Goal: Task Accomplishment & Management: Manage account settings

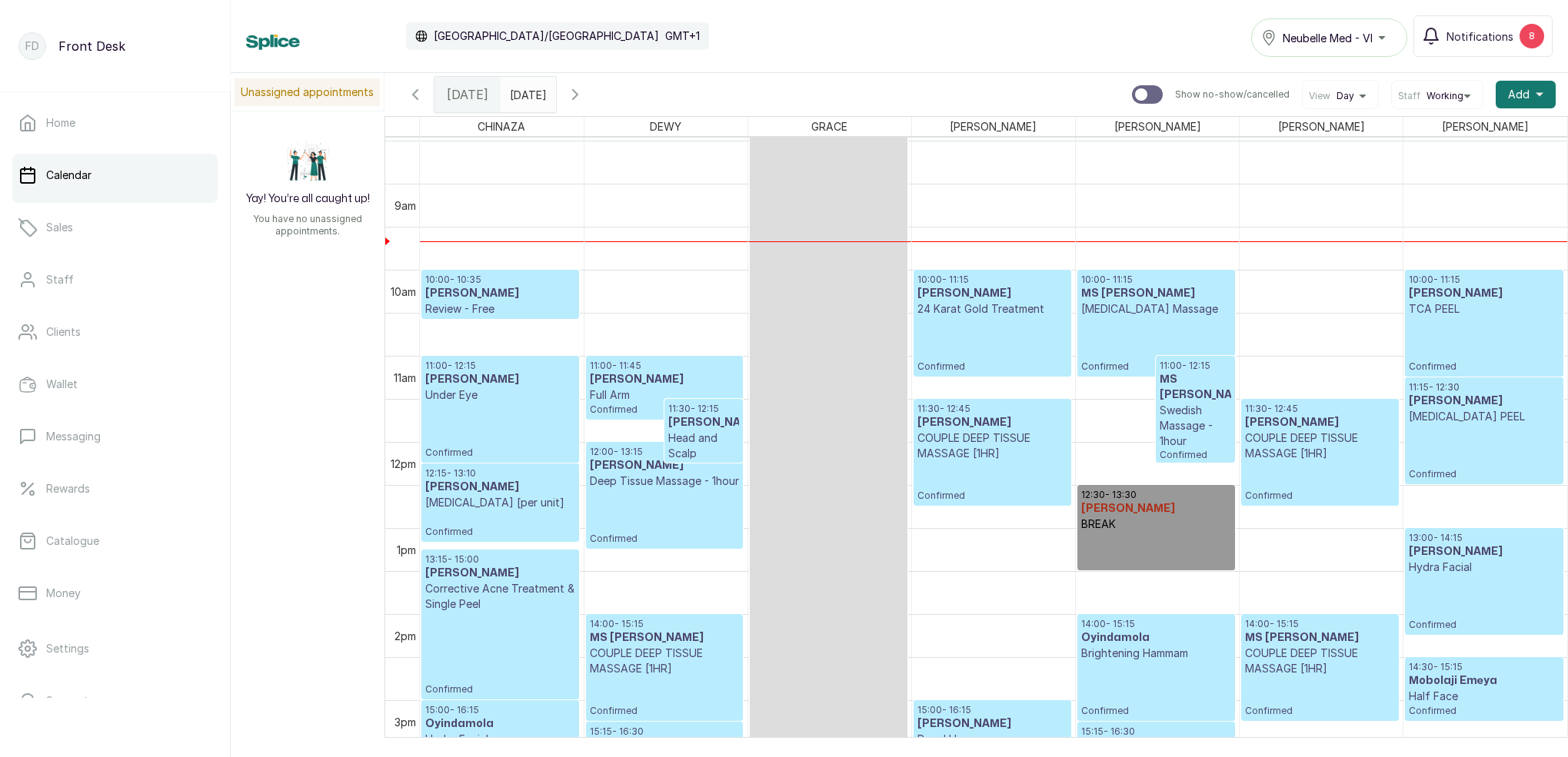
scroll to position [693, 0]
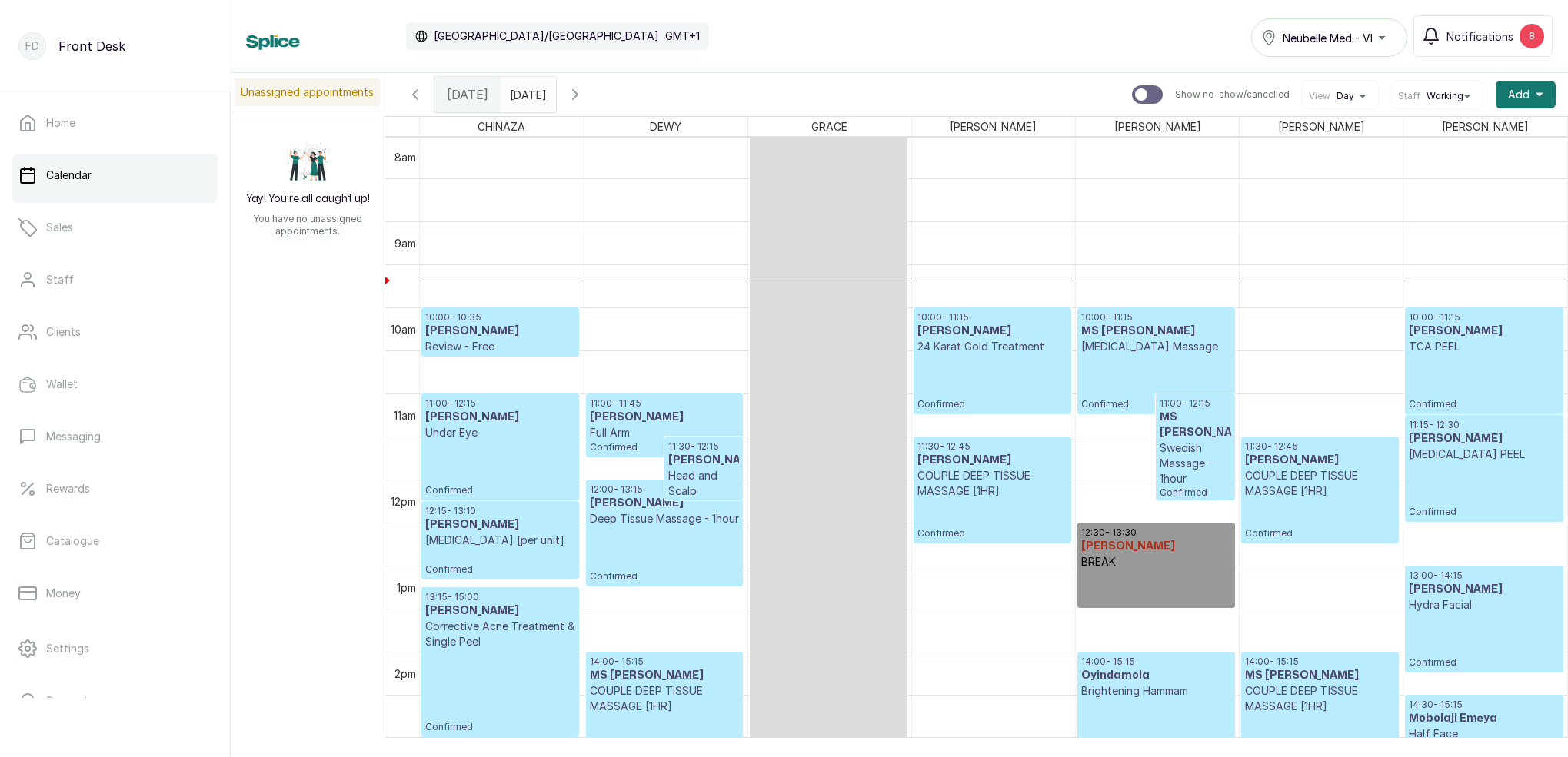
click at [485, 325] on h3 "[PERSON_NAME]" at bounding box center [500, 331] width 150 height 15
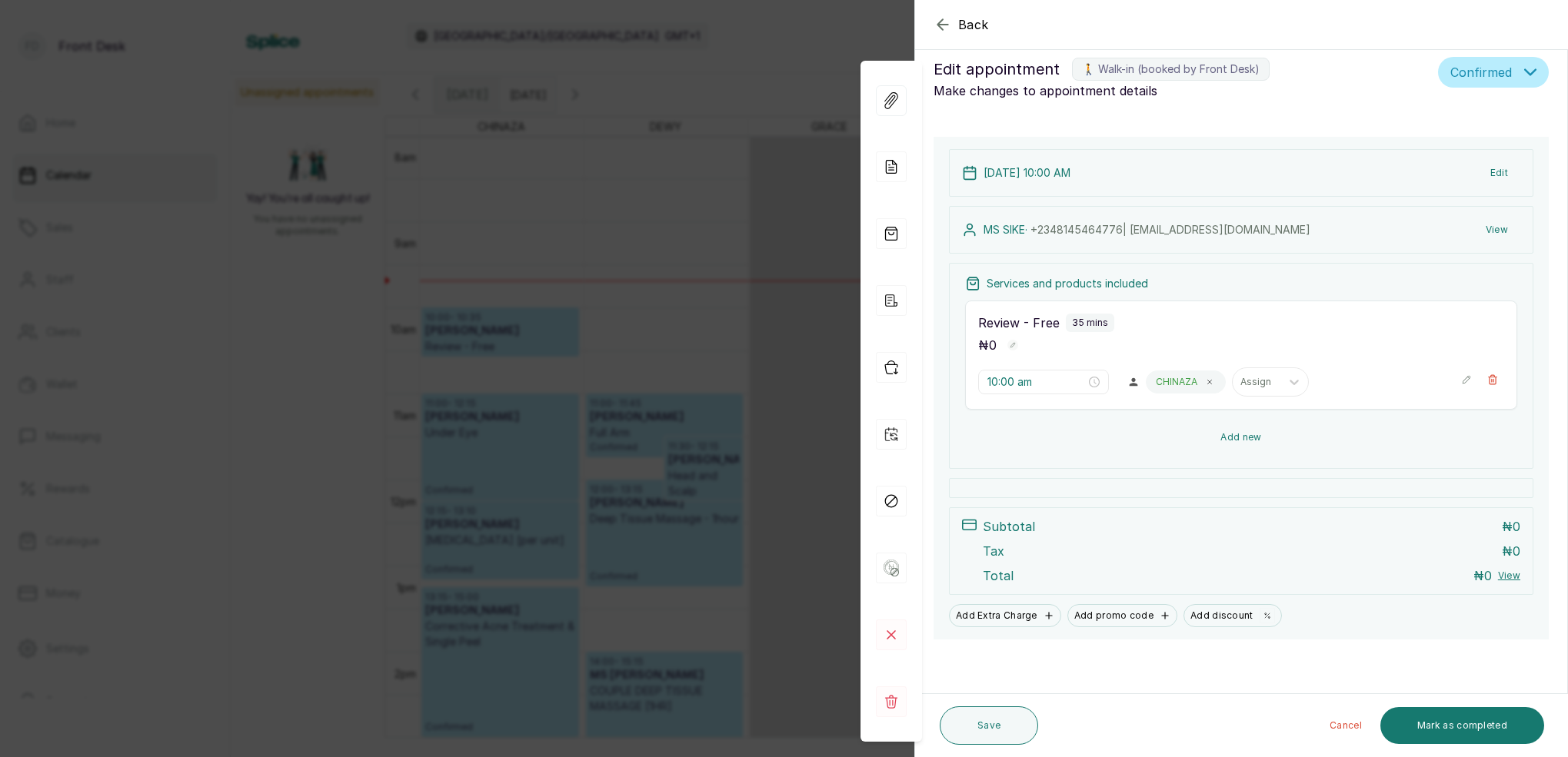
scroll to position [18, 0]
click at [899, 631] on rect at bounding box center [892, 635] width 31 height 31
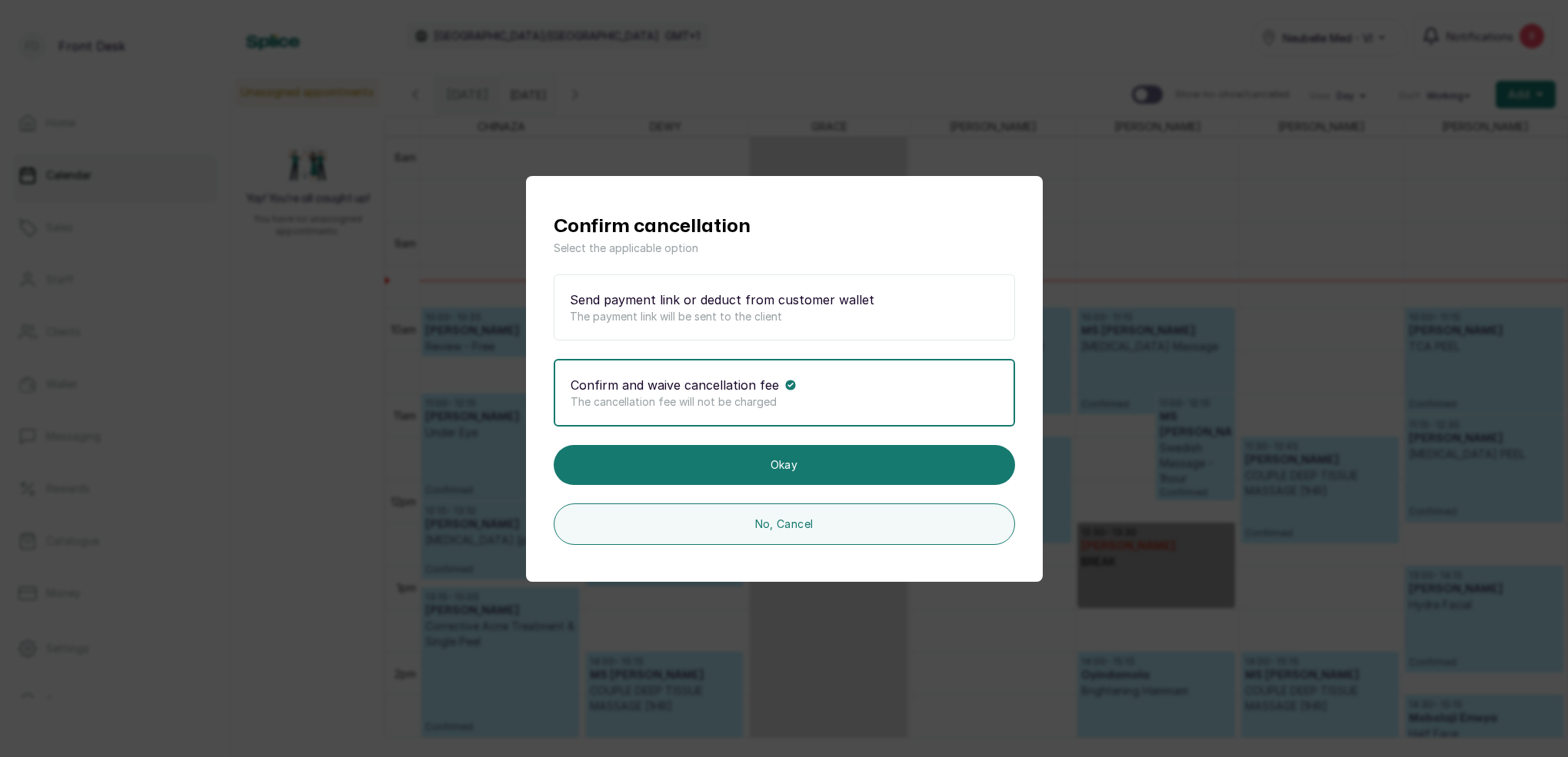
click at [753, 387] on p "Confirm and waive cancellation fee" at bounding box center [675, 385] width 208 height 18
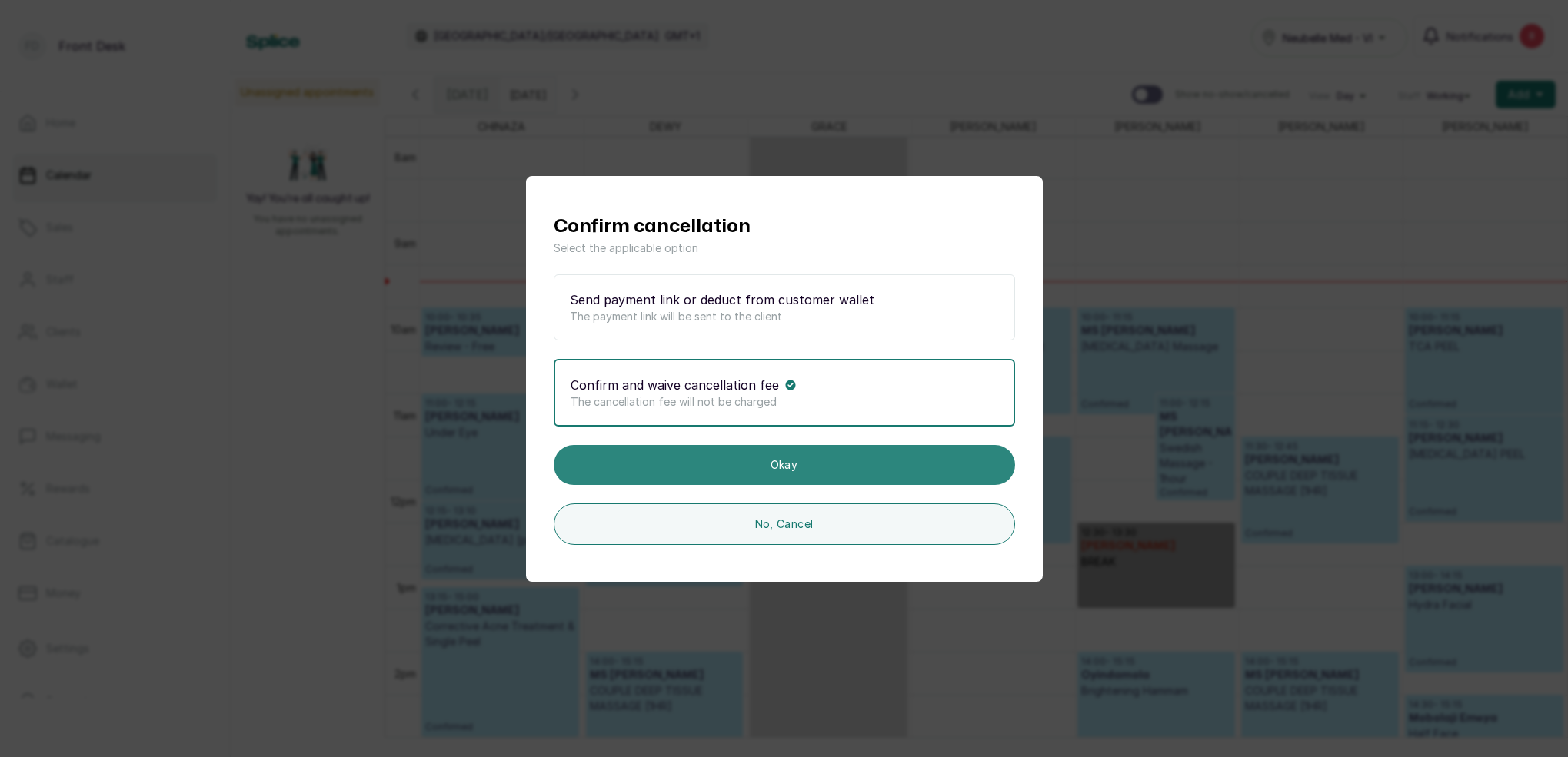
click at [818, 469] on button "Okay" at bounding box center [785, 465] width 462 height 40
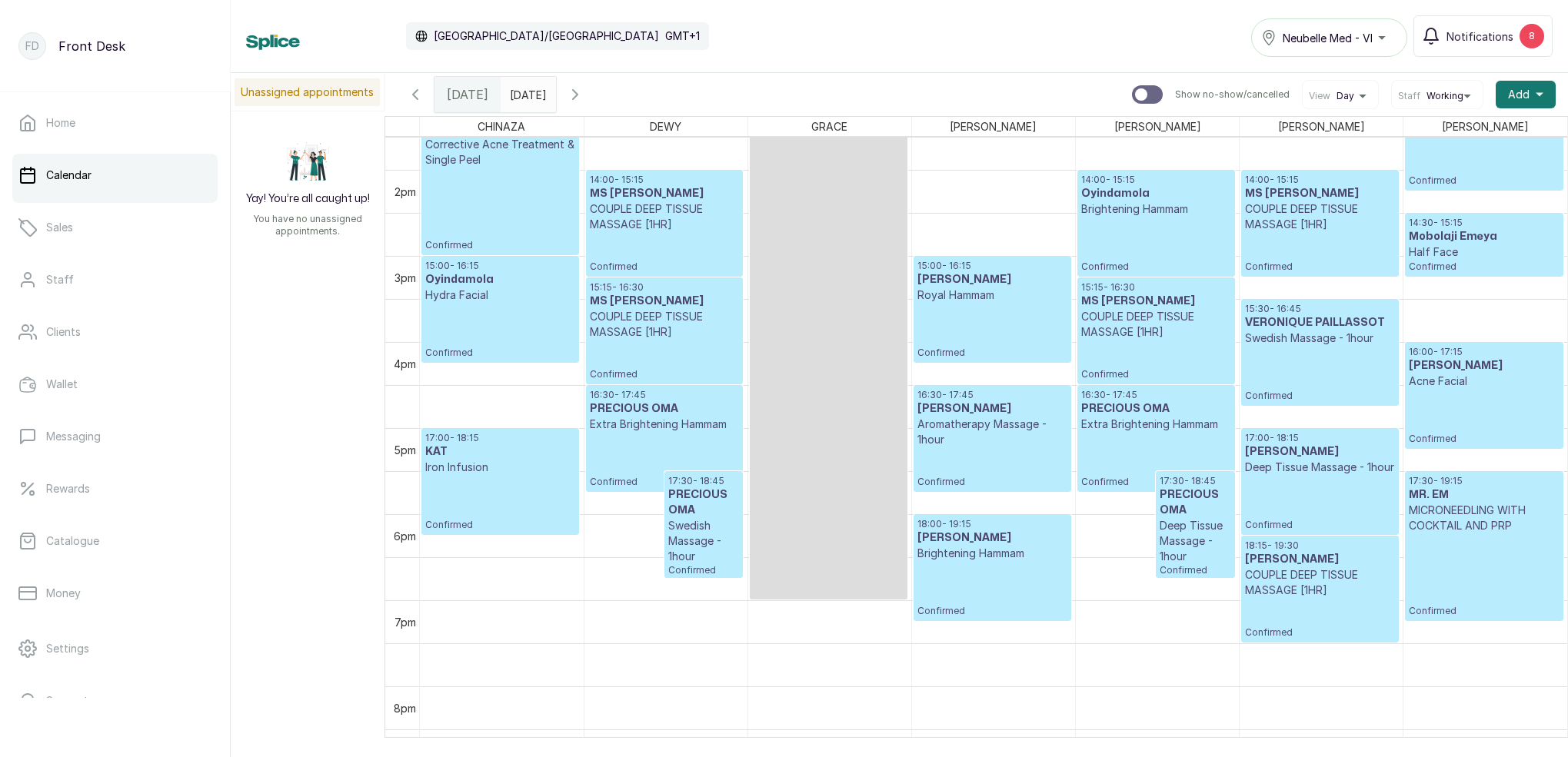
scroll to position [1178, 0]
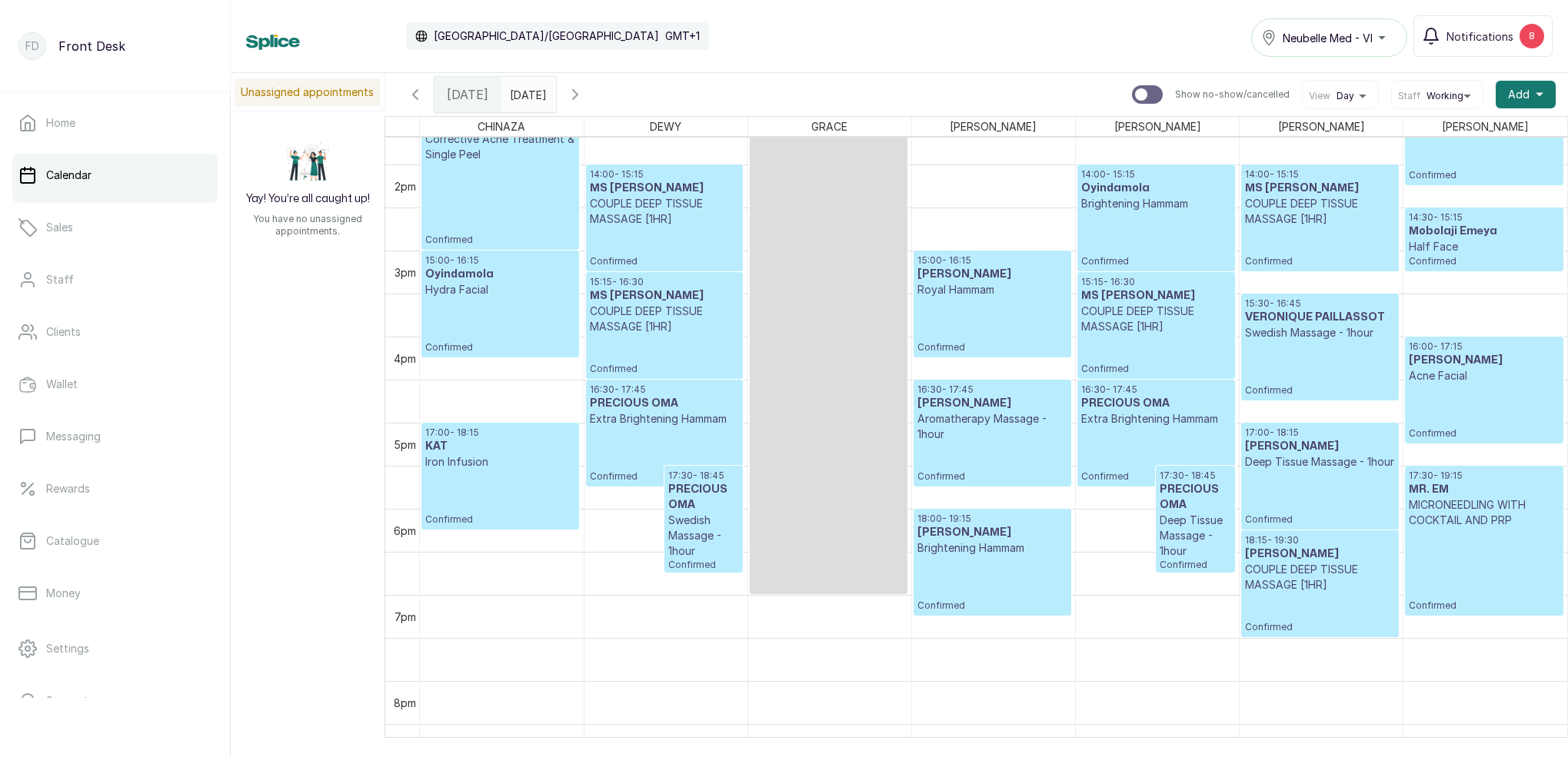
click at [955, 570] on p "Confirmed" at bounding box center [992, 584] width 150 height 56
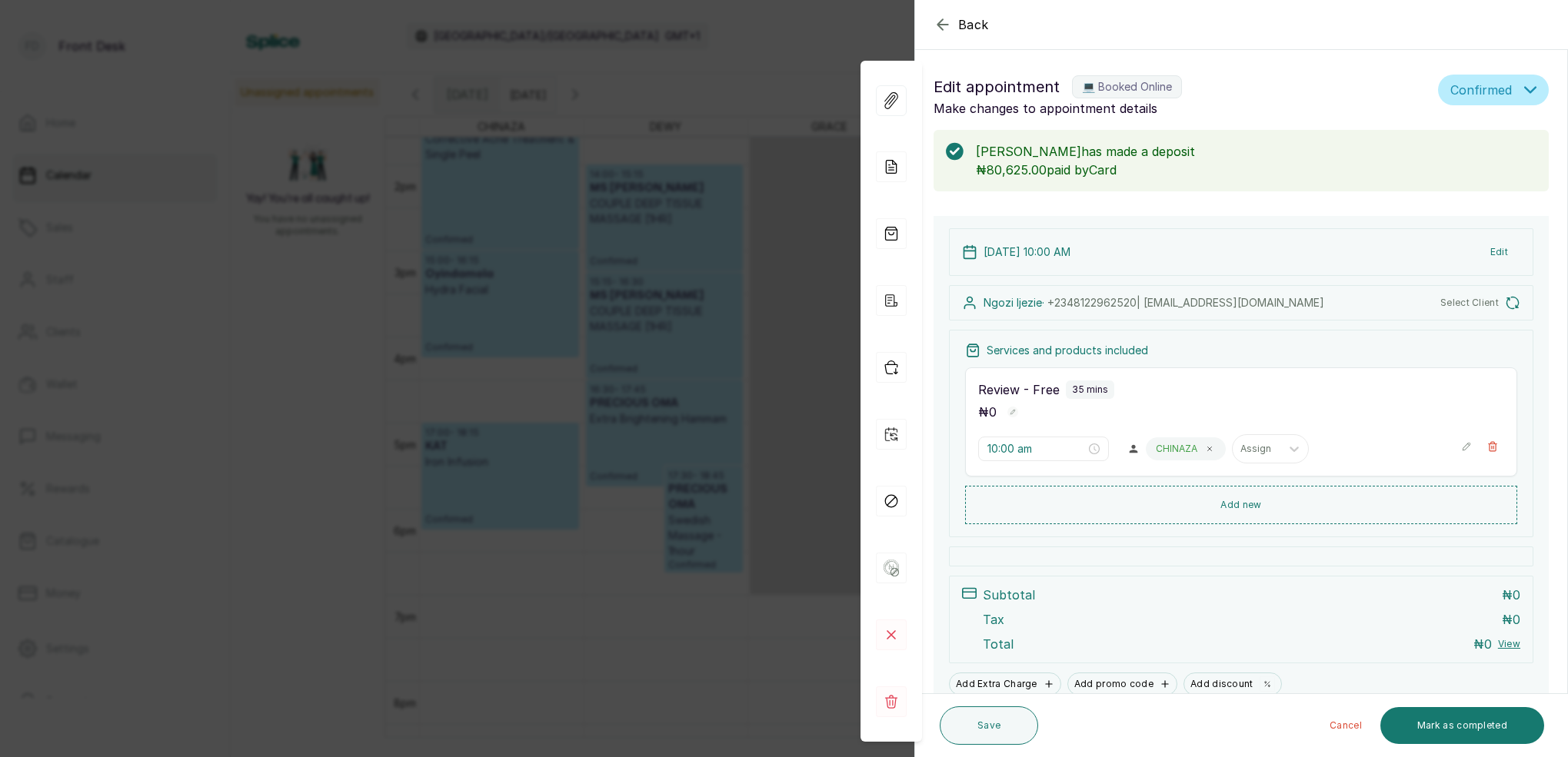
type input "6:00 pm"
click at [944, 26] on icon "button" at bounding box center [942, 24] width 18 height 18
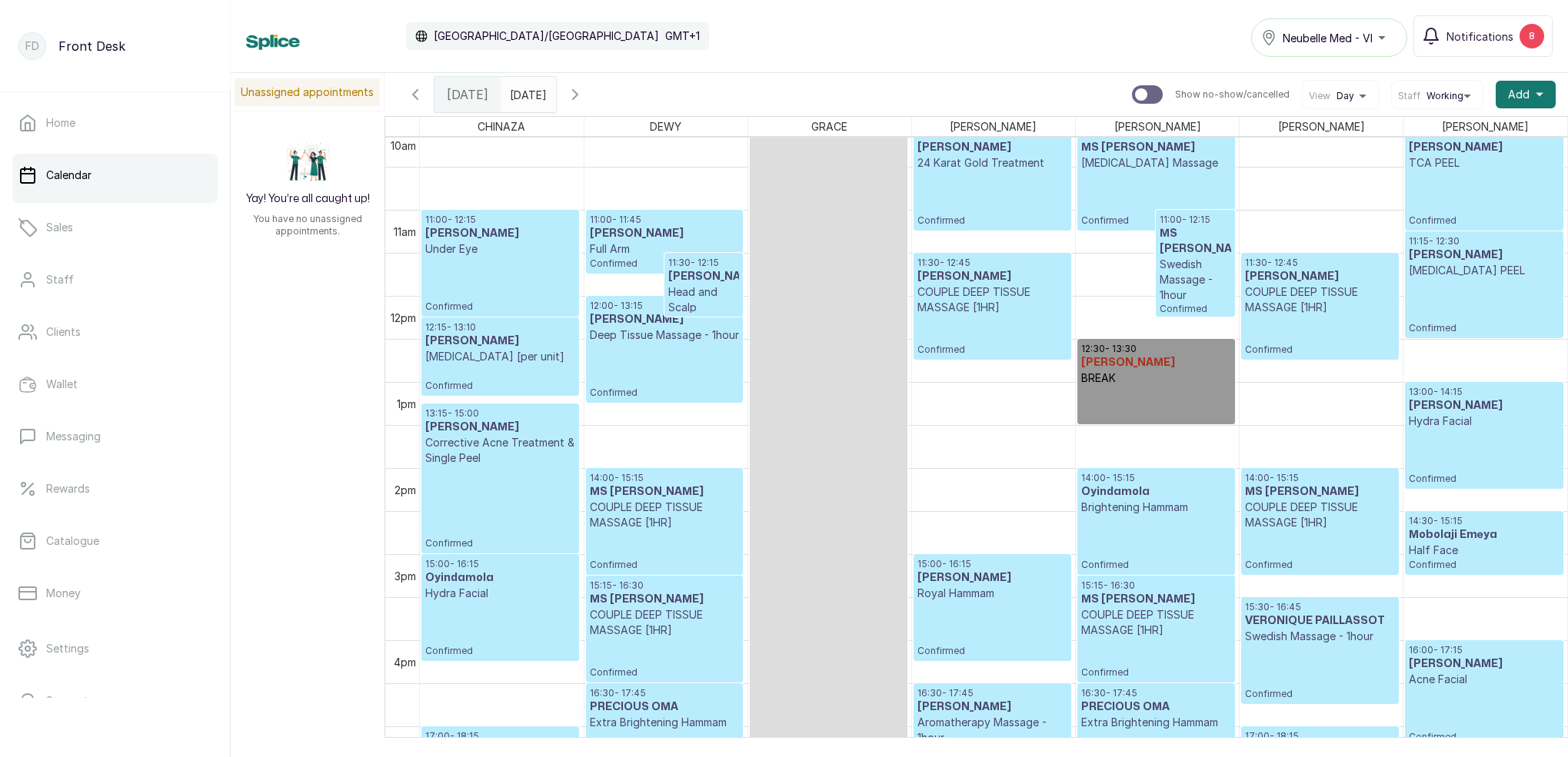
scroll to position [0, 1]
click at [1165, 221] on p "11:00 - 12:15" at bounding box center [1196, 219] width 71 height 12
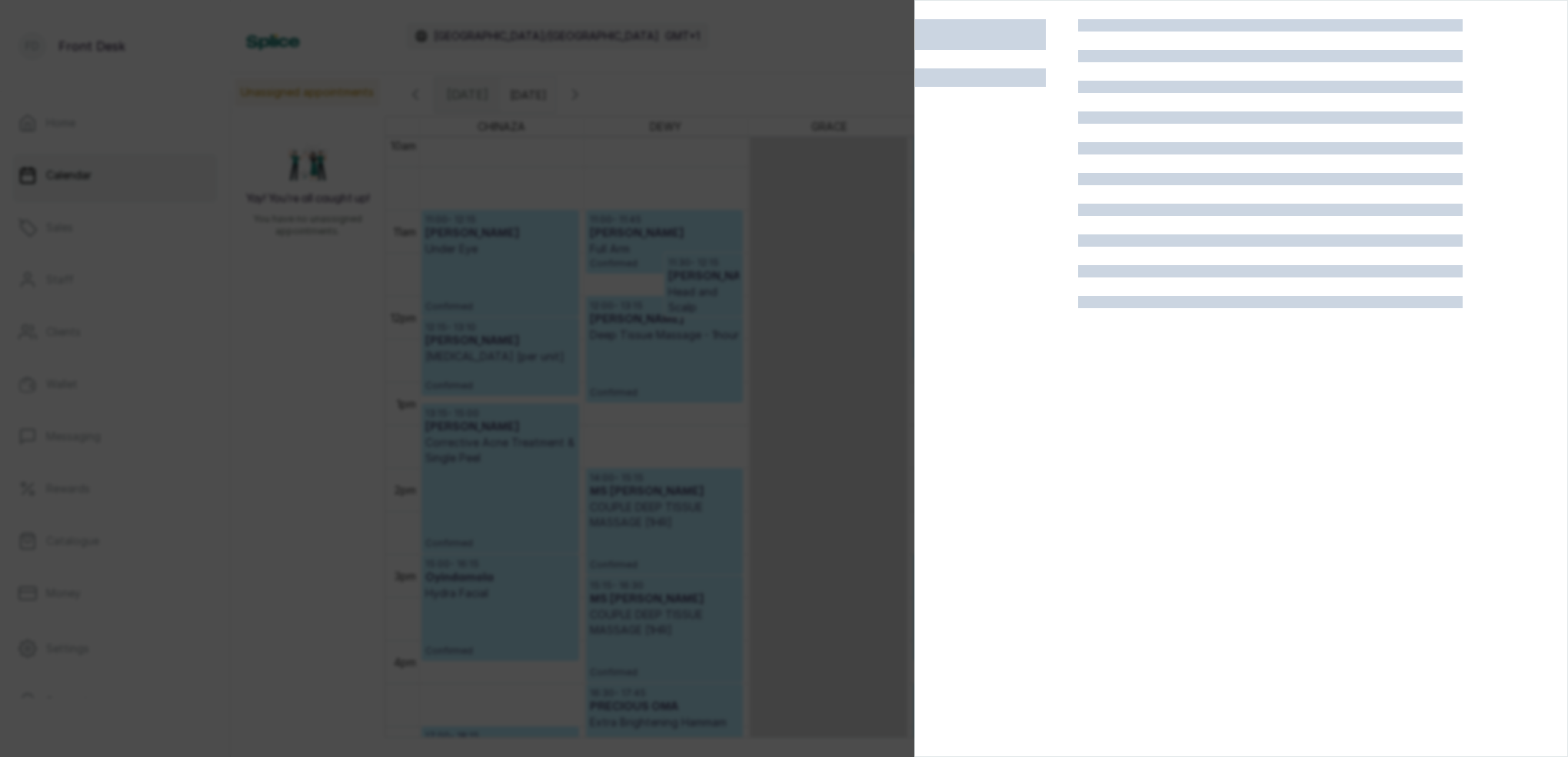
scroll to position [0, 0]
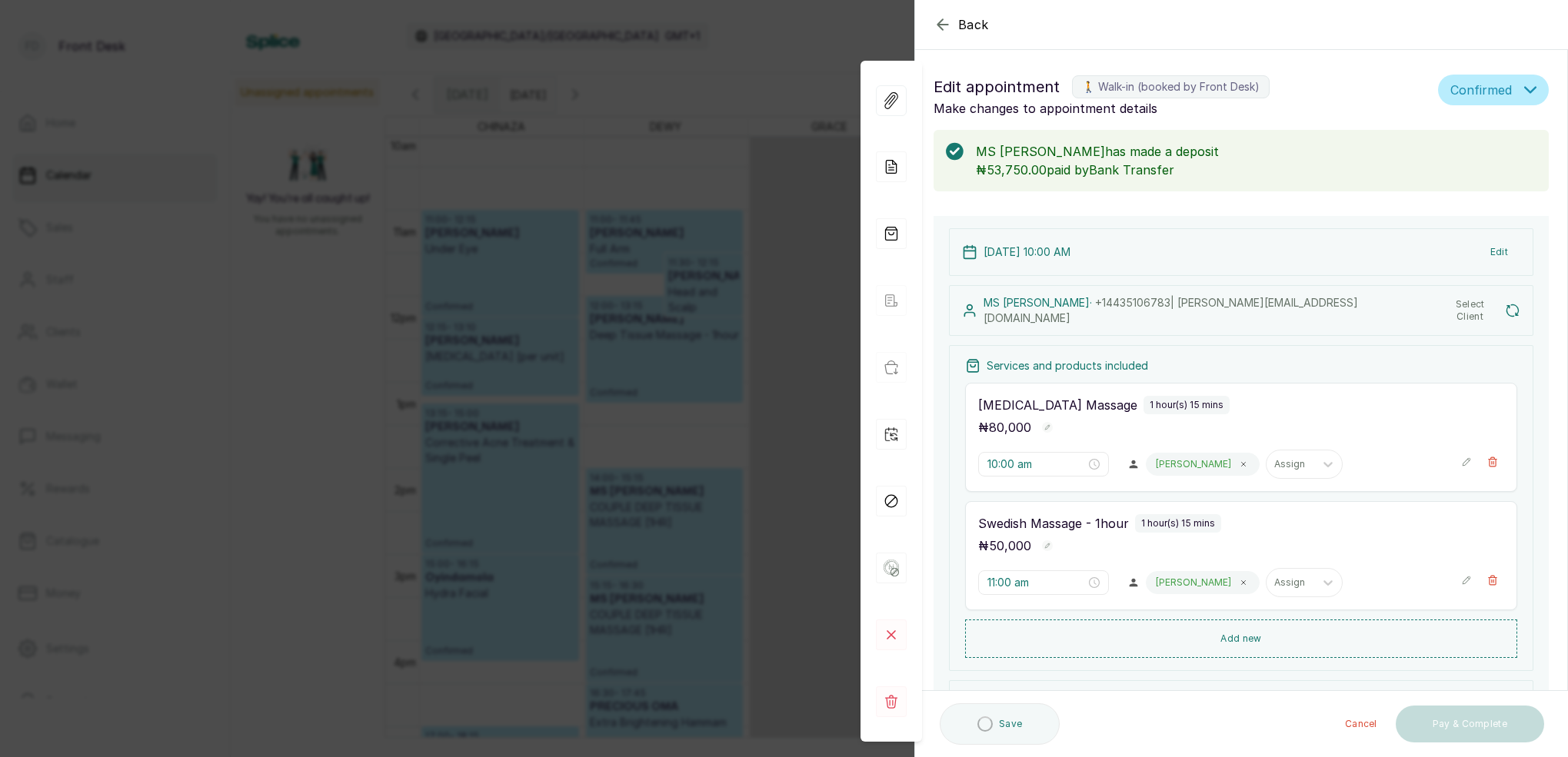
click at [740, 55] on div "Back Appointment Details Edit appointment 🚶 Walk-in (booked by Front Desk) Make…" at bounding box center [784, 378] width 1568 height 757
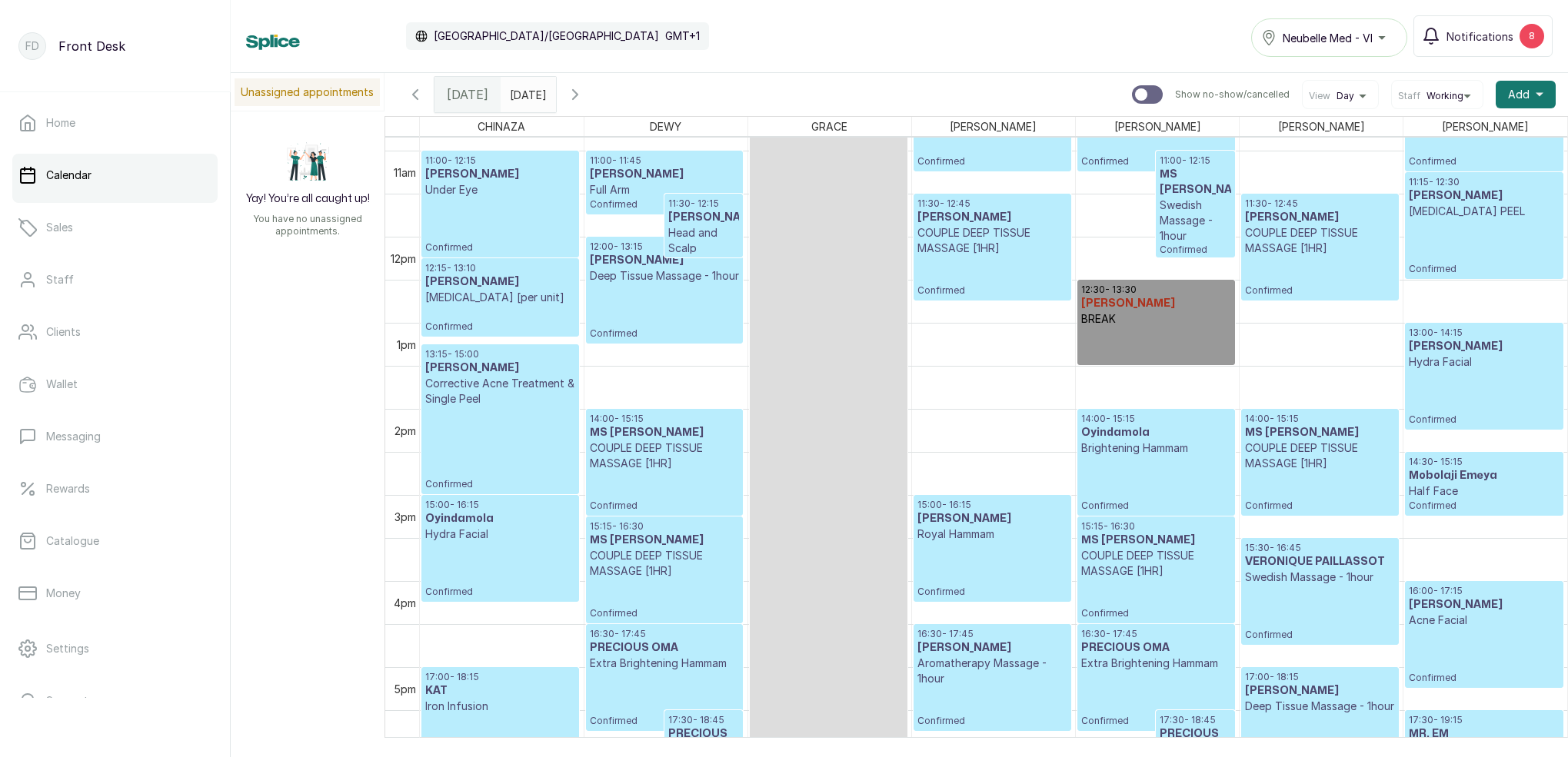
scroll to position [935, 0]
click at [1168, 469] on p "Confirmed" at bounding box center [1156, 482] width 150 height 56
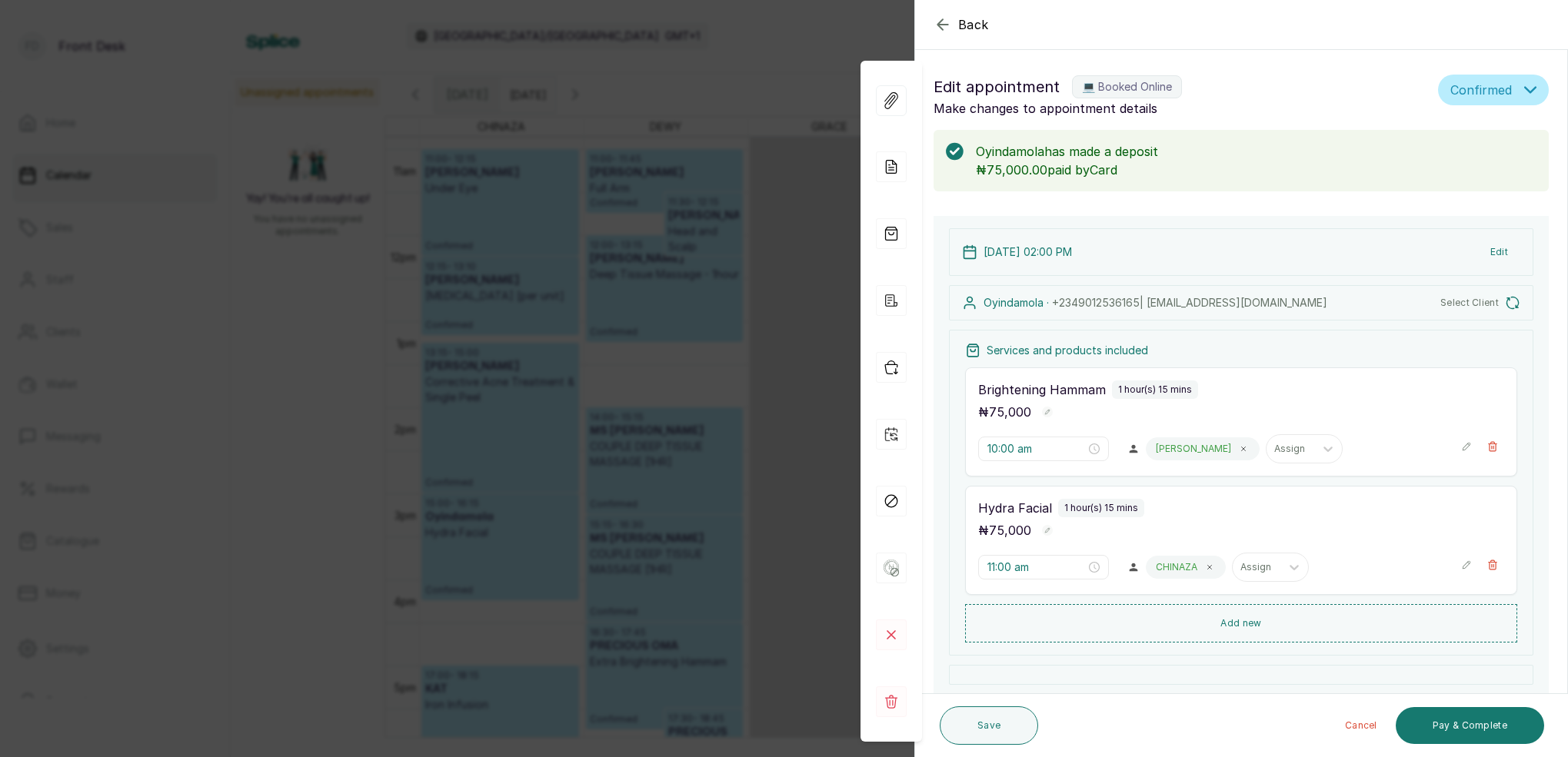
type input "2:00 pm"
type input "3:00 pm"
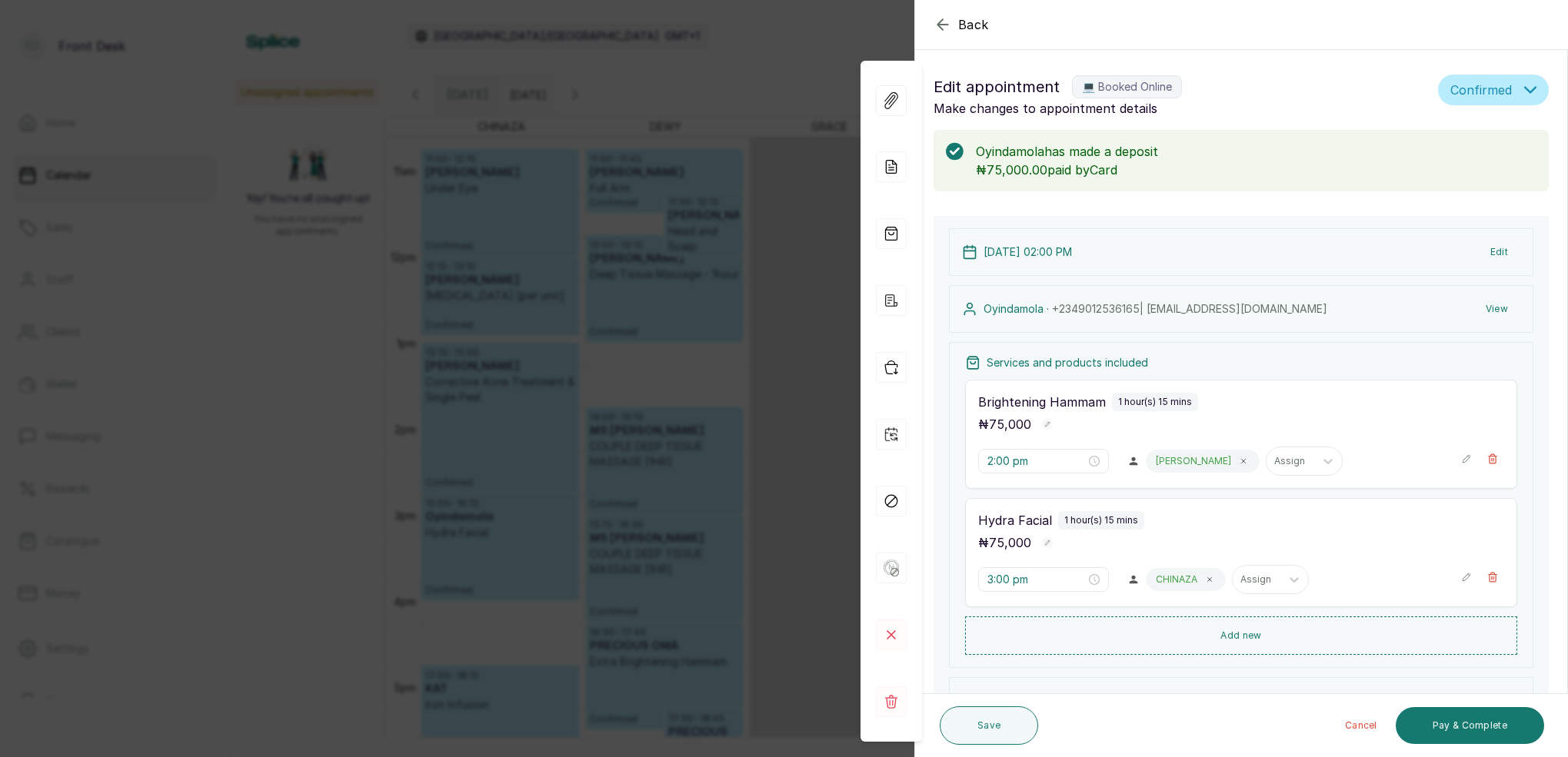
click at [815, 51] on div "Back Appointment Details Edit appointment 💻 Booked Online Make changes to appoi…" at bounding box center [784, 378] width 1568 height 757
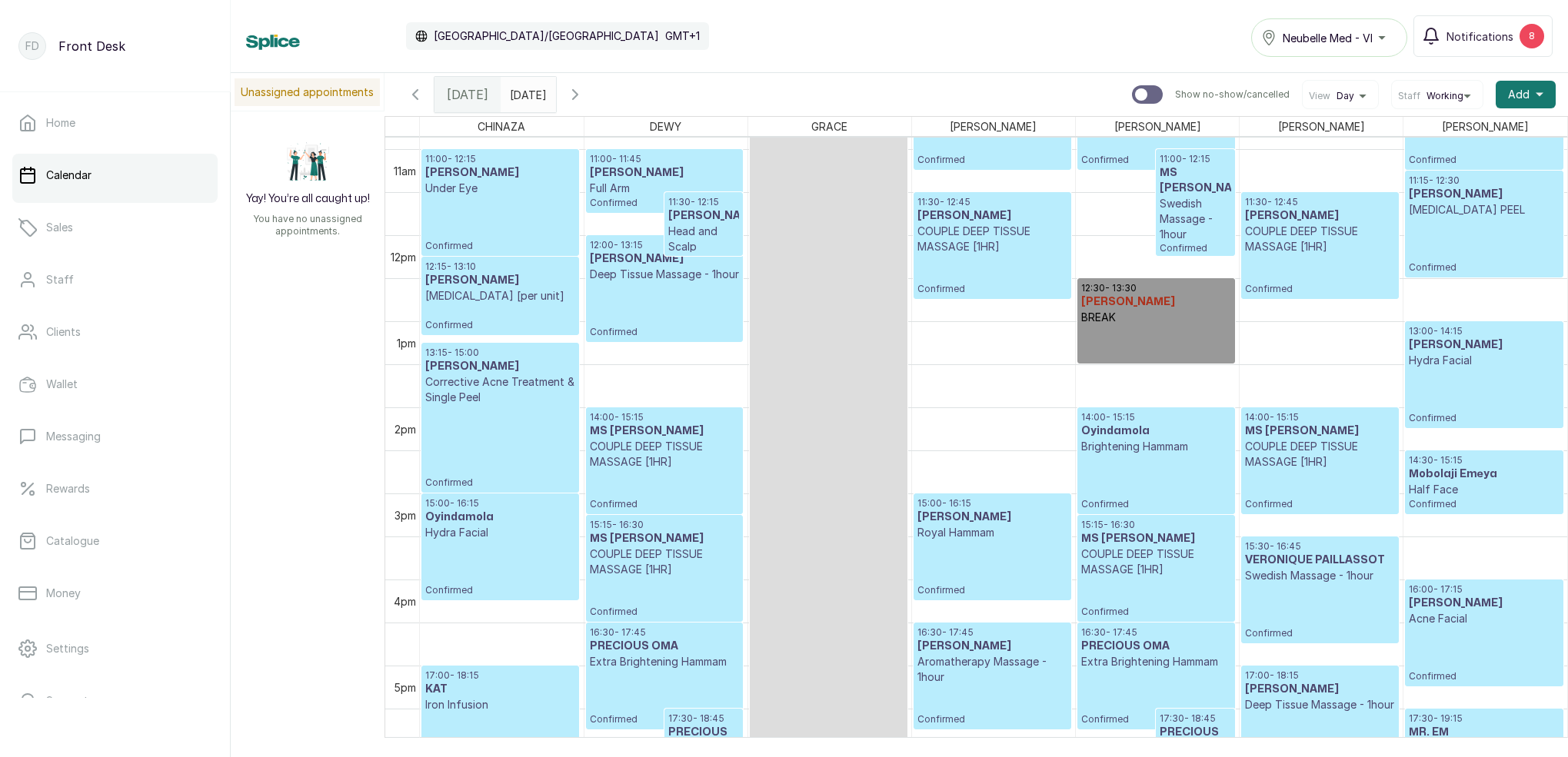
click at [1153, 424] on h3 "Oyindamola" at bounding box center [1156, 431] width 150 height 15
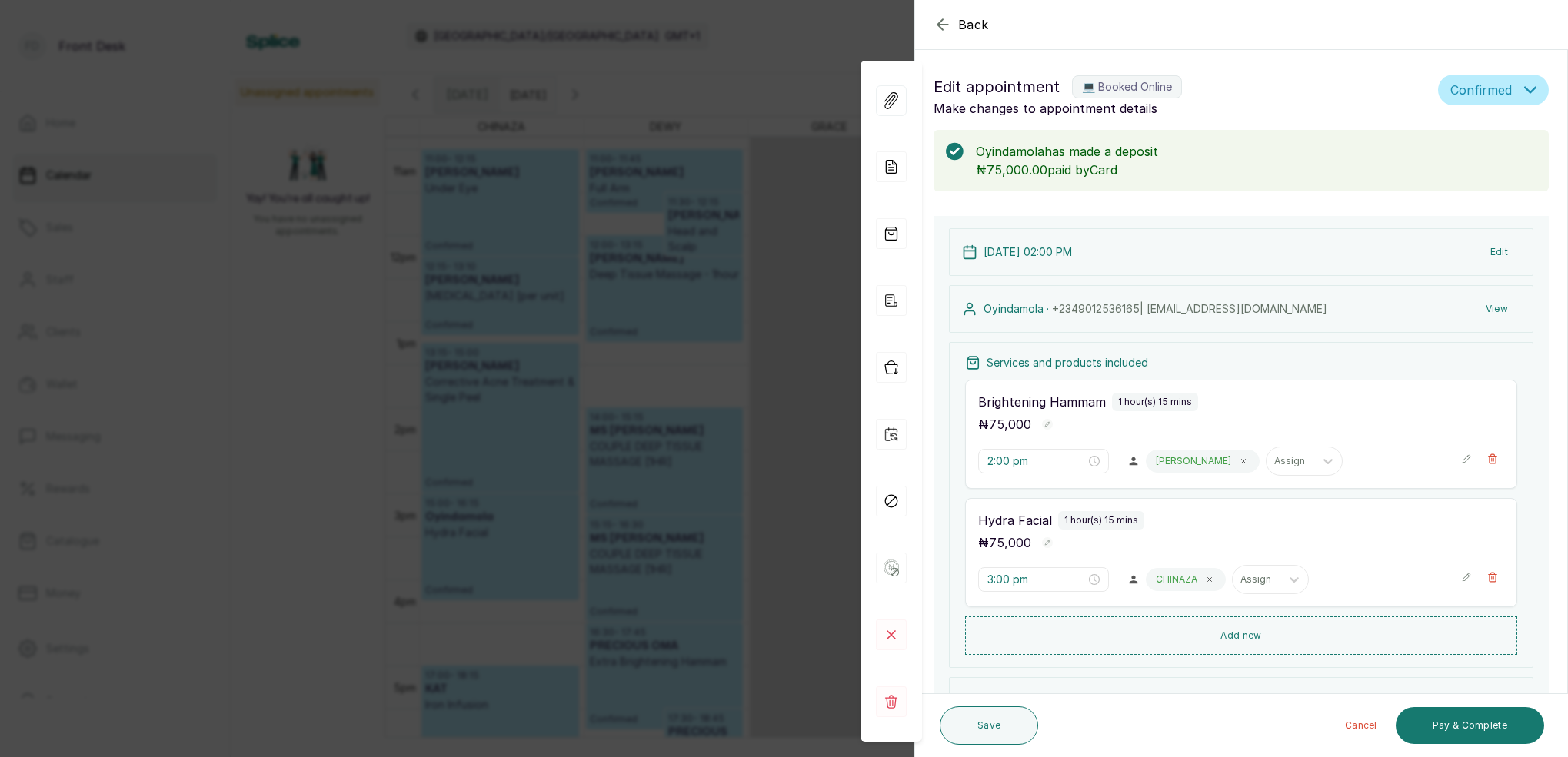
click at [798, 82] on div "Back Appointment Details Edit appointment 💻 Booked Online Make changes to appoi…" at bounding box center [784, 378] width 1568 height 757
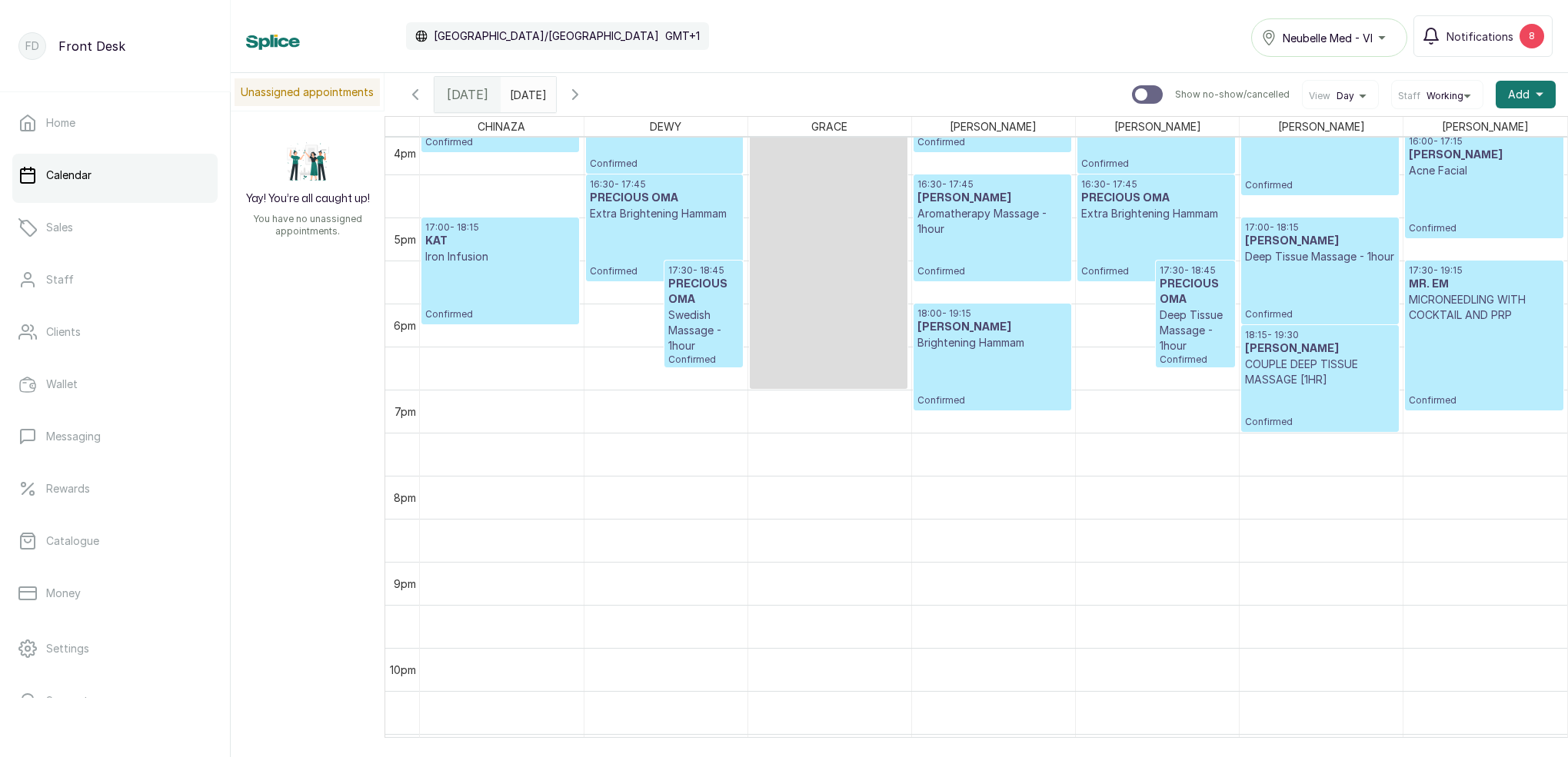
scroll to position [1385, 0]
click at [1303, 364] on p "COUPLE DEEP TISSUE MASSAGE [1HR]" at bounding box center [1320, 370] width 150 height 31
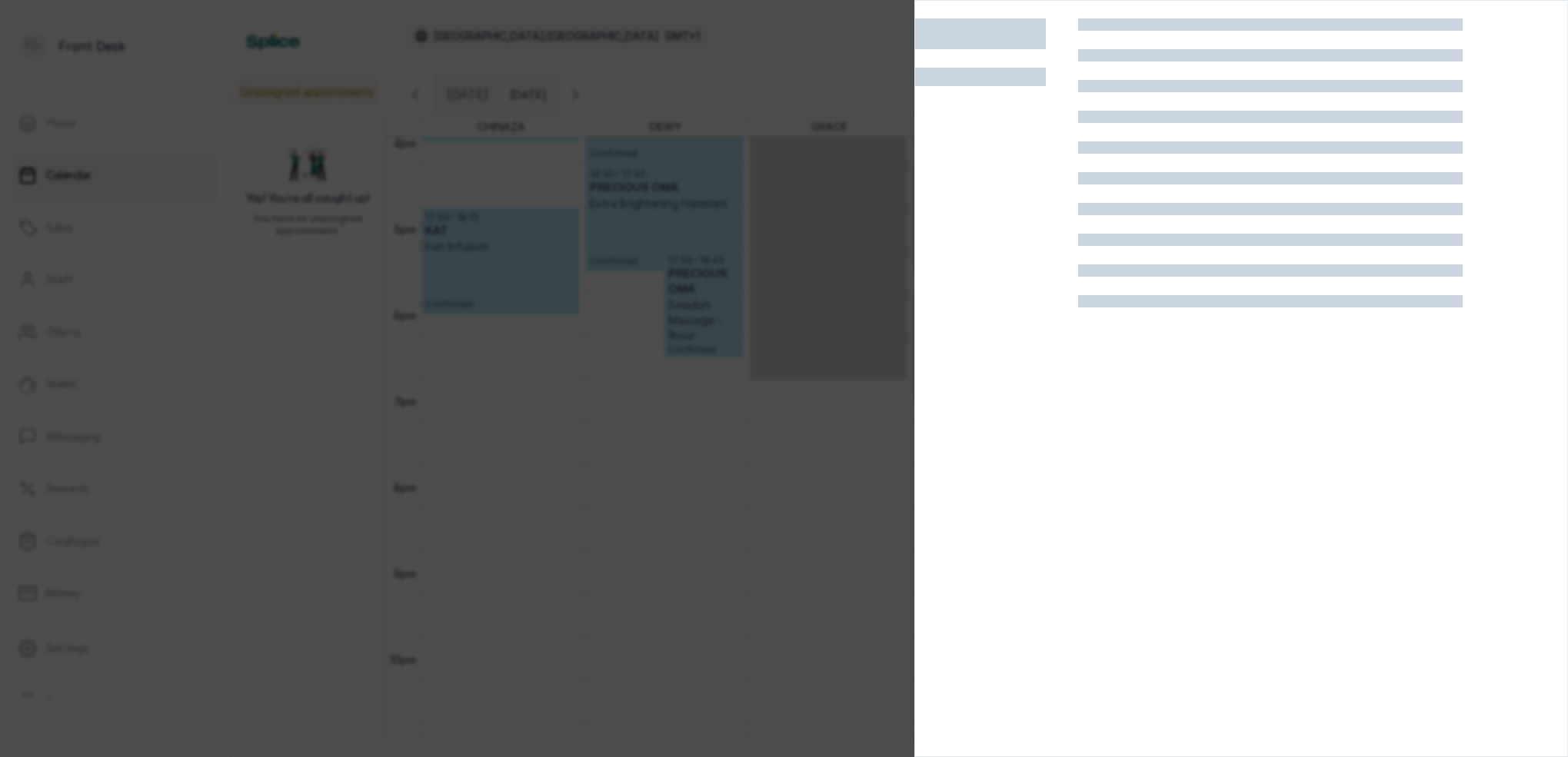
scroll to position [0, 0]
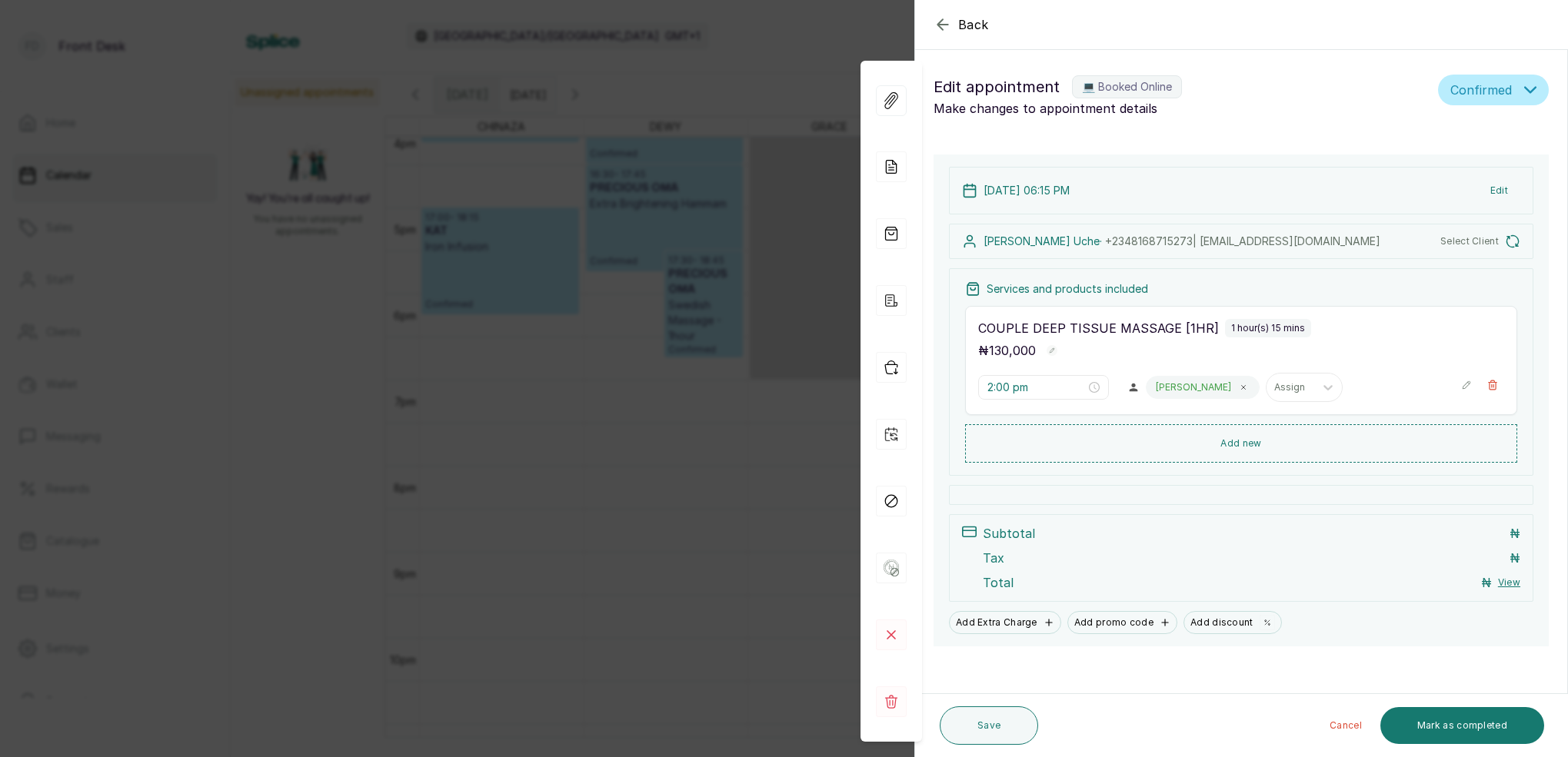
type input "6:15 pm"
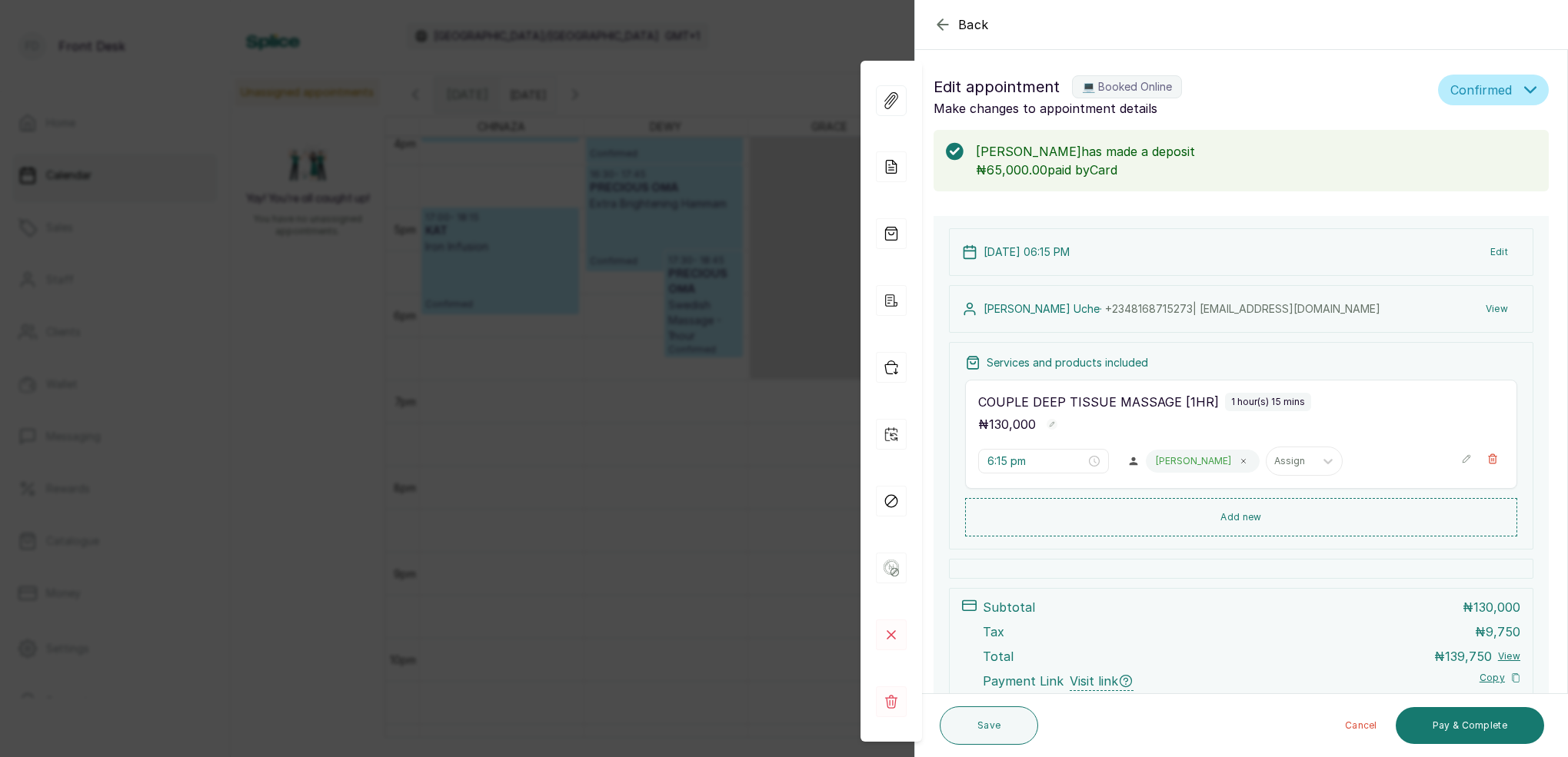
scroll to position [2, 0]
click at [750, 173] on div "Back Appointment Details Edit appointment 💻 Booked Online Make changes to appoi…" at bounding box center [784, 378] width 1568 height 757
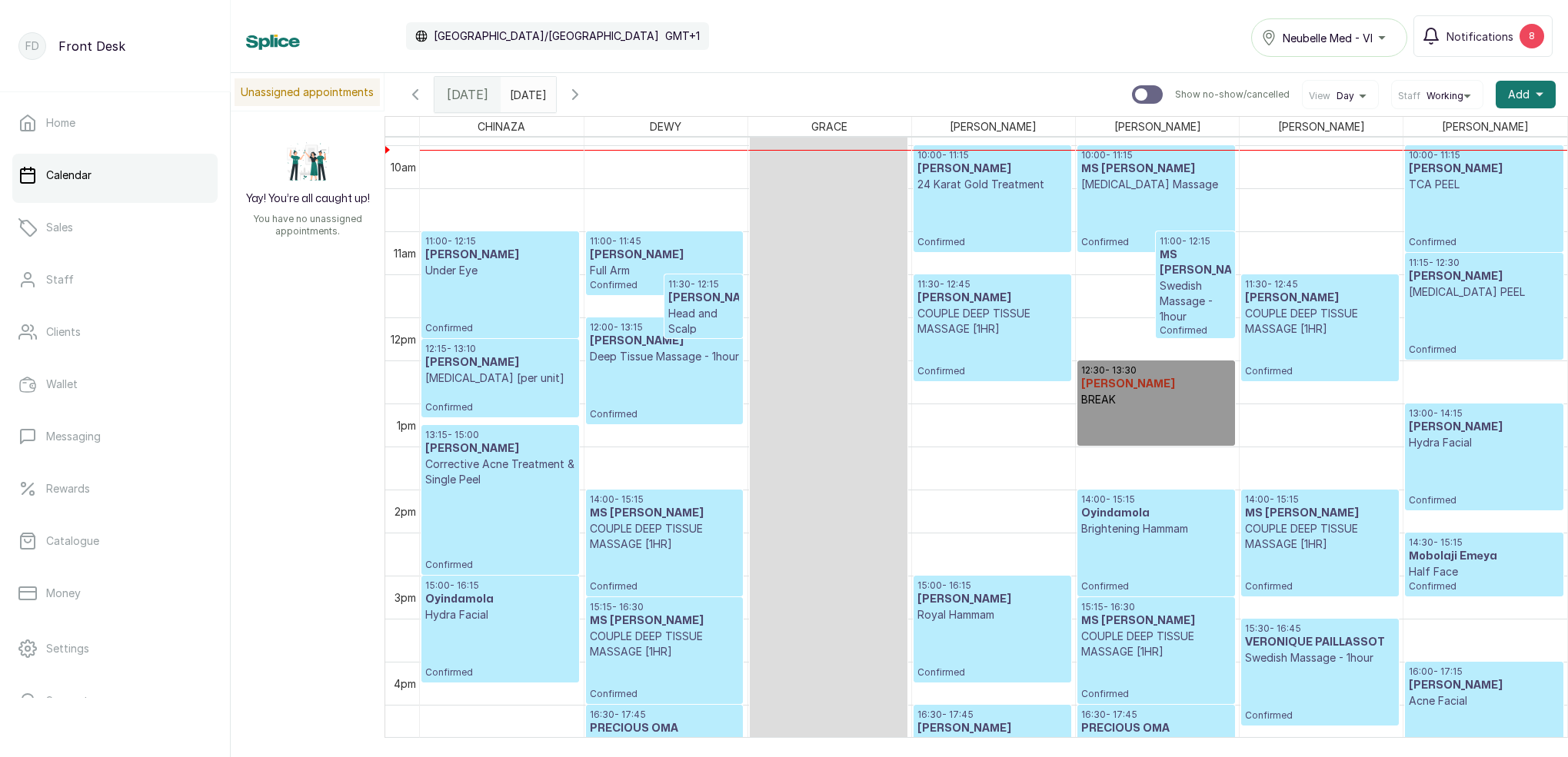
scroll to position [848, 0]
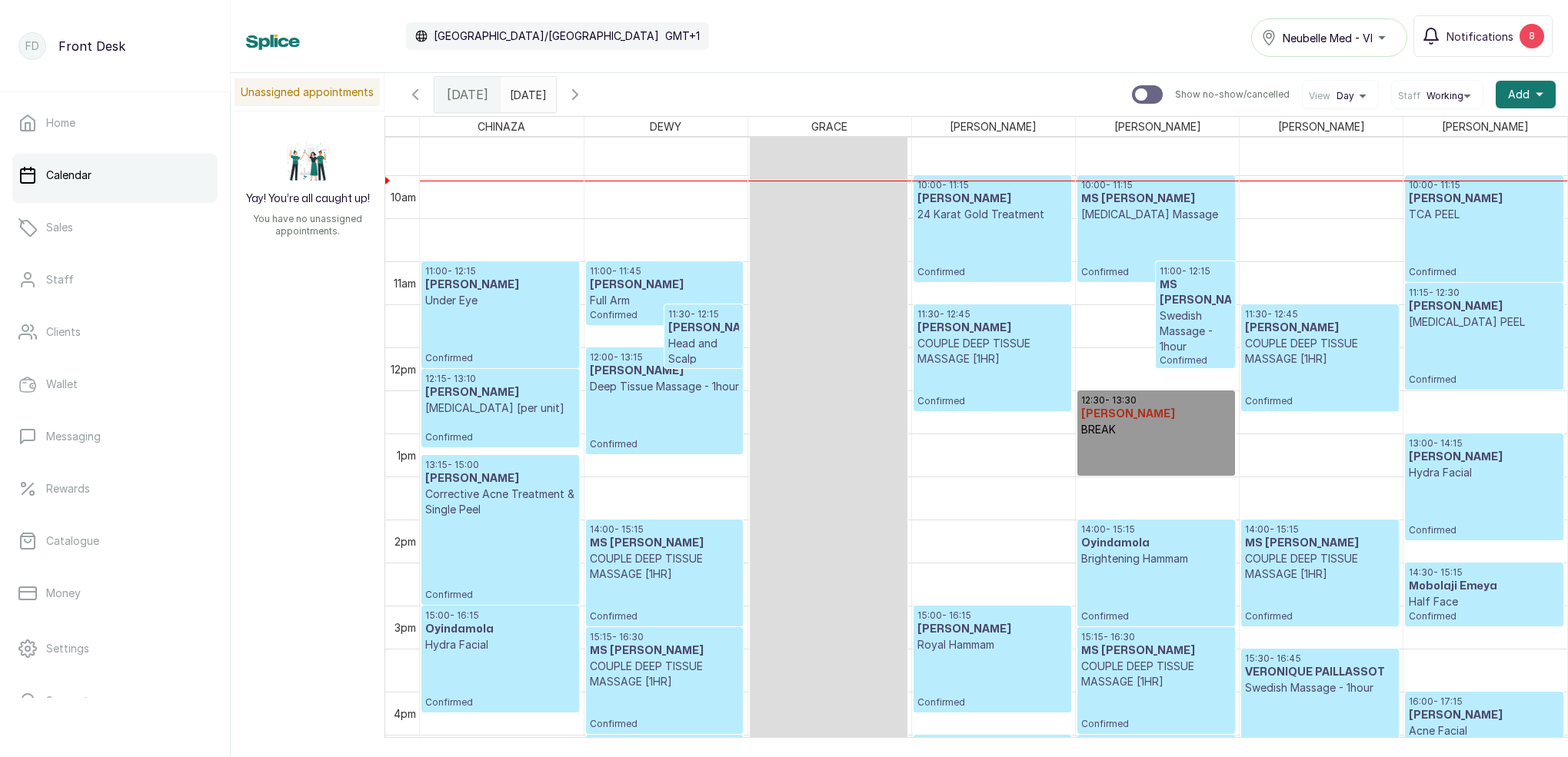
click at [1128, 213] on p "[MEDICAL_DATA] Massage" at bounding box center [1156, 214] width 150 height 15
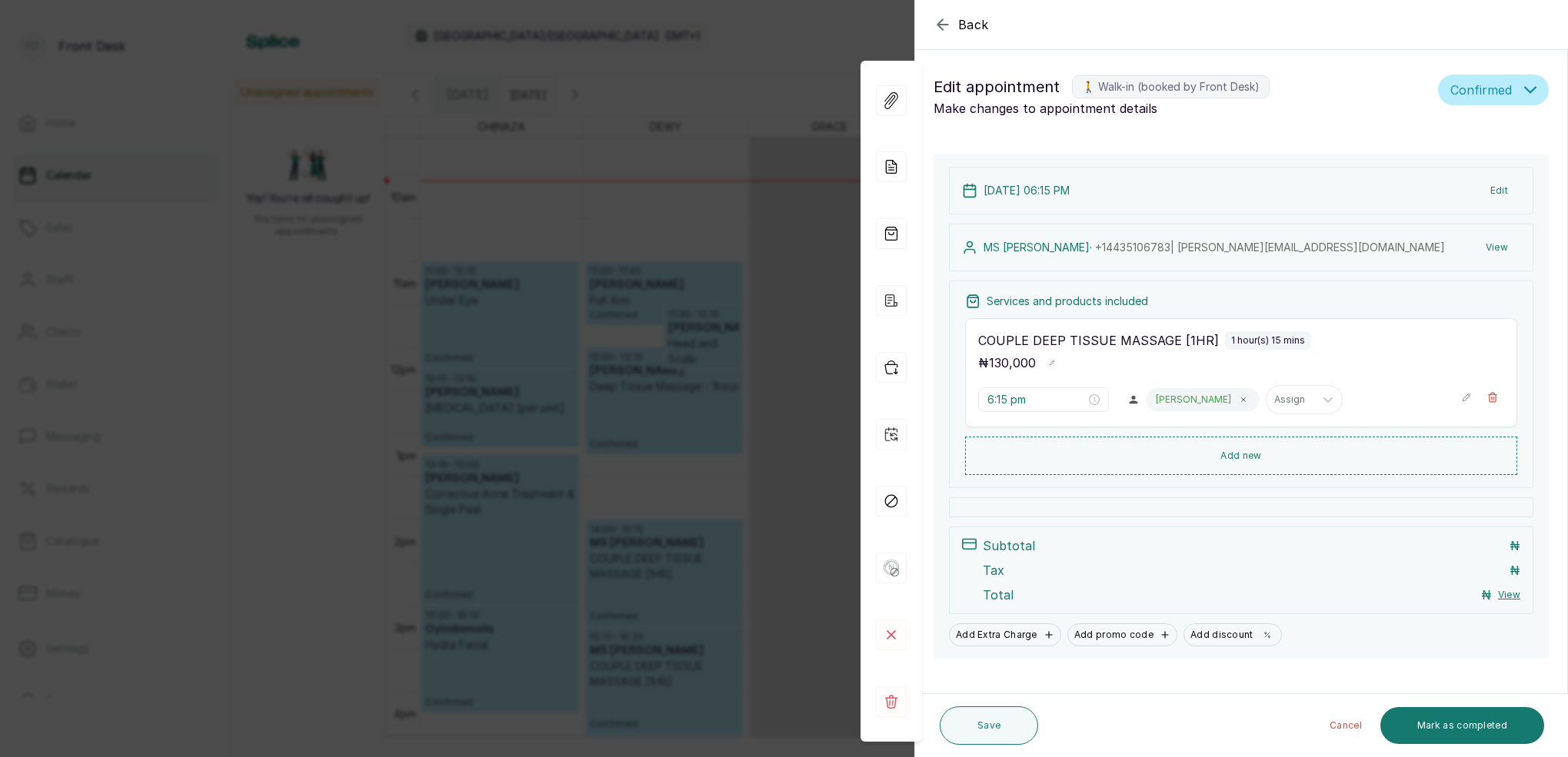
type input "10:00 am"
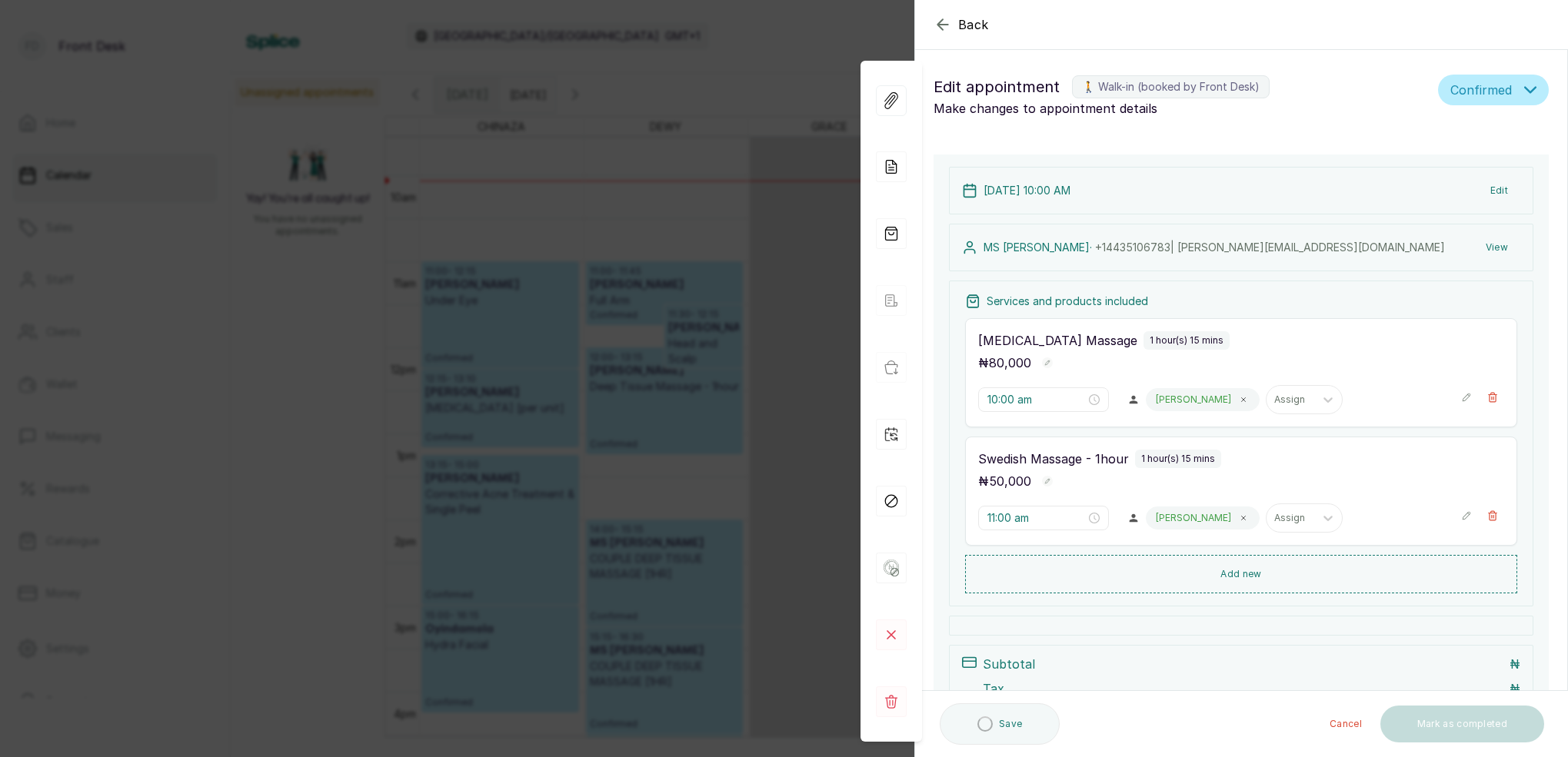
click at [936, 23] on icon "button" at bounding box center [942, 24] width 18 height 18
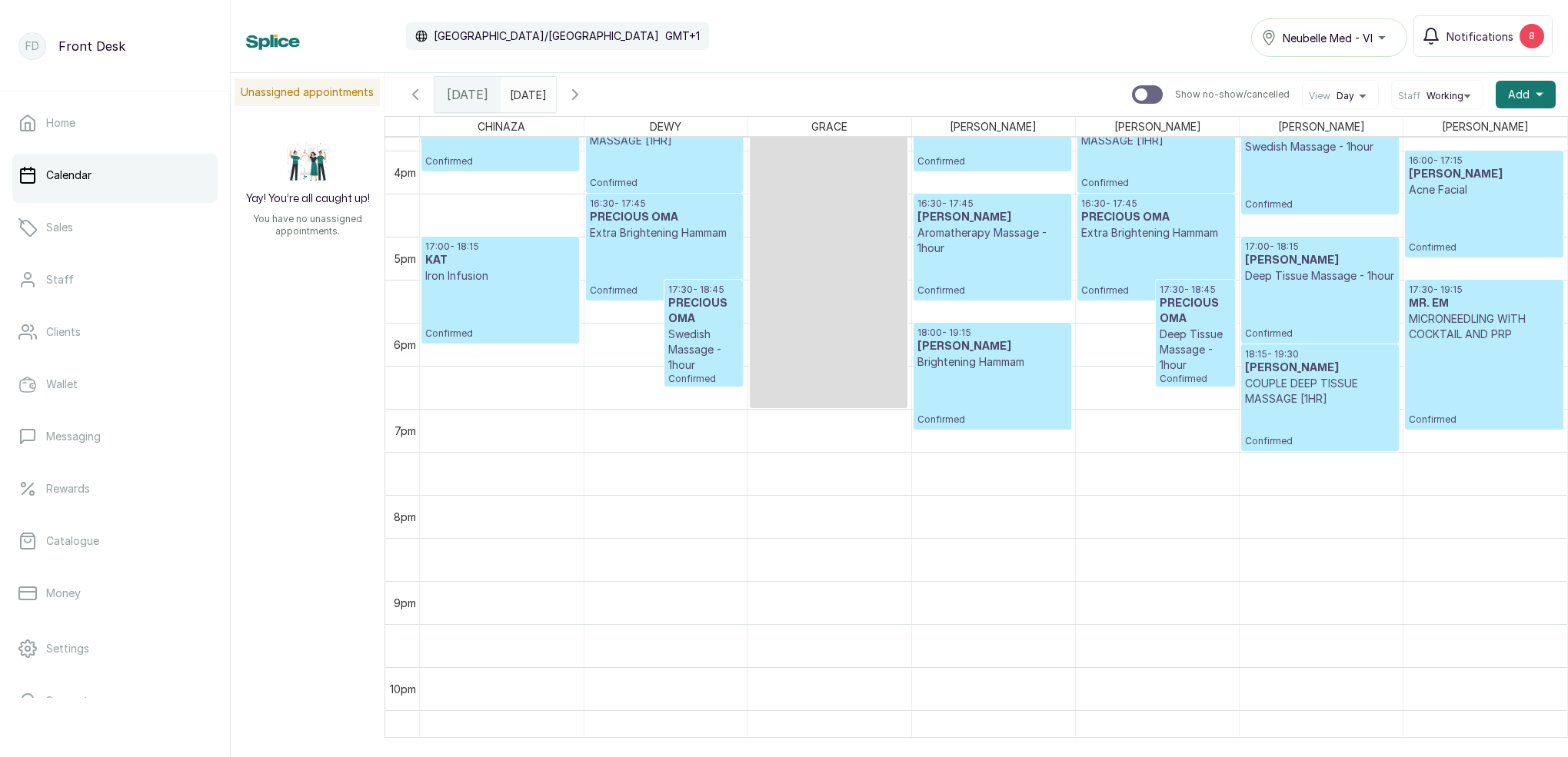
click at [1273, 383] on p "COUPLE DEEP TISSUE MASSAGE [1HR]" at bounding box center [1320, 391] width 150 height 31
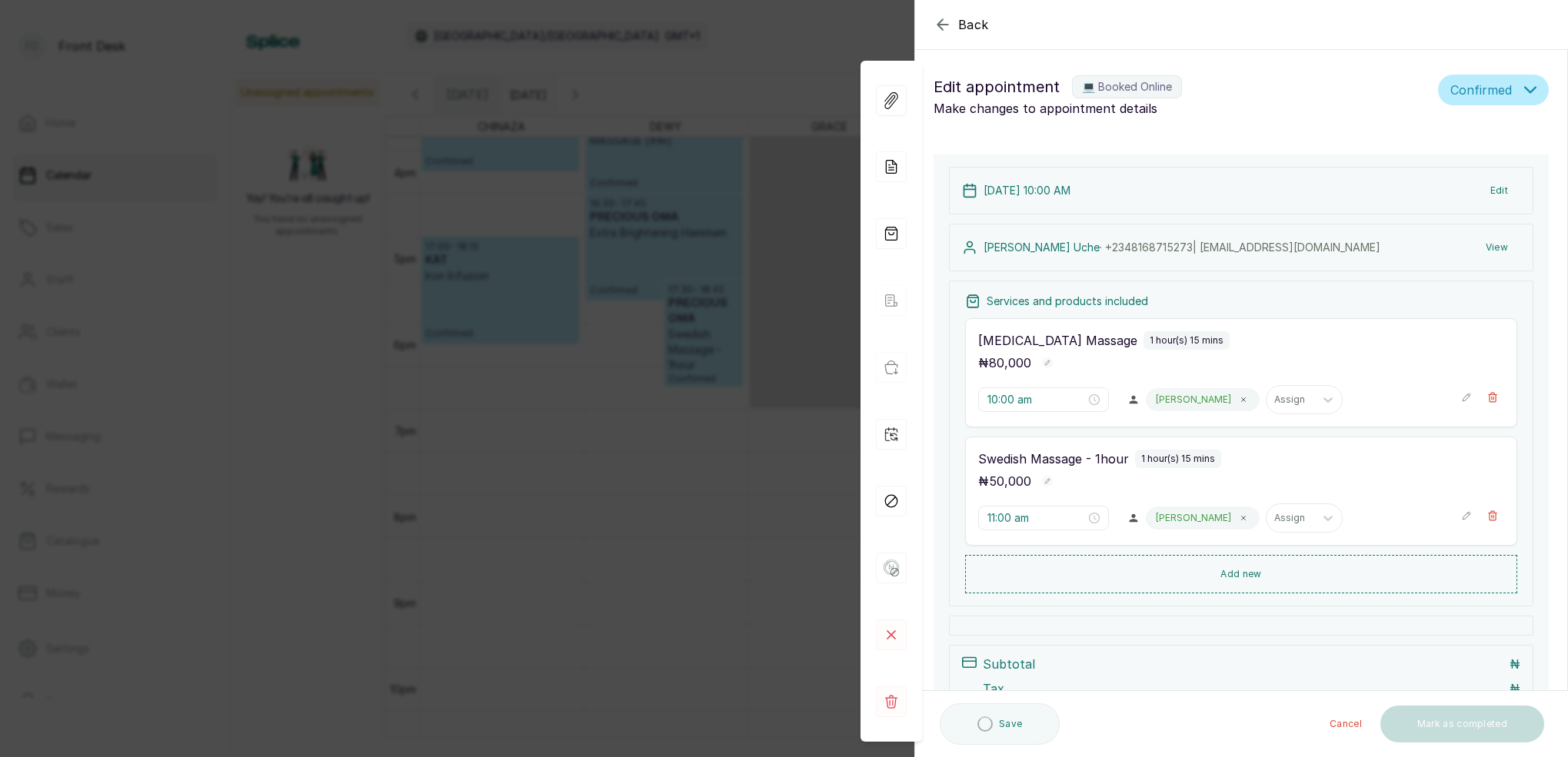
type input "6:15 pm"
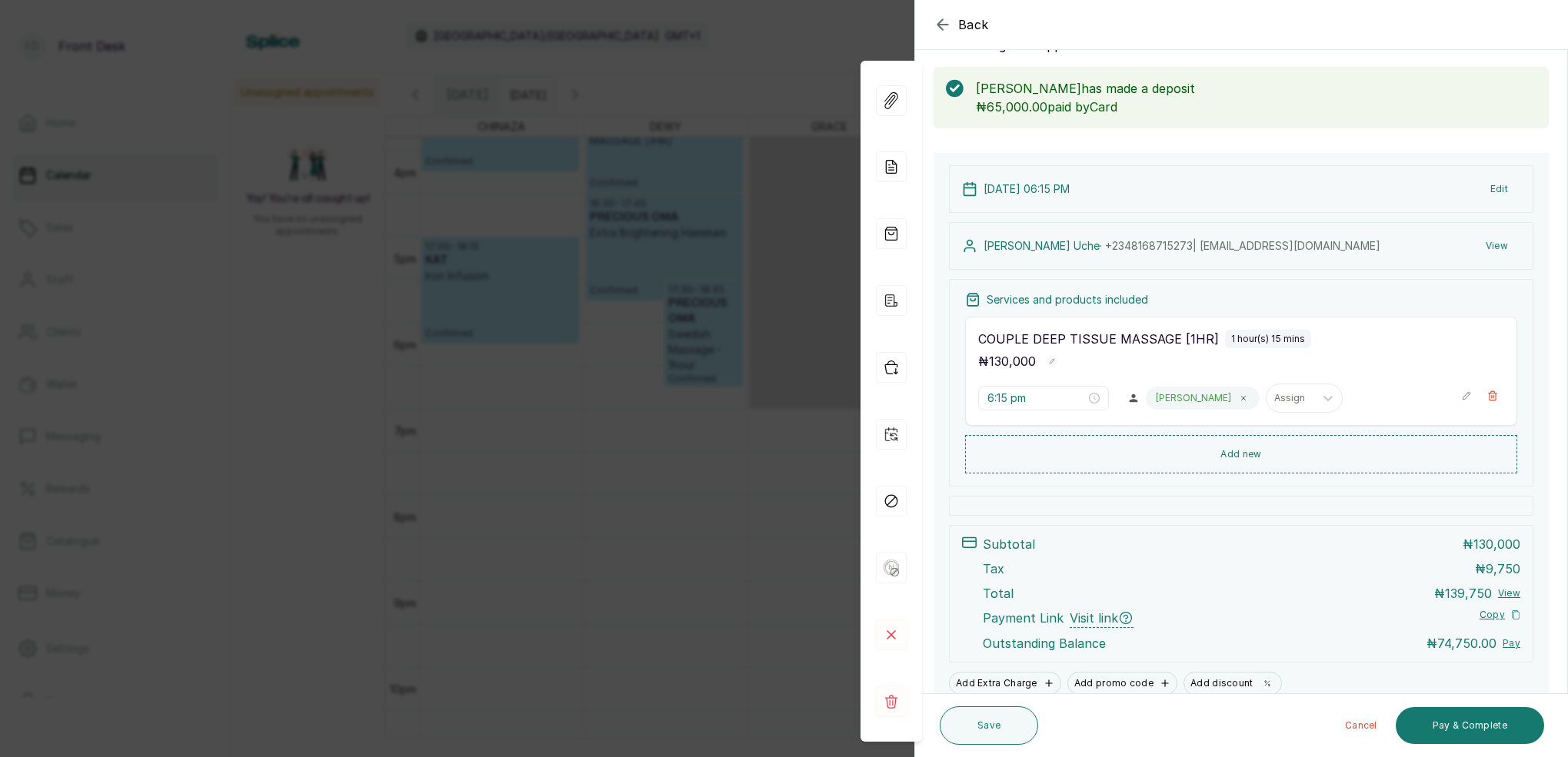
scroll to position [61, 0]
click at [945, 24] on icon "button" at bounding box center [942, 24] width 18 height 18
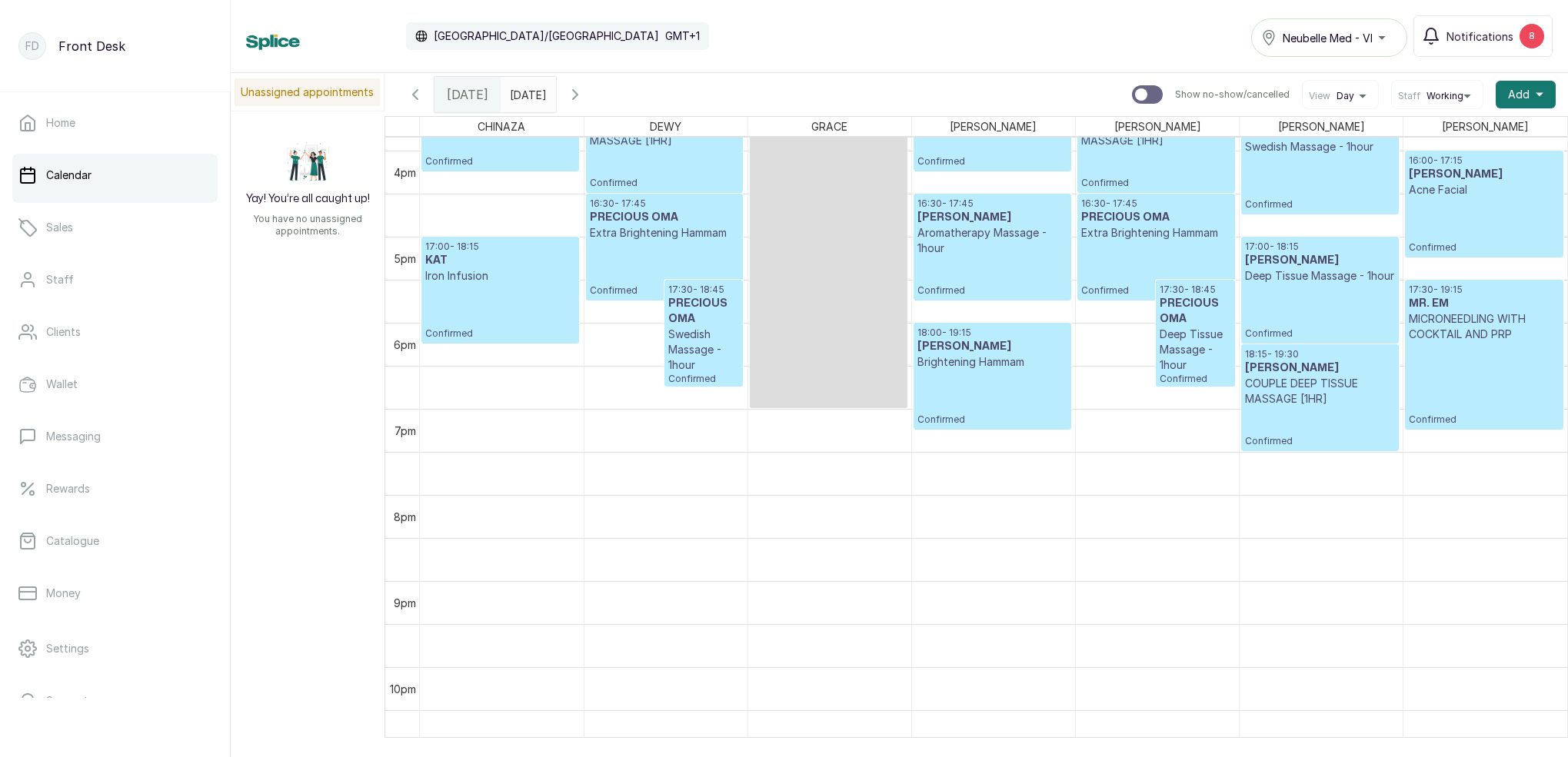
click at [585, 90] on icon "button" at bounding box center [575, 94] width 18 height 18
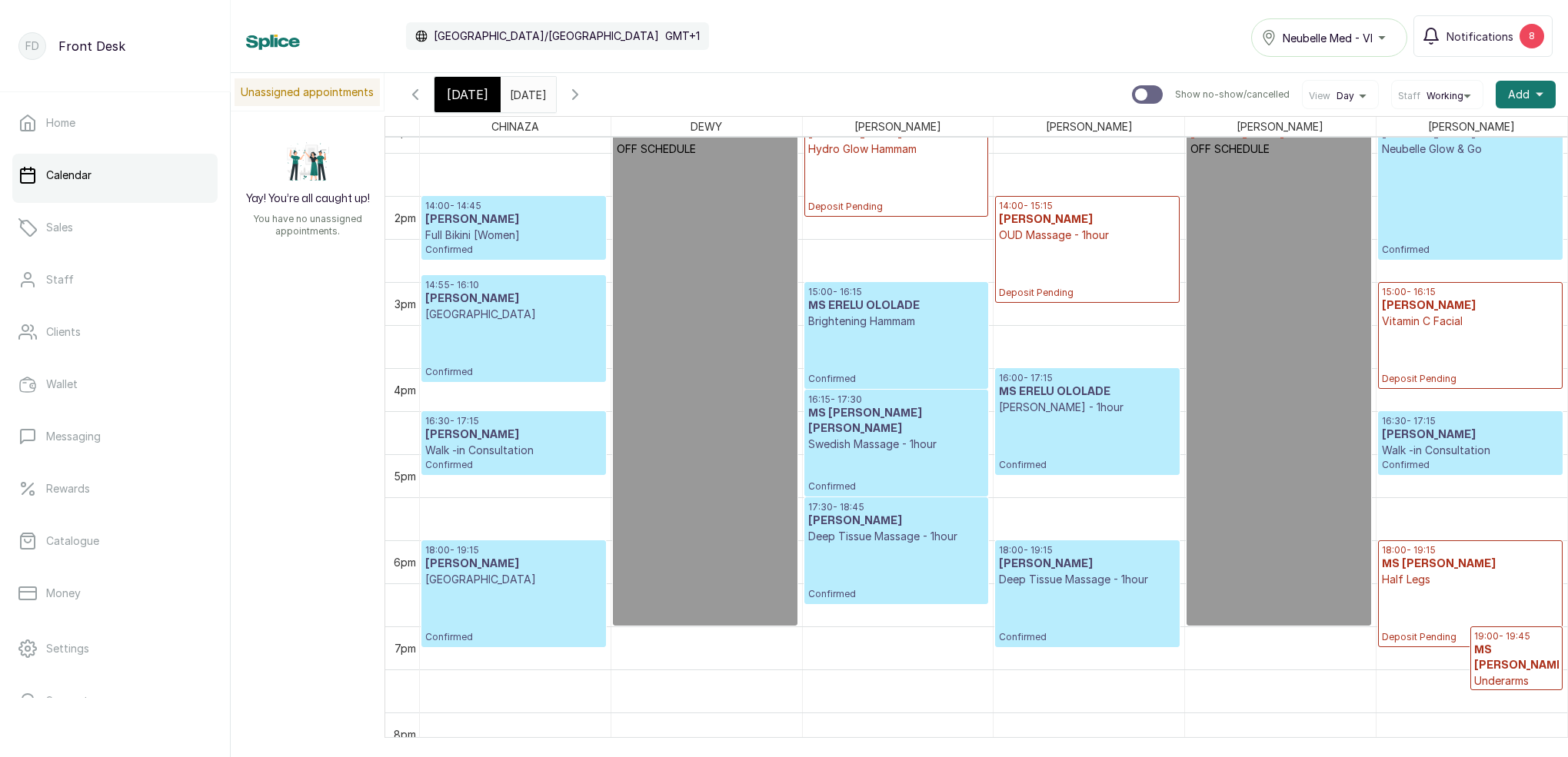
scroll to position [1157, 0]
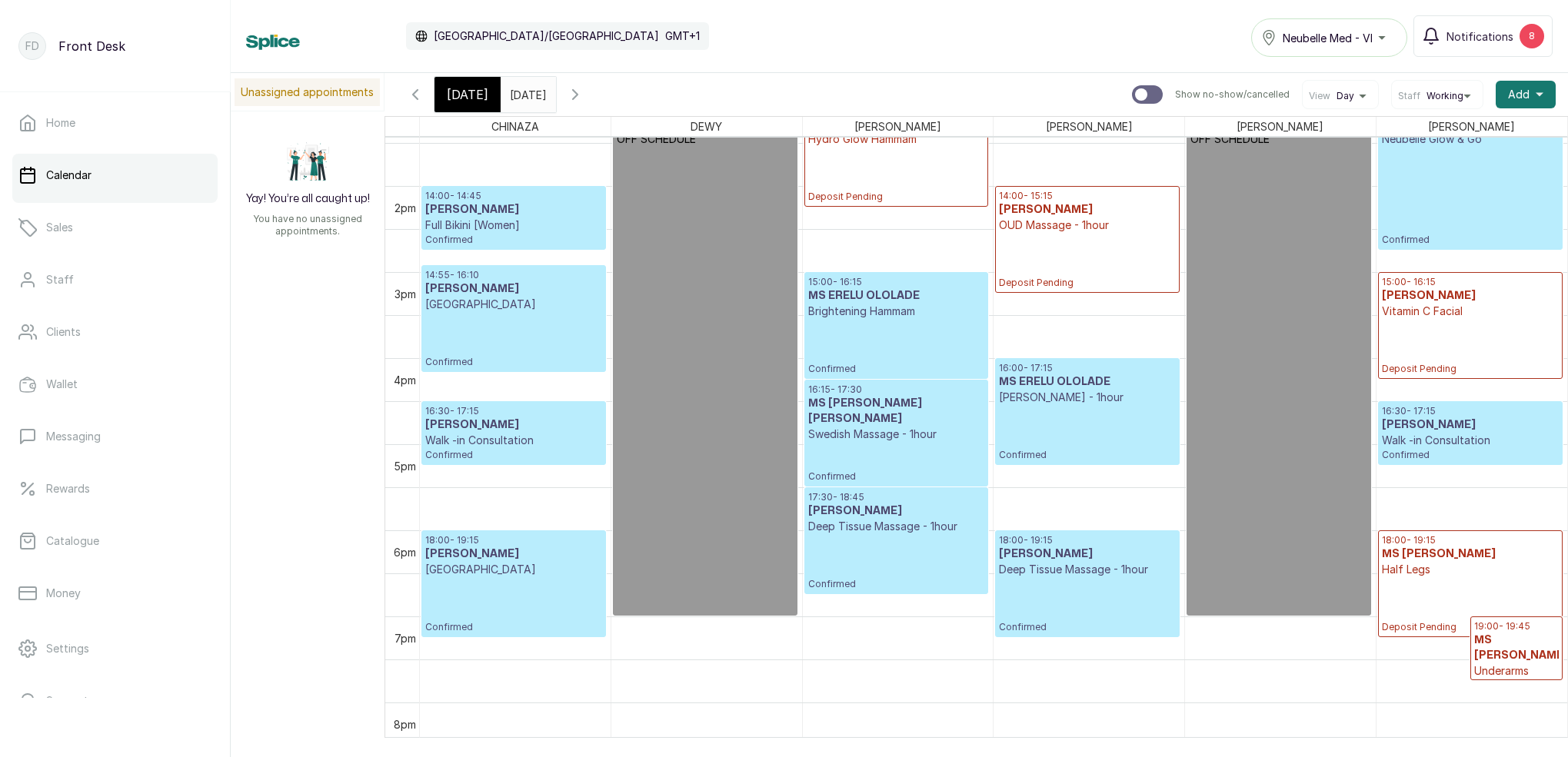
click at [413, 97] on icon "button" at bounding box center [415, 94] width 18 height 18
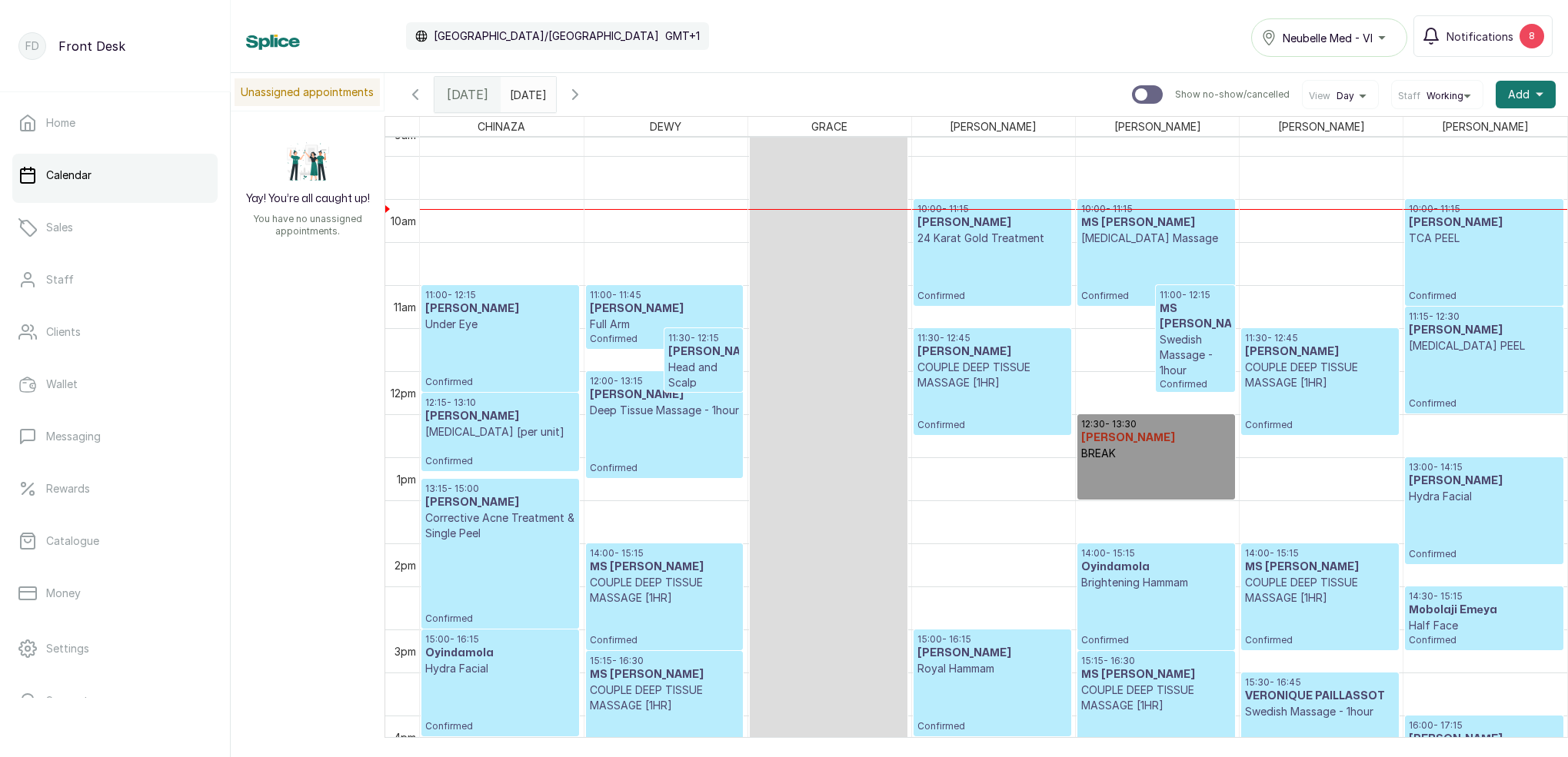
scroll to position [834, 0]
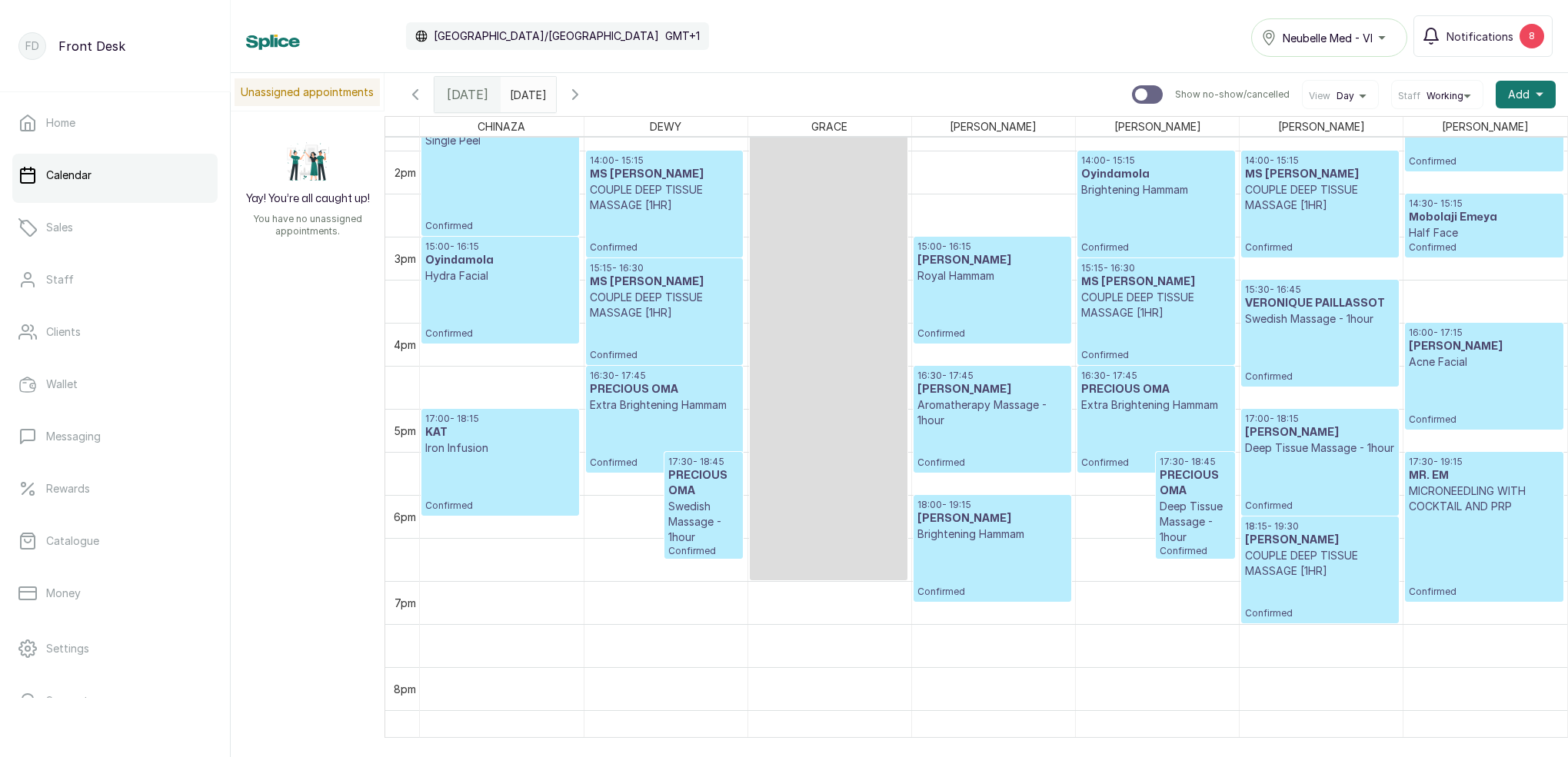
click at [585, 92] on icon "button" at bounding box center [575, 94] width 18 height 18
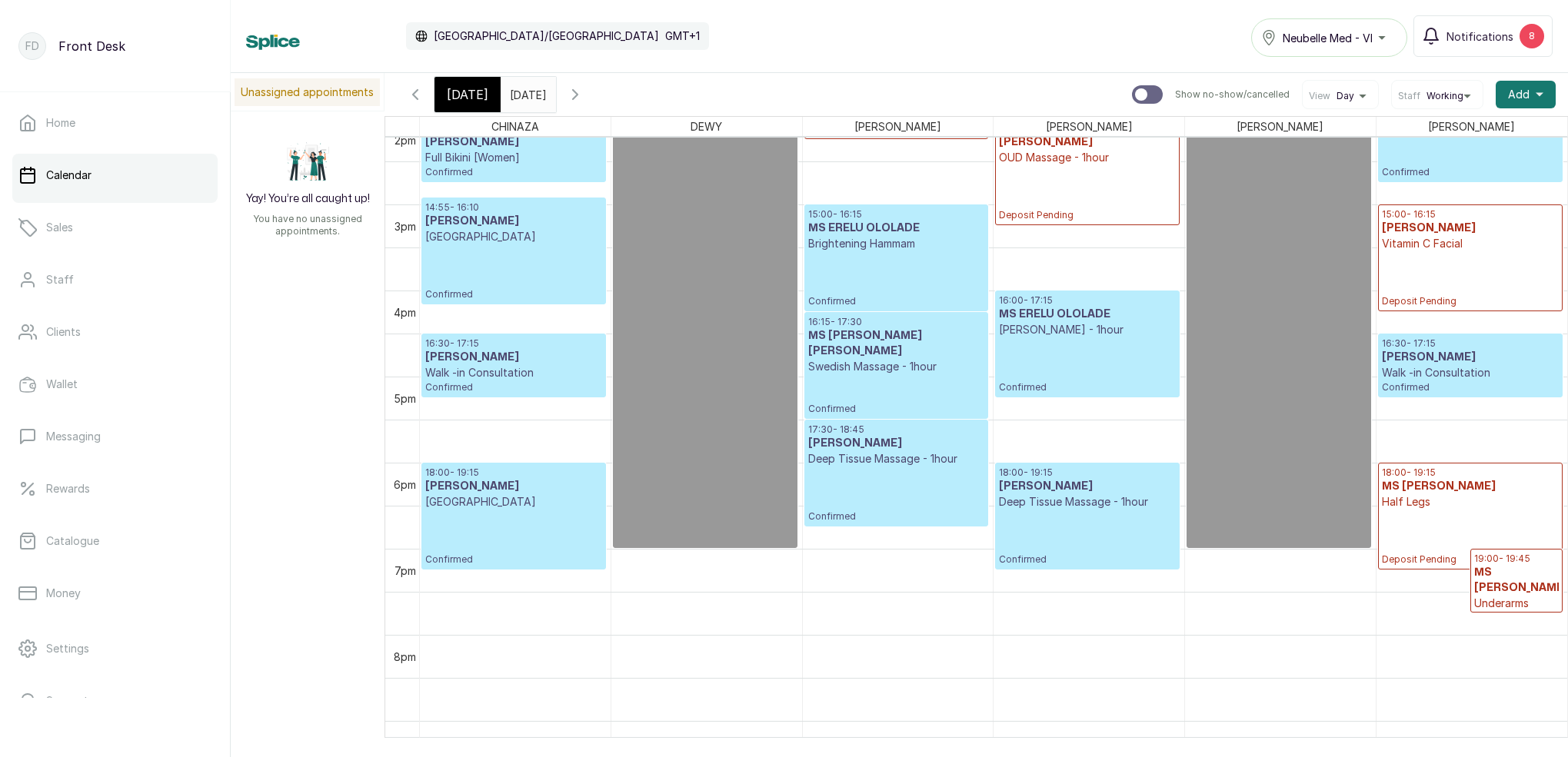
click at [417, 99] on icon "button" at bounding box center [416, 94] width 5 height 9
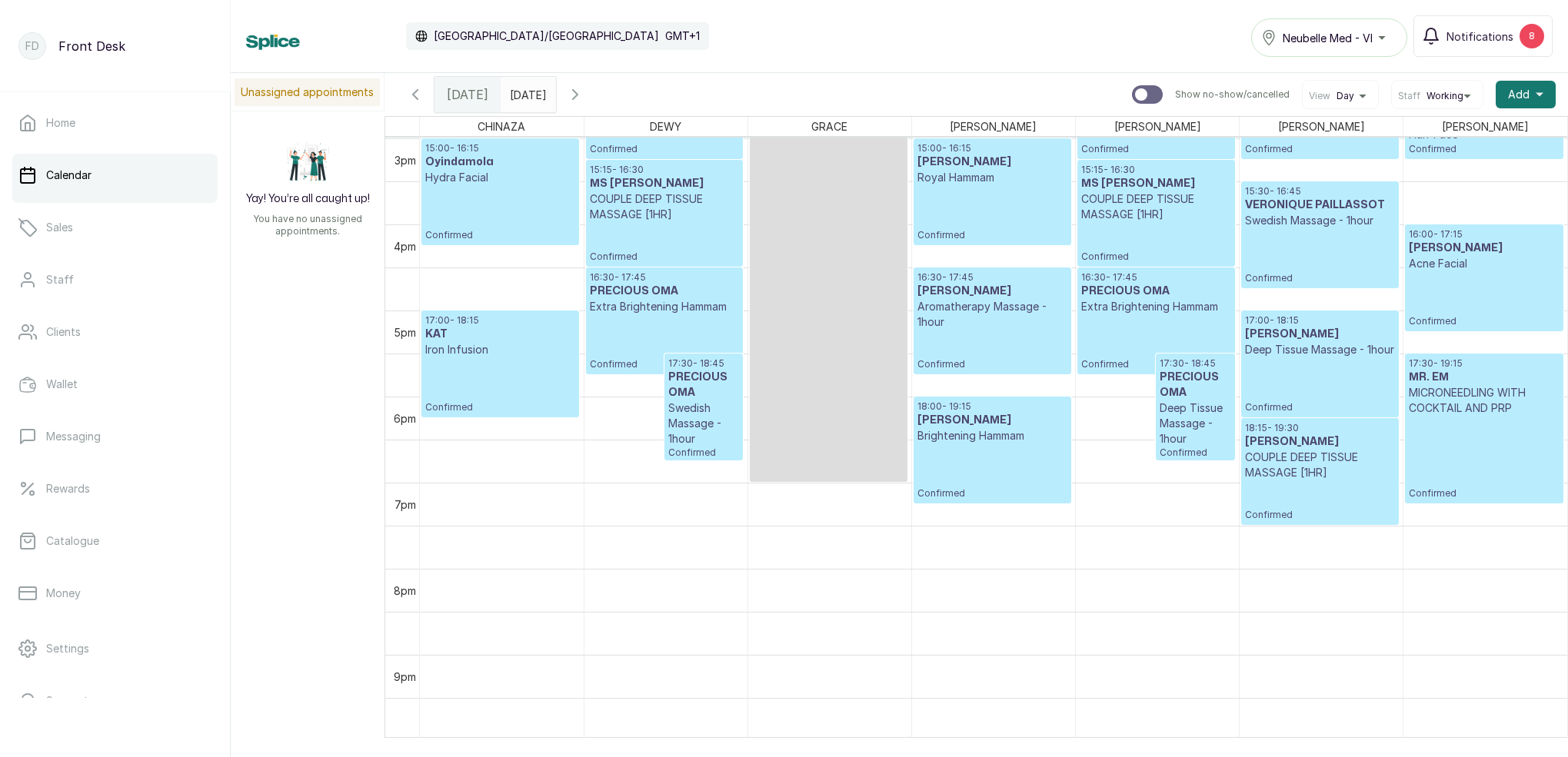
click at [920, 452] on p "Confirmed" at bounding box center [992, 472] width 150 height 56
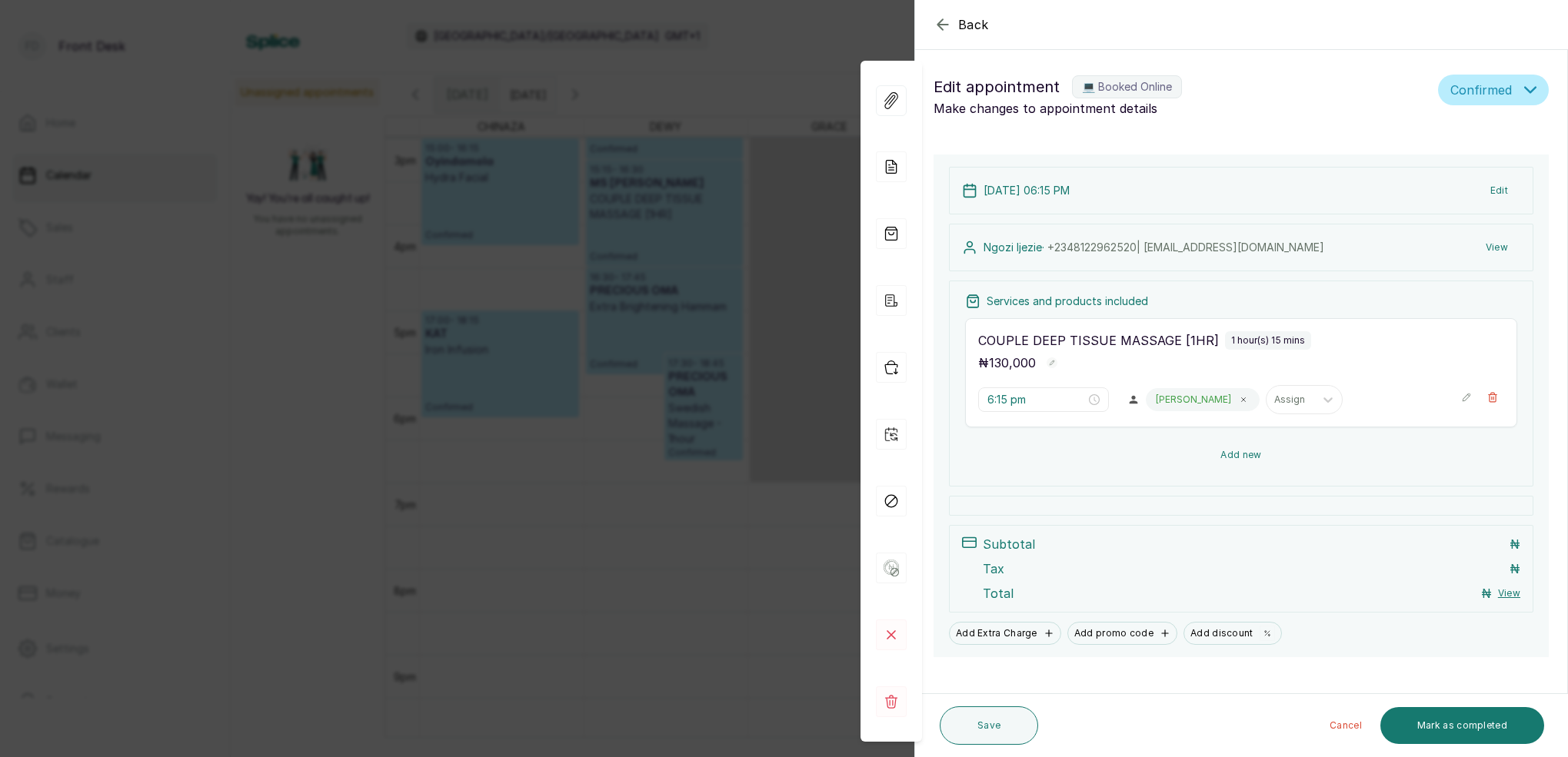
type input "6:00 pm"
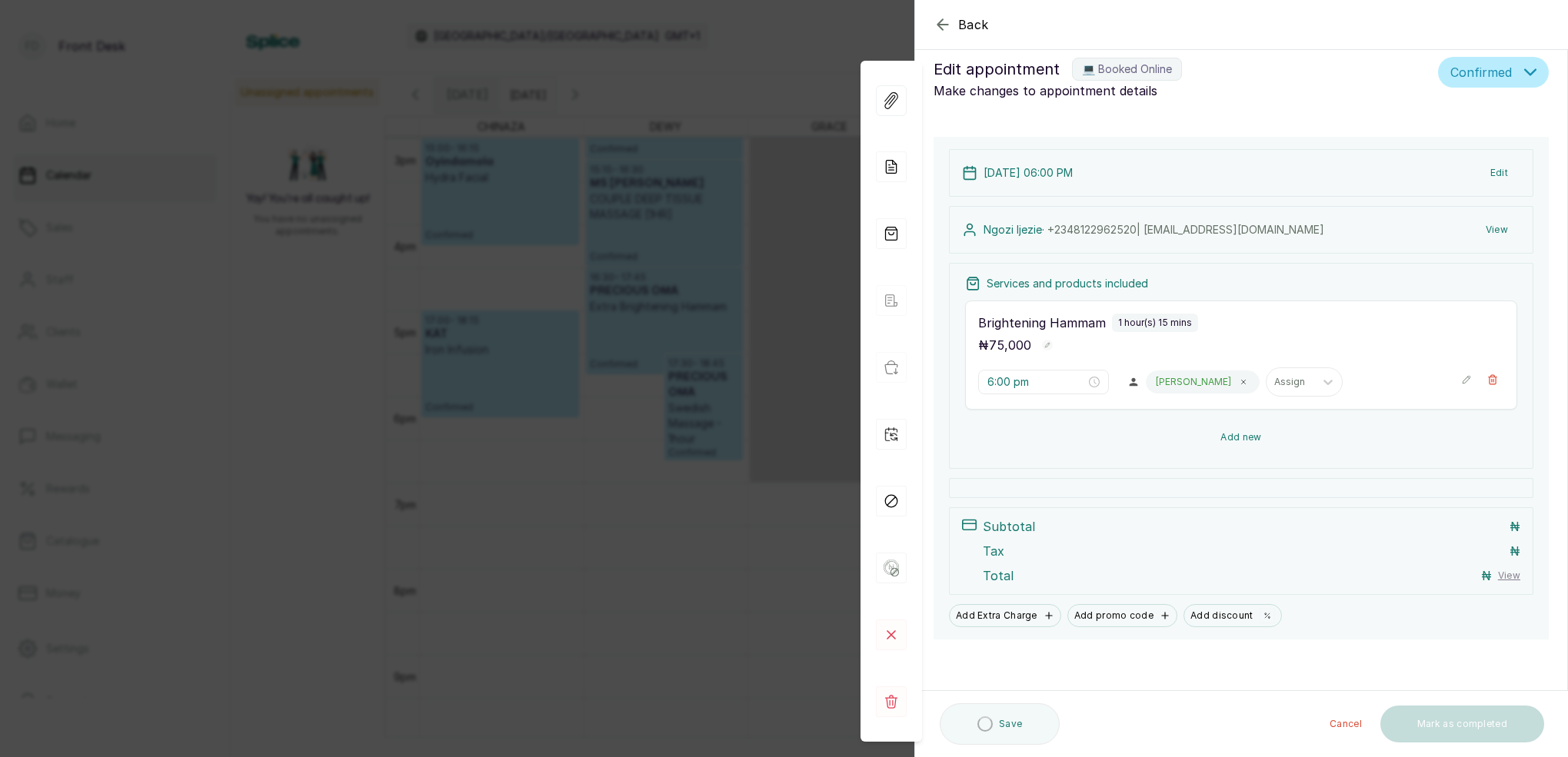
scroll to position [18, 0]
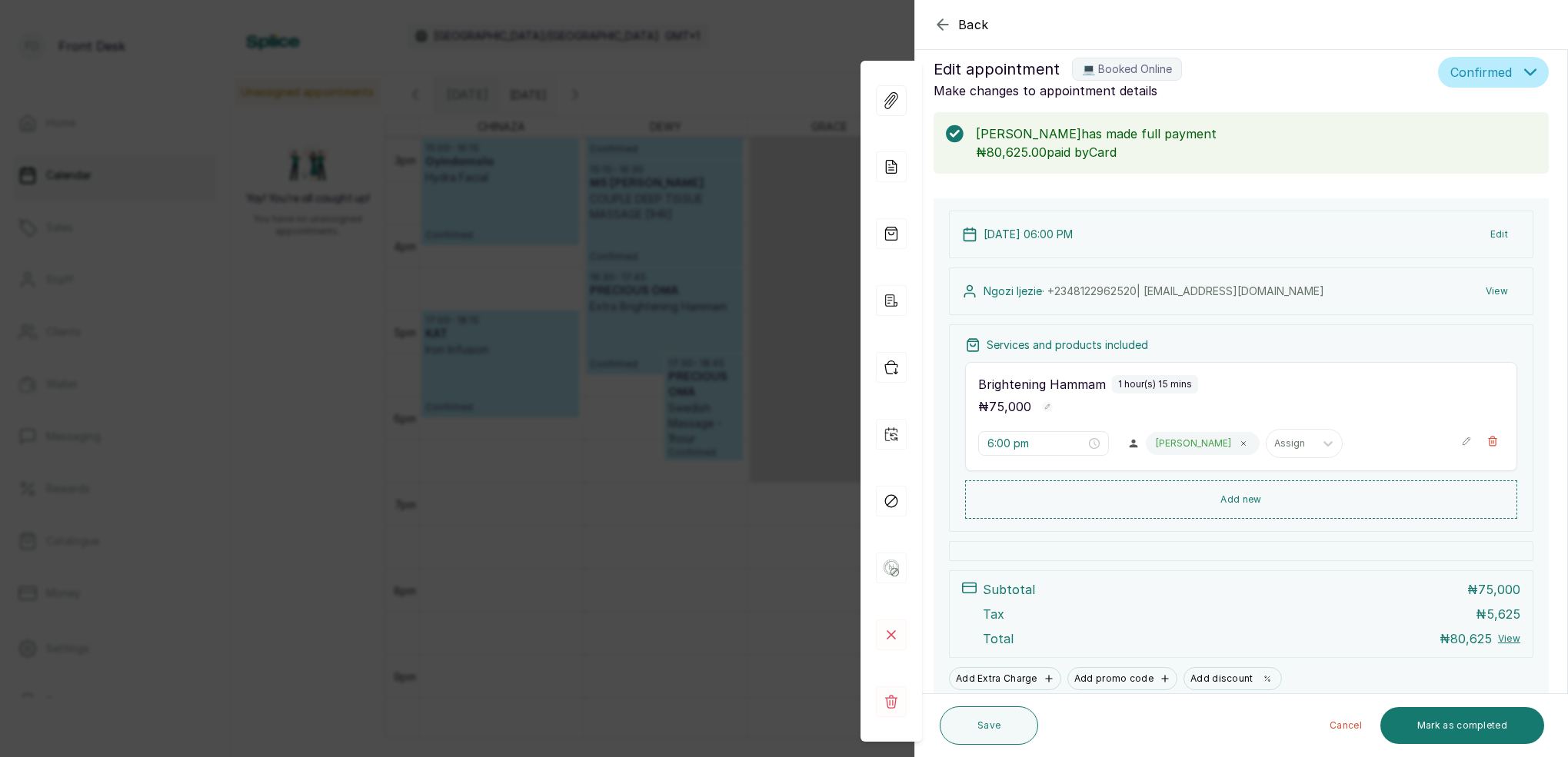
click at [664, 350] on div "Back Appointment Details Edit appointment 💻 Booked Online Make changes to appoi…" at bounding box center [784, 378] width 1568 height 757
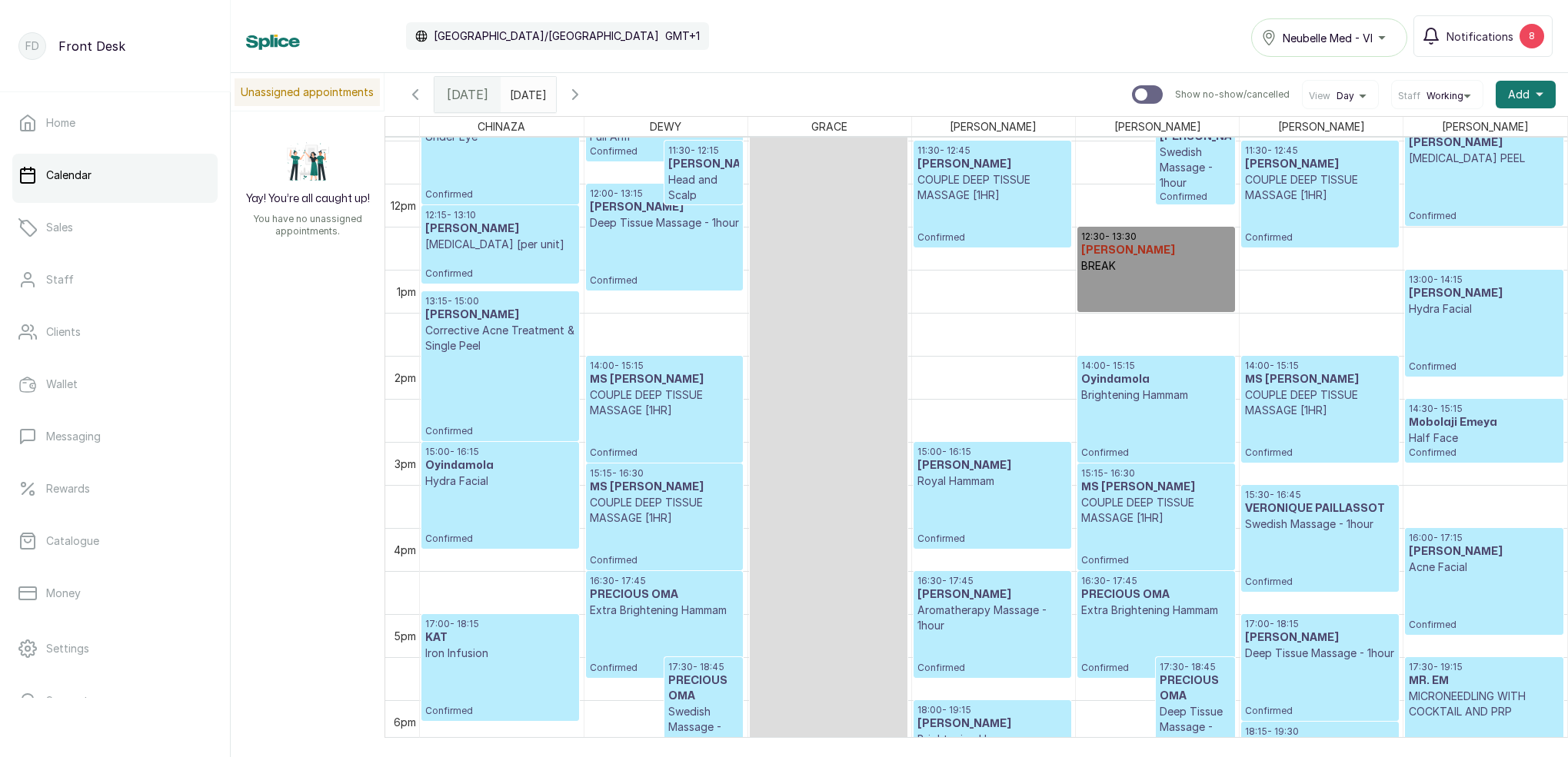
scroll to position [985, 0]
type input "dd/MM/yyyy"
click at [526, 94] on input "dd/MM/yyyy" at bounding box center [514, 91] width 25 height 27
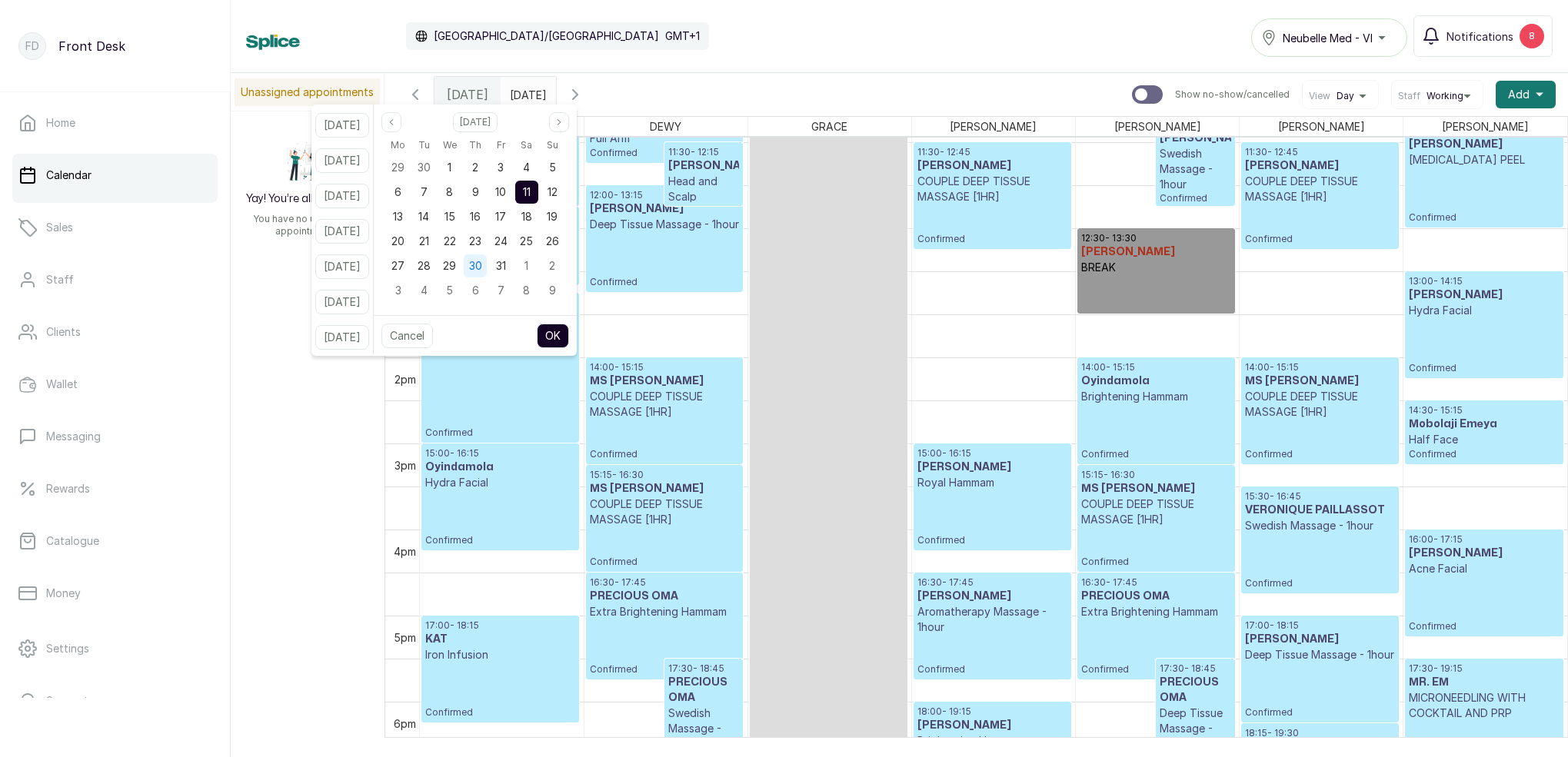
drag, startPoint x: 490, startPoint y: 238, endPoint x: 506, endPoint y: 261, distance: 28.0
click at [482, 239] on span "23" at bounding box center [475, 241] width 12 height 13
click at [569, 335] on button "OK" at bounding box center [553, 336] width 32 height 25
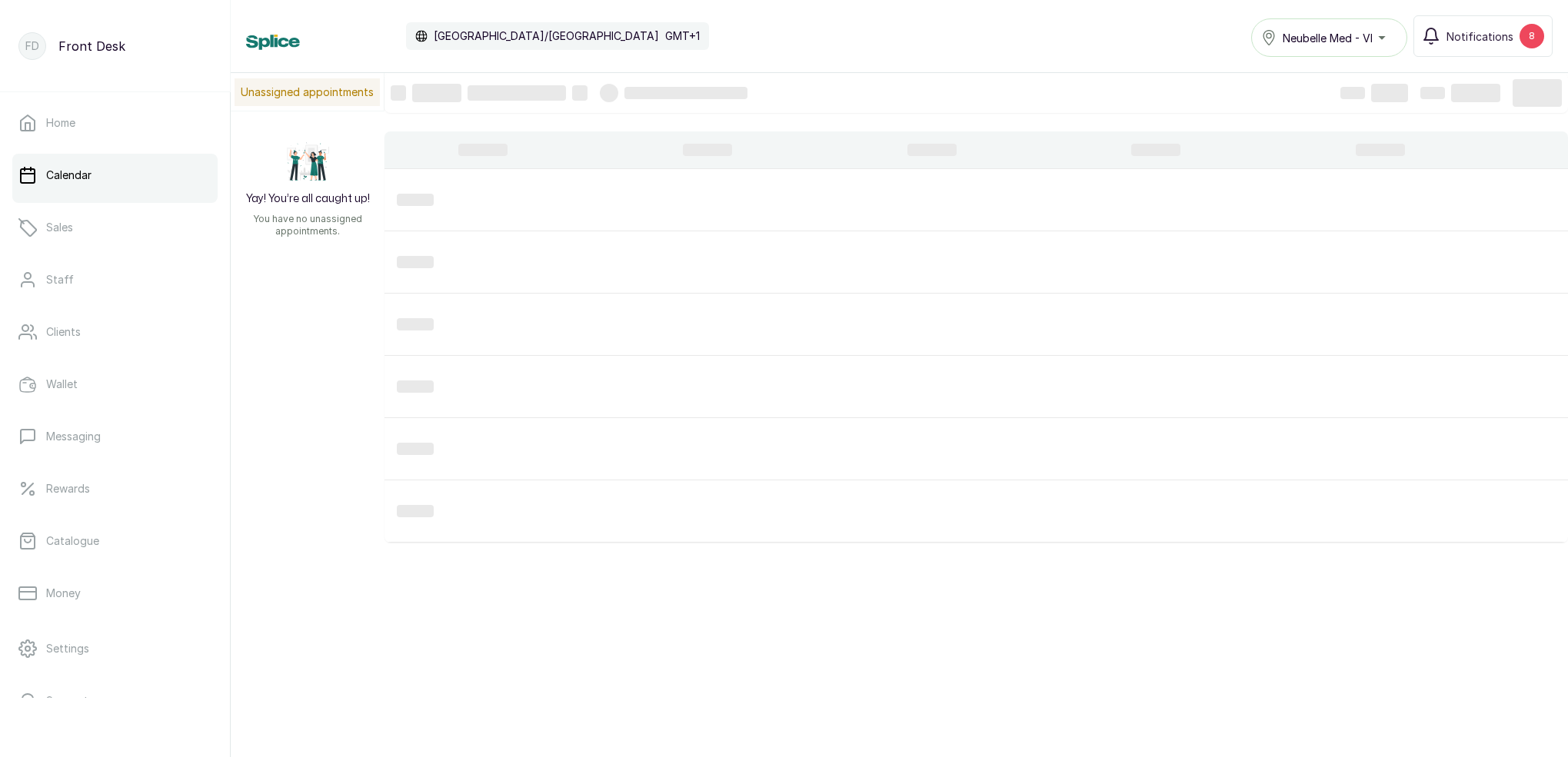
type input "[DATE]"
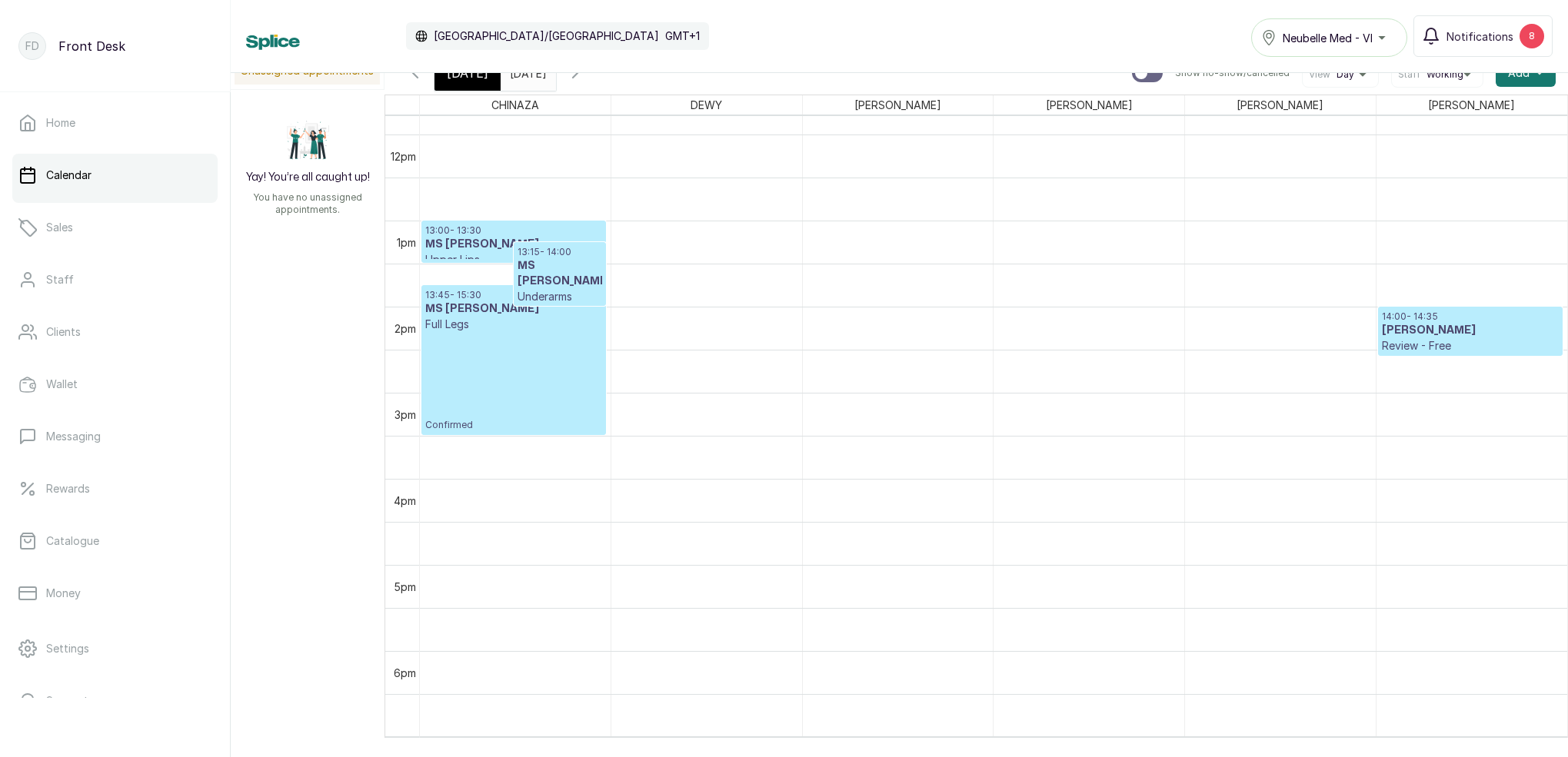
scroll to position [1016, 0]
click at [1423, 328] on h3 "[PERSON_NAME]" at bounding box center [1471, 329] width 177 height 15
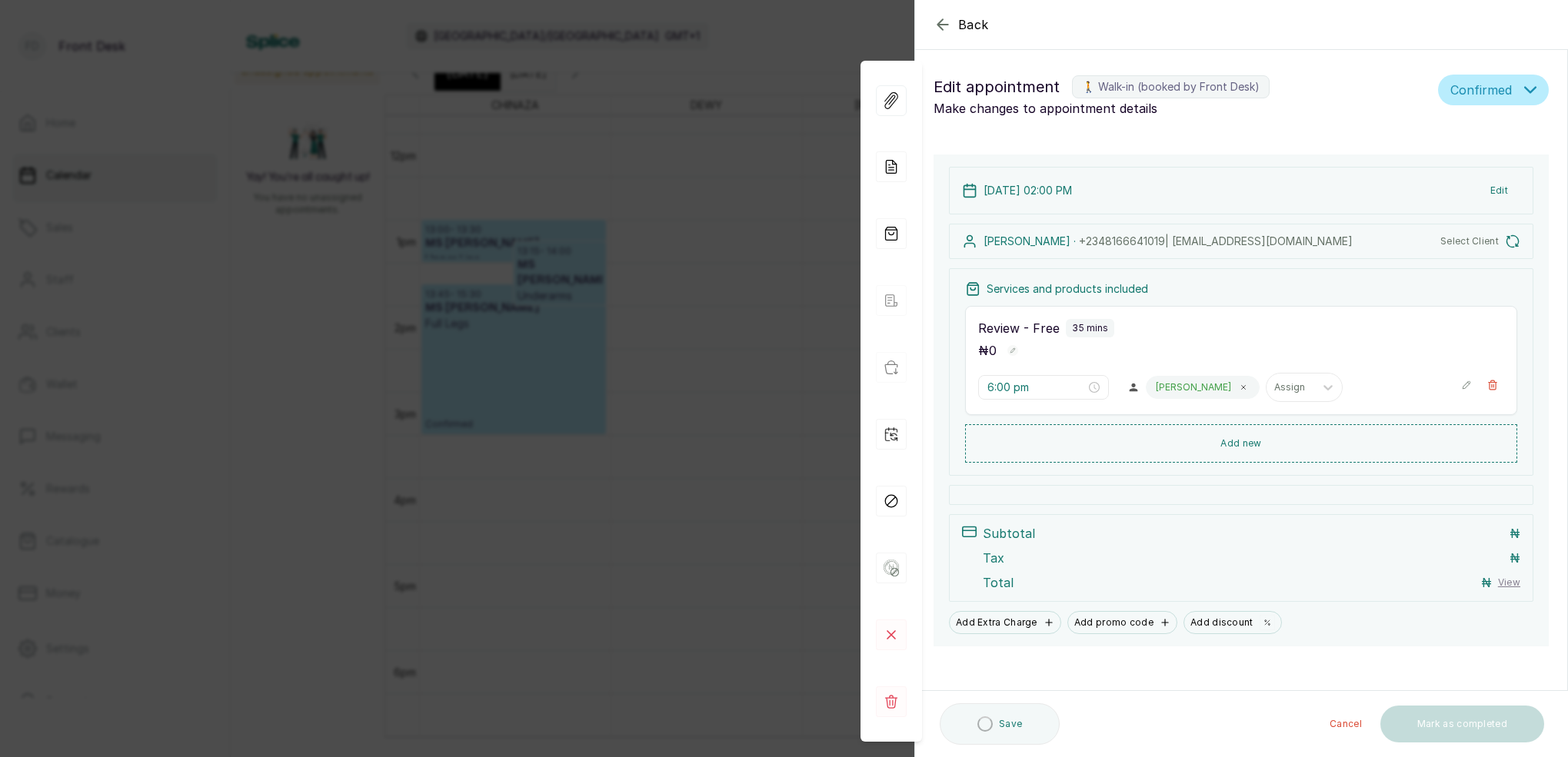
type input "2:00 pm"
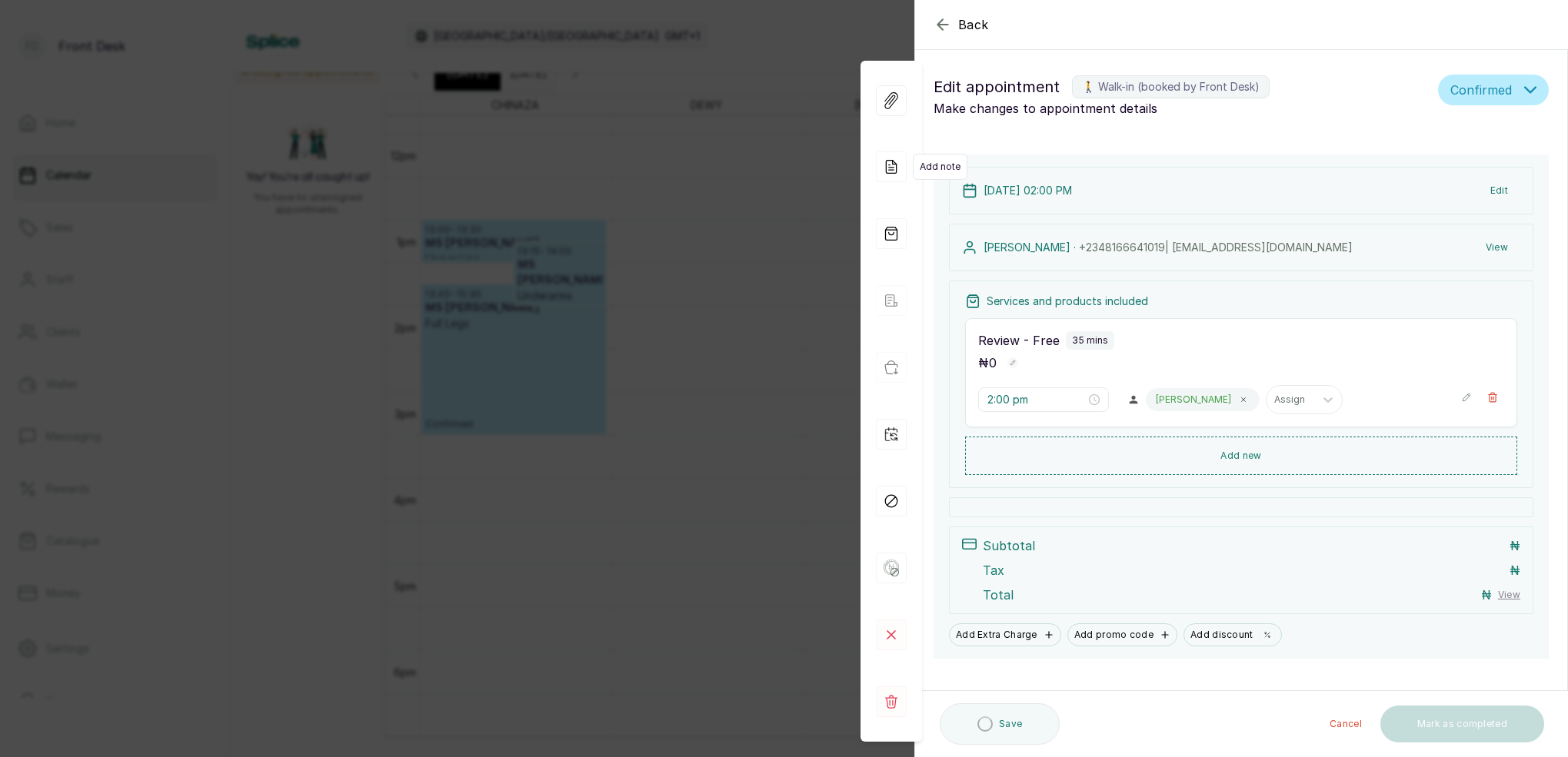
click at [891, 168] on icon at bounding box center [892, 166] width 31 height 31
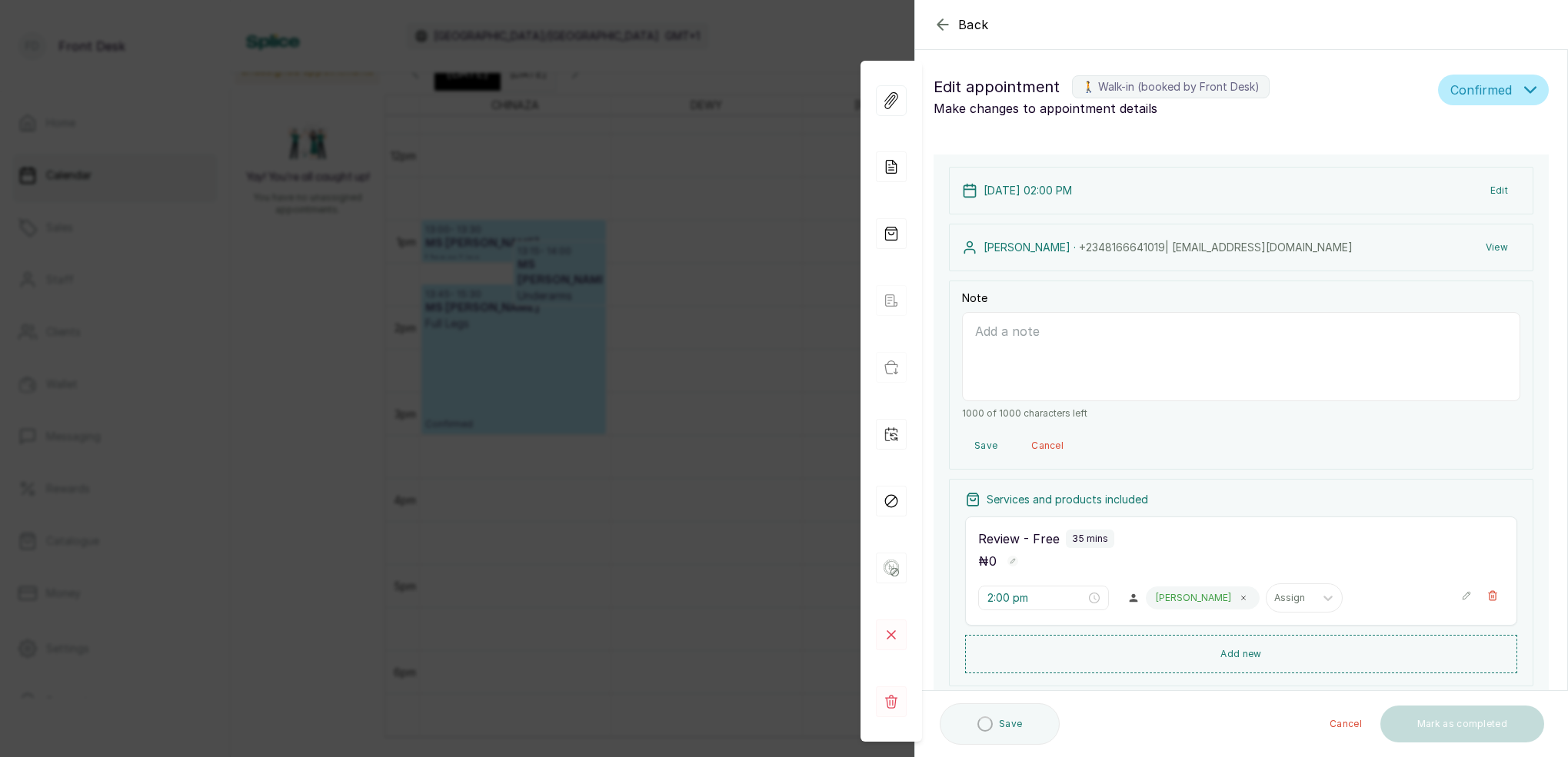
click at [1020, 342] on textarea "Note" at bounding box center [1242, 356] width 558 height 89
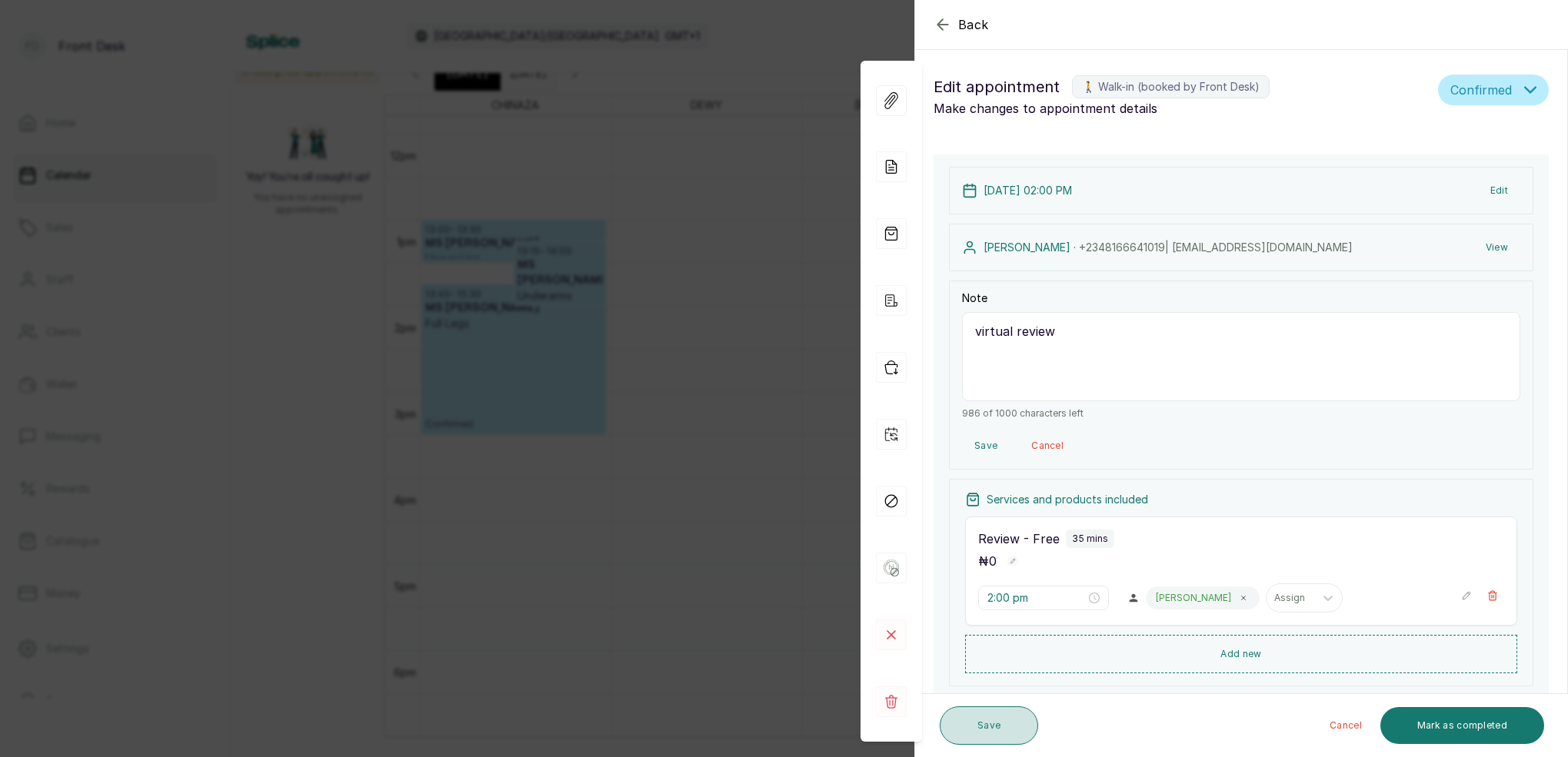
type textarea "virtual review"
click at [1002, 730] on button "Save" at bounding box center [989, 726] width 98 height 39
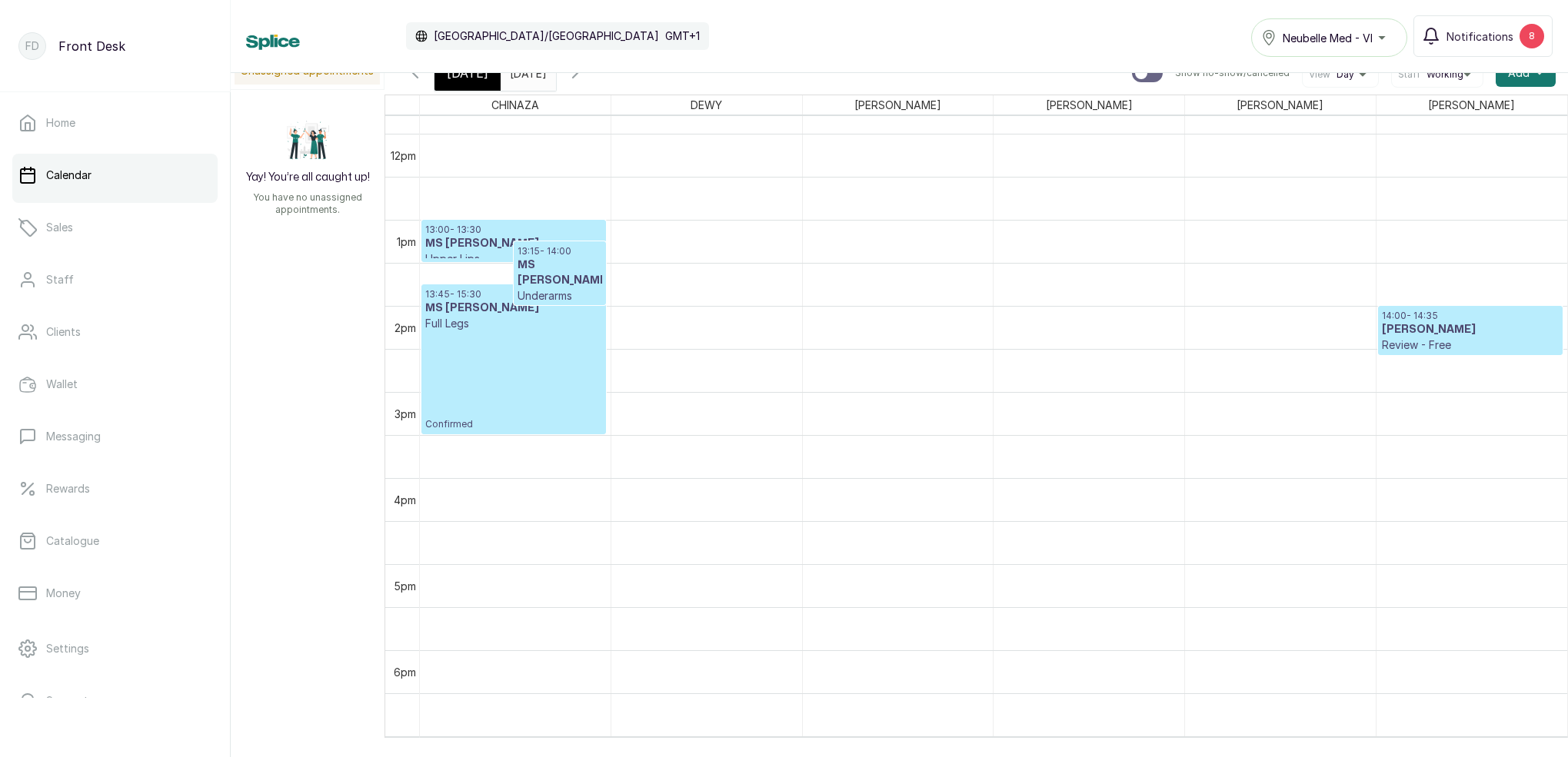
scroll to position [10, 0]
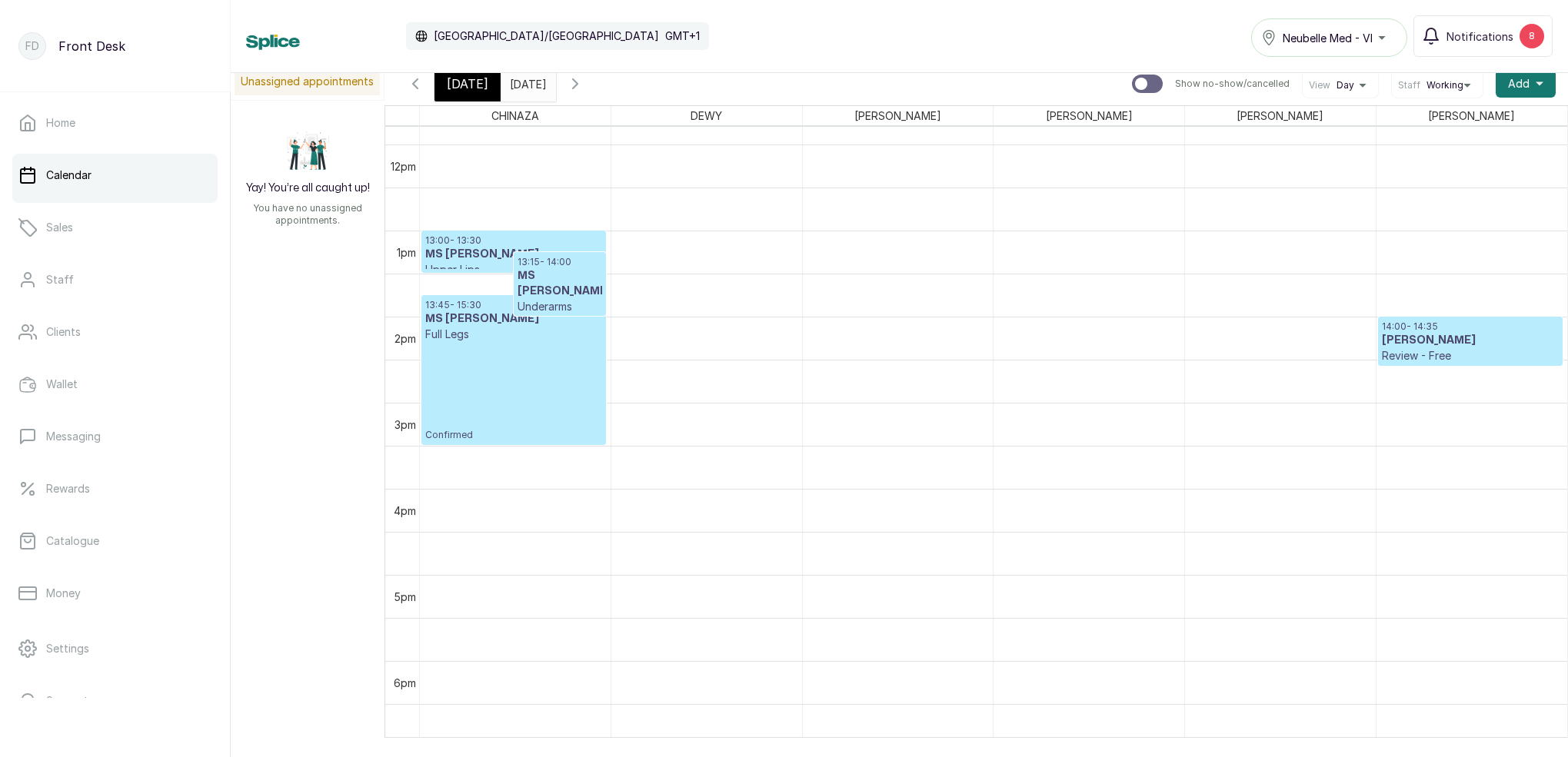
click at [449, 78] on span "[DATE]" at bounding box center [468, 84] width 42 height 18
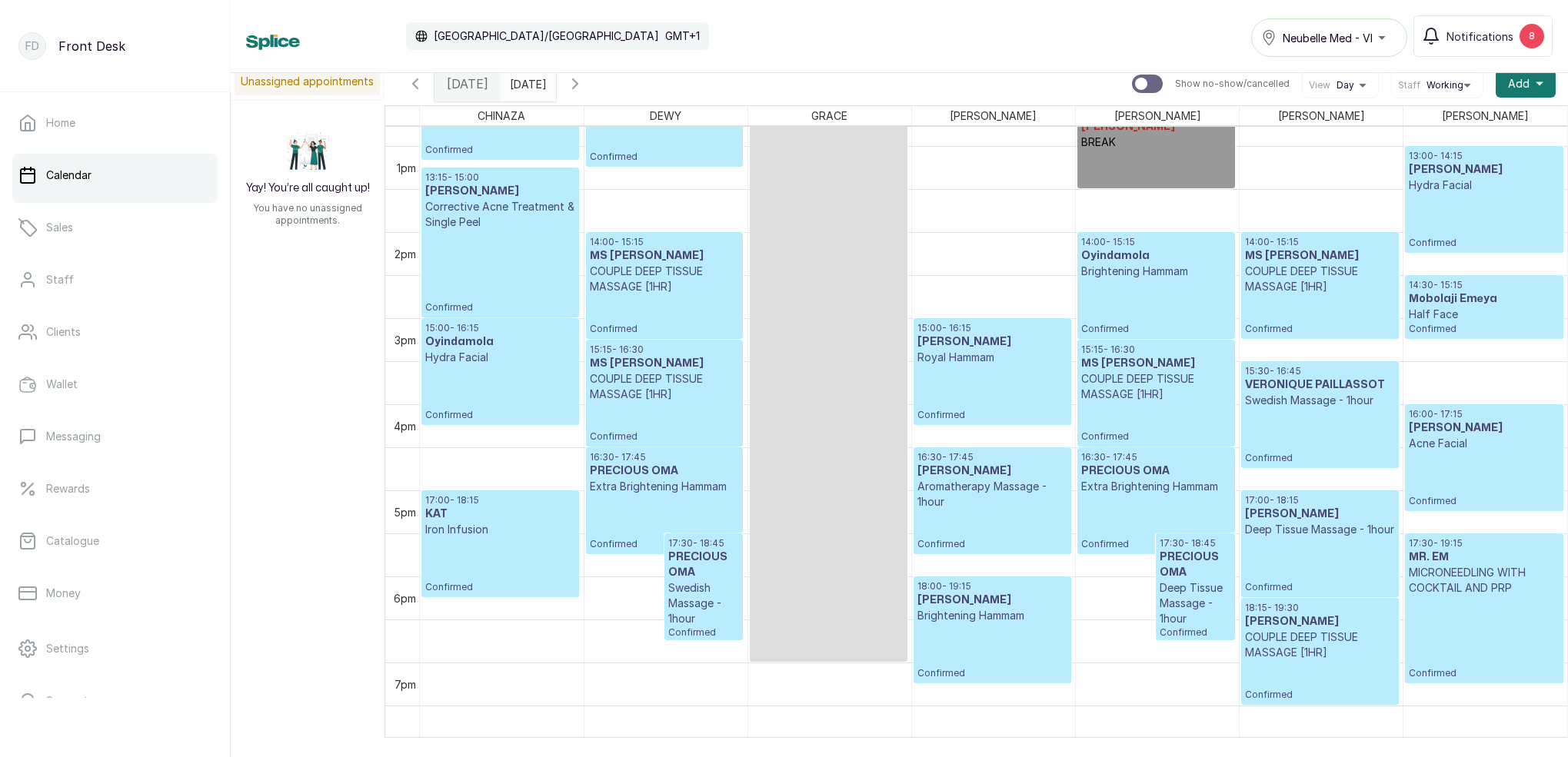
scroll to position [1136, 0]
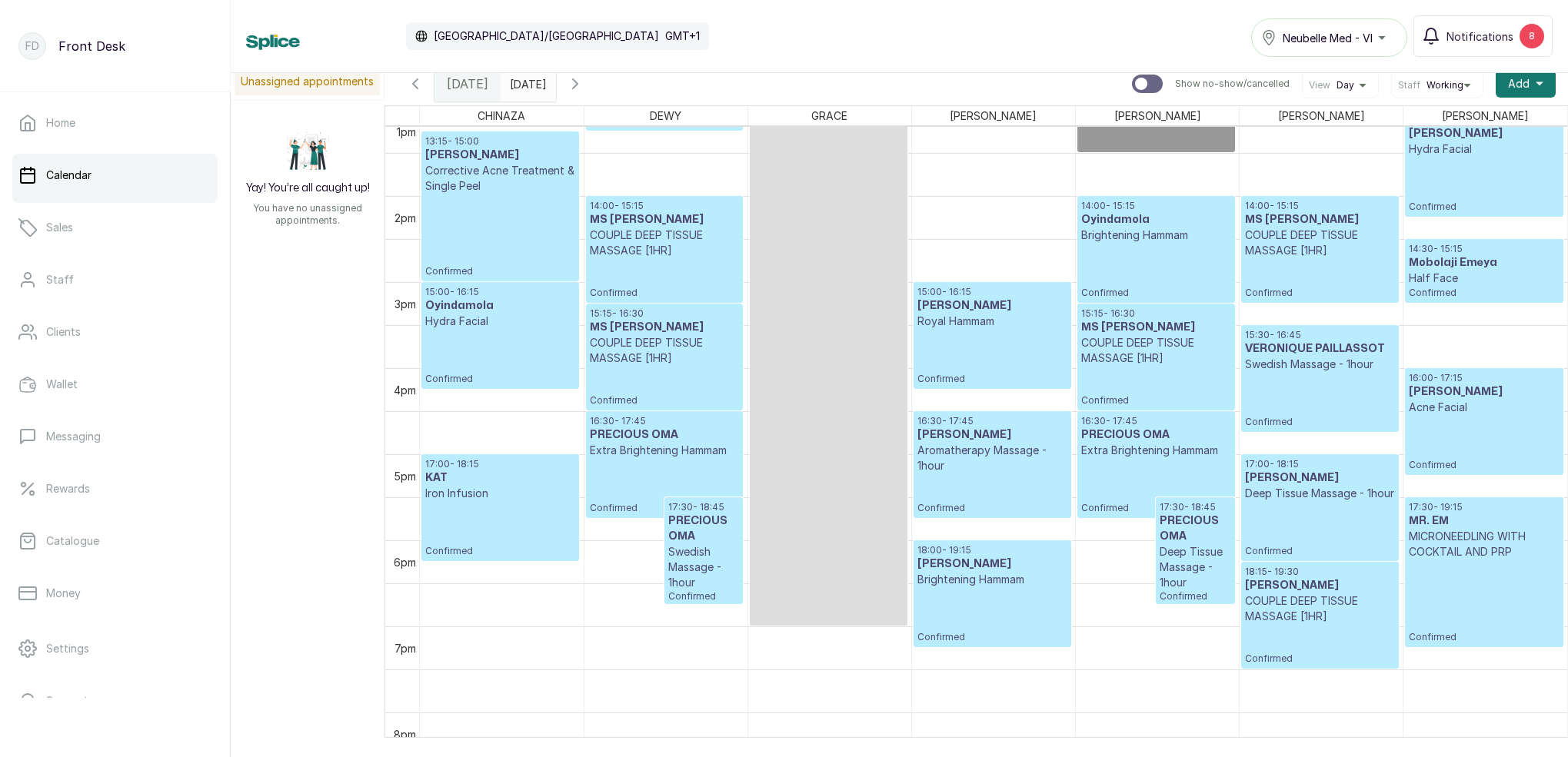
click at [526, 83] on input "[DATE]" at bounding box center [514, 80] width 25 height 27
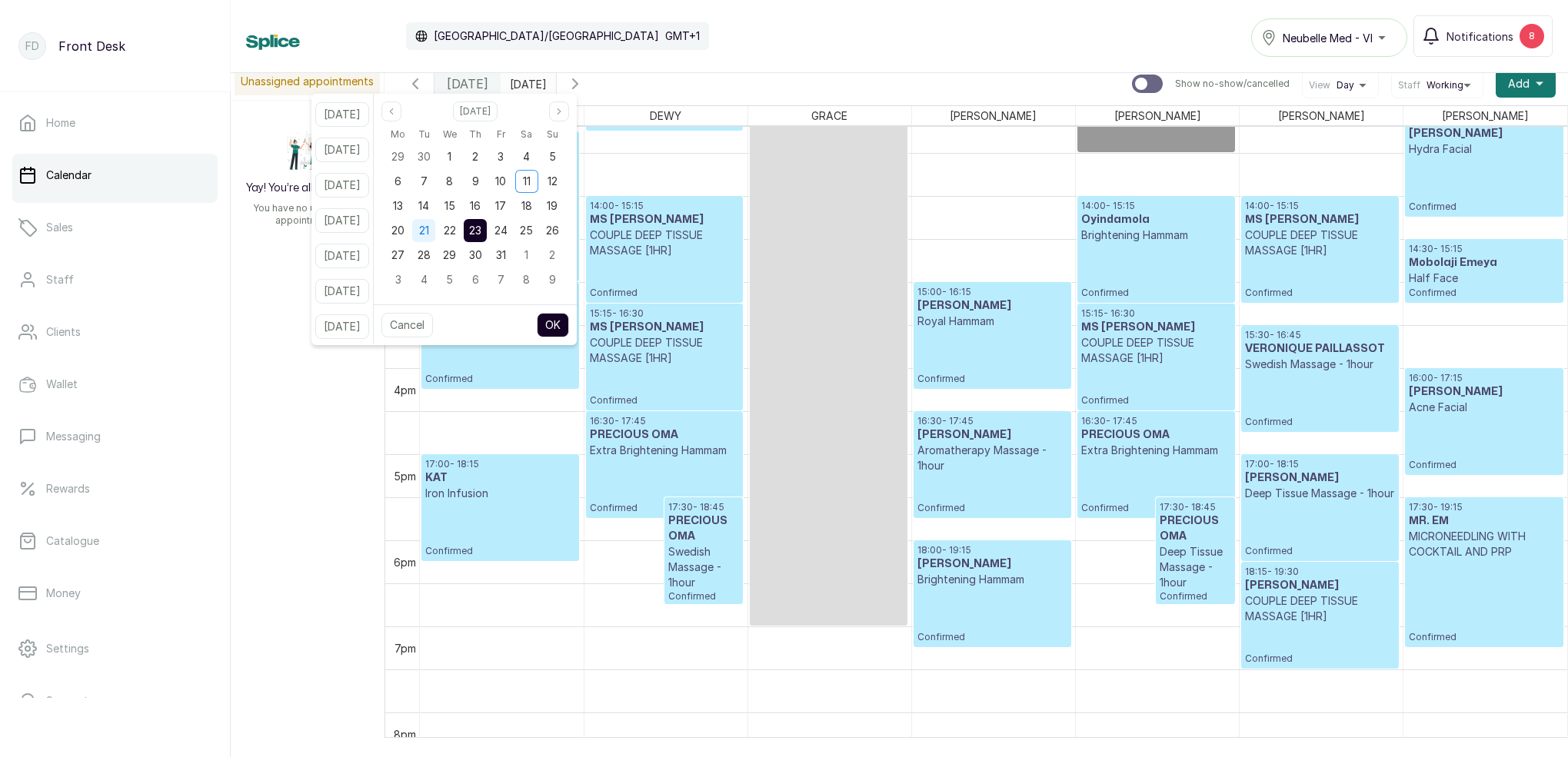
click at [435, 234] on div "21" at bounding box center [424, 231] width 23 height 23
click at [569, 326] on button "OK" at bounding box center [553, 325] width 32 height 25
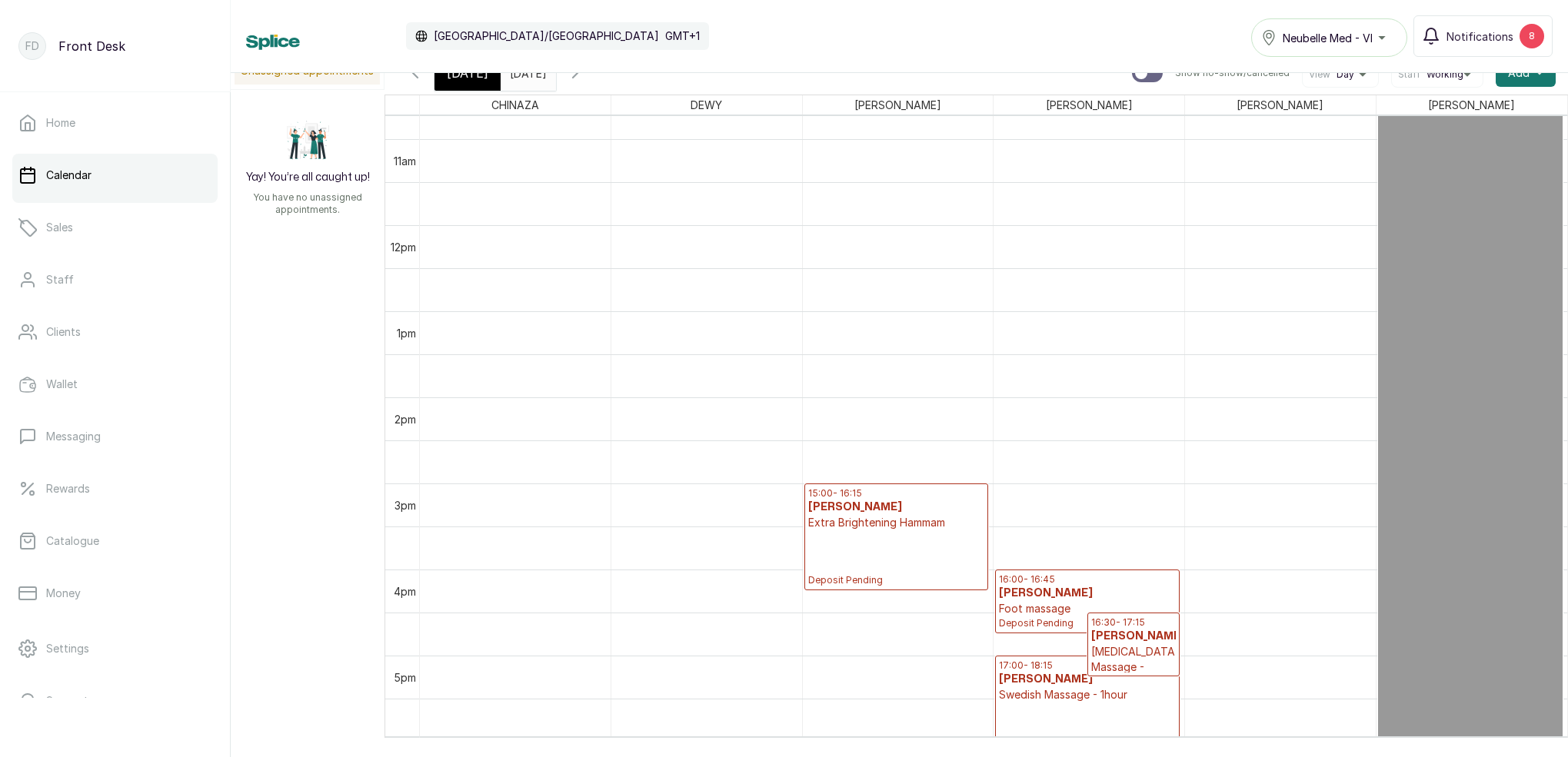
scroll to position [869, 0]
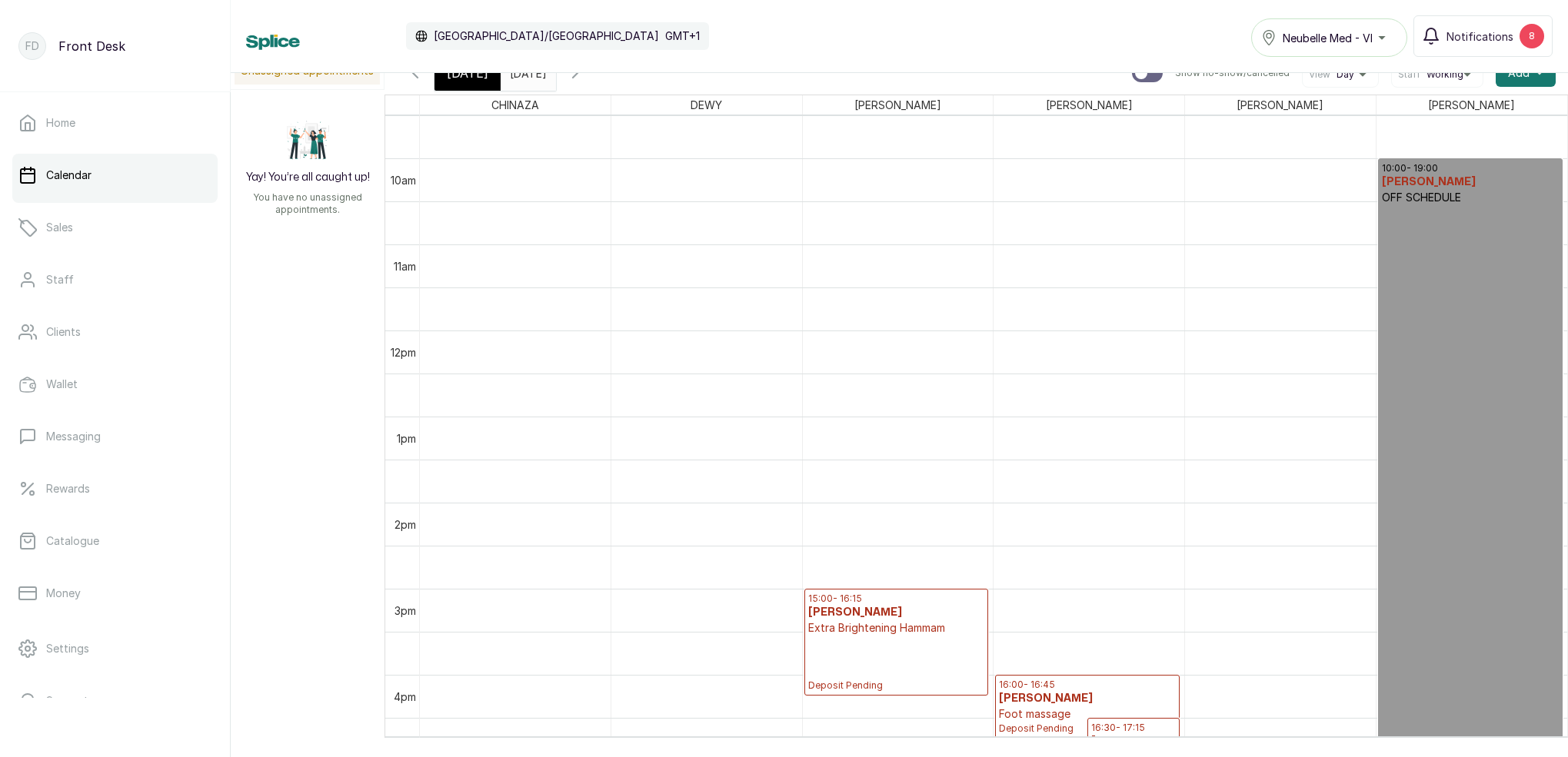
click at [585, 80] on icon "button" at bounding box center [575, 72] width 18 height 18
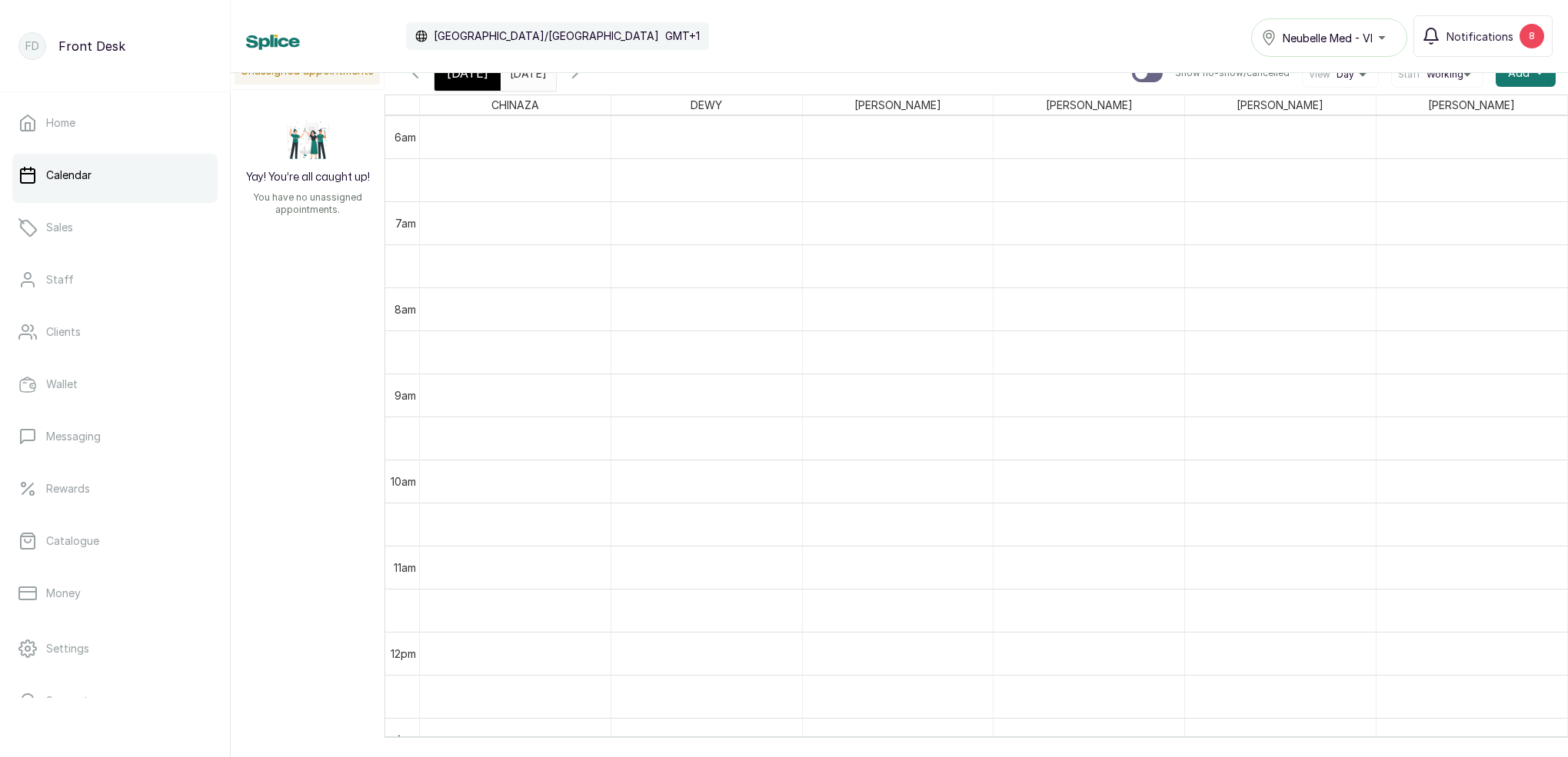
click at [482, 74] on span "[DATE]" at bounding box center [468, 72] width 42 height 18
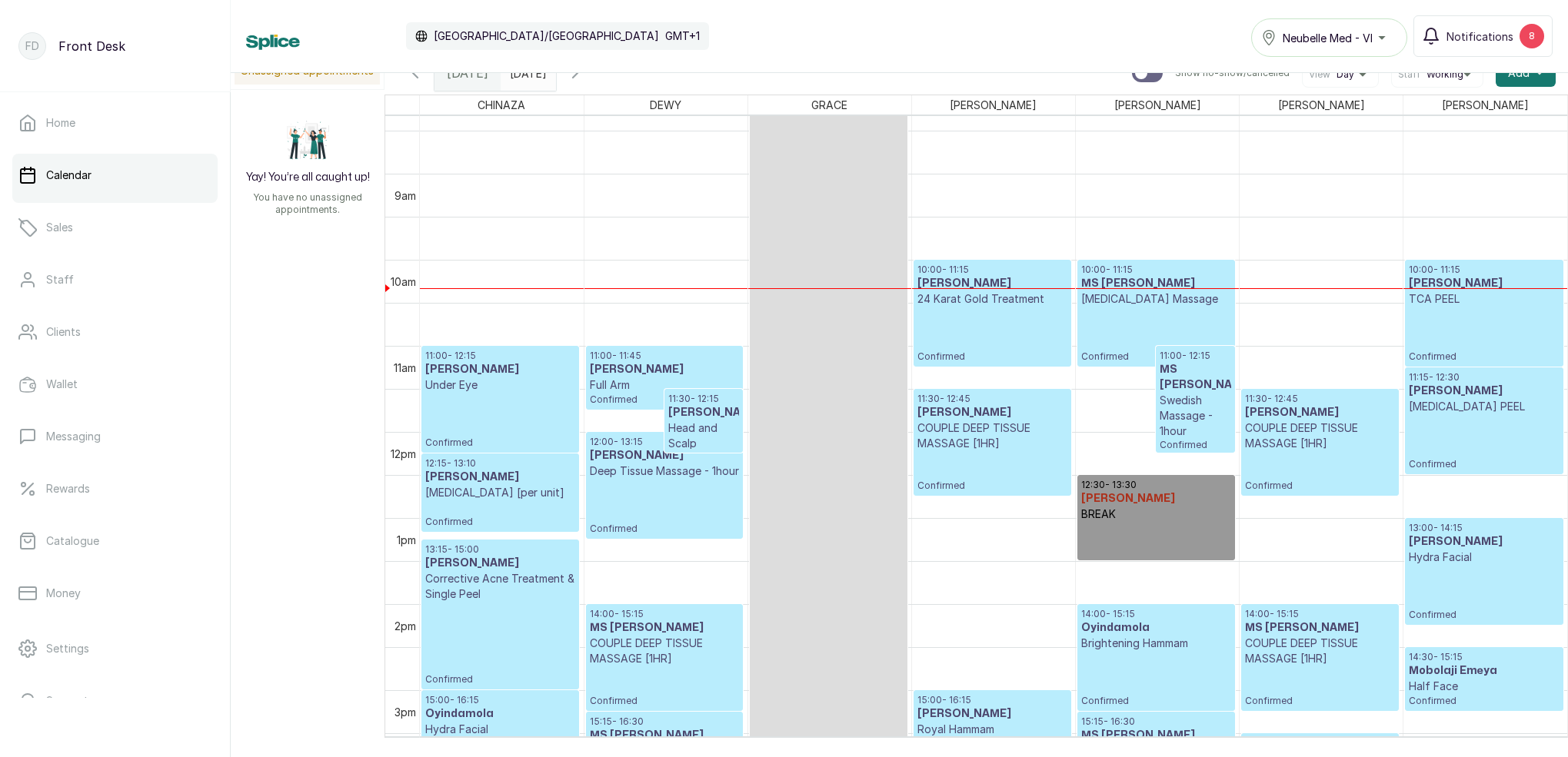
scroll to position [717, 0]
click at [526, 76] on input "[DATE]" at bounding box center [514, 69] width 25 height 27
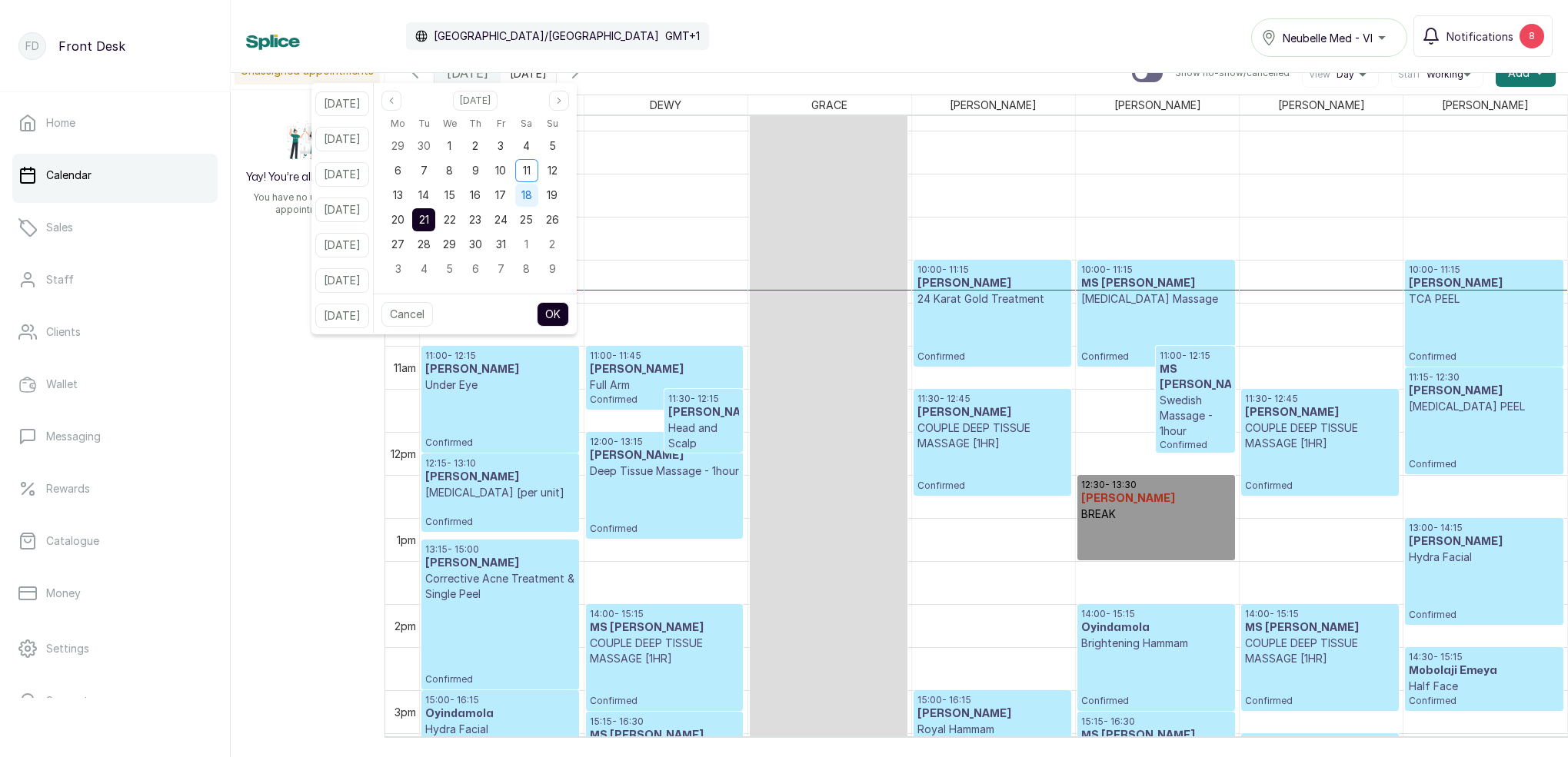
click at [532, 197] on span "18" at bounding box center [527, 194] width 10 height 13
click at [569, 316] on button "OK" at bounding box center [553, 314] width 32 height 25
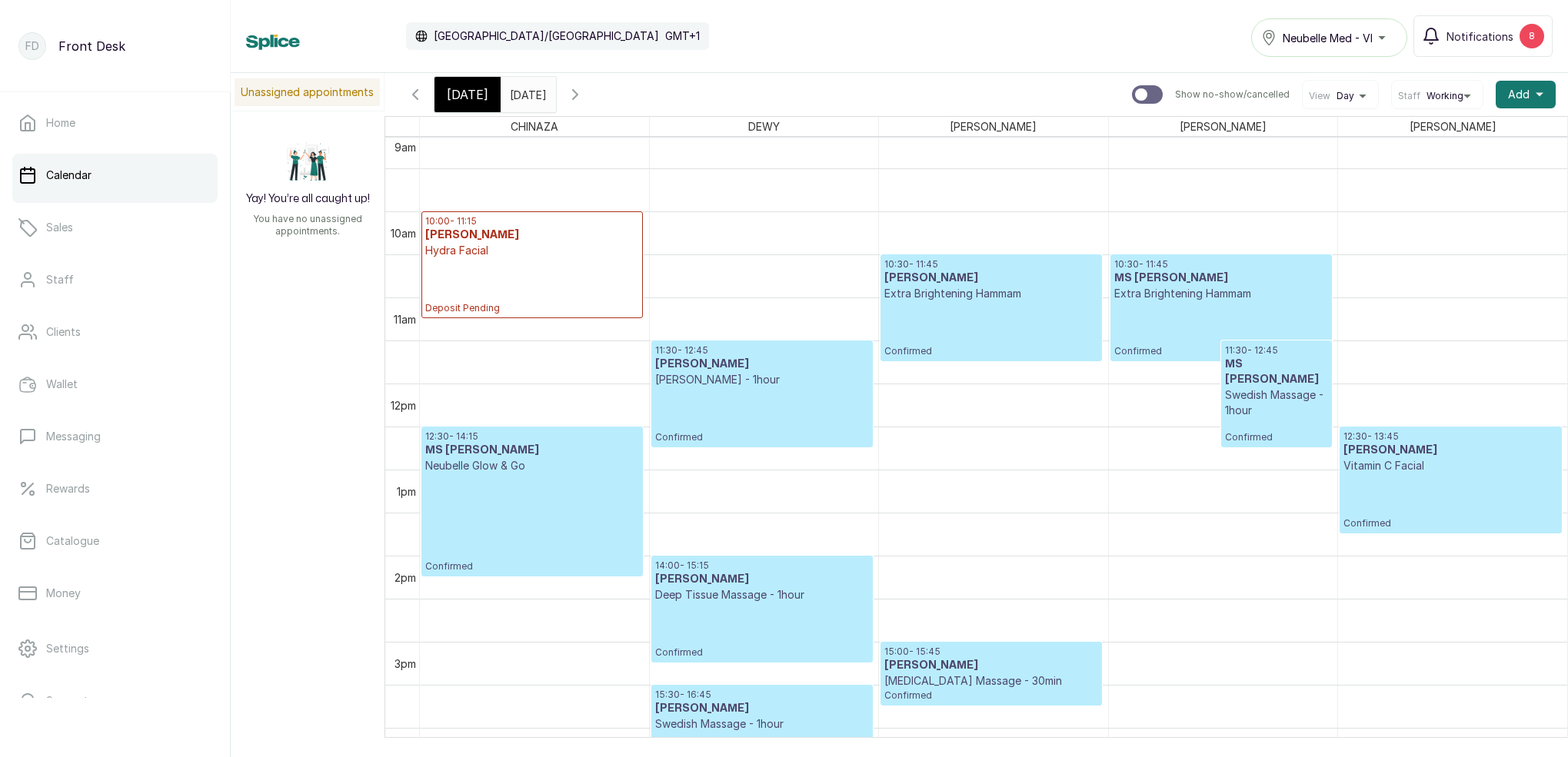
scroll to position [784, 0]
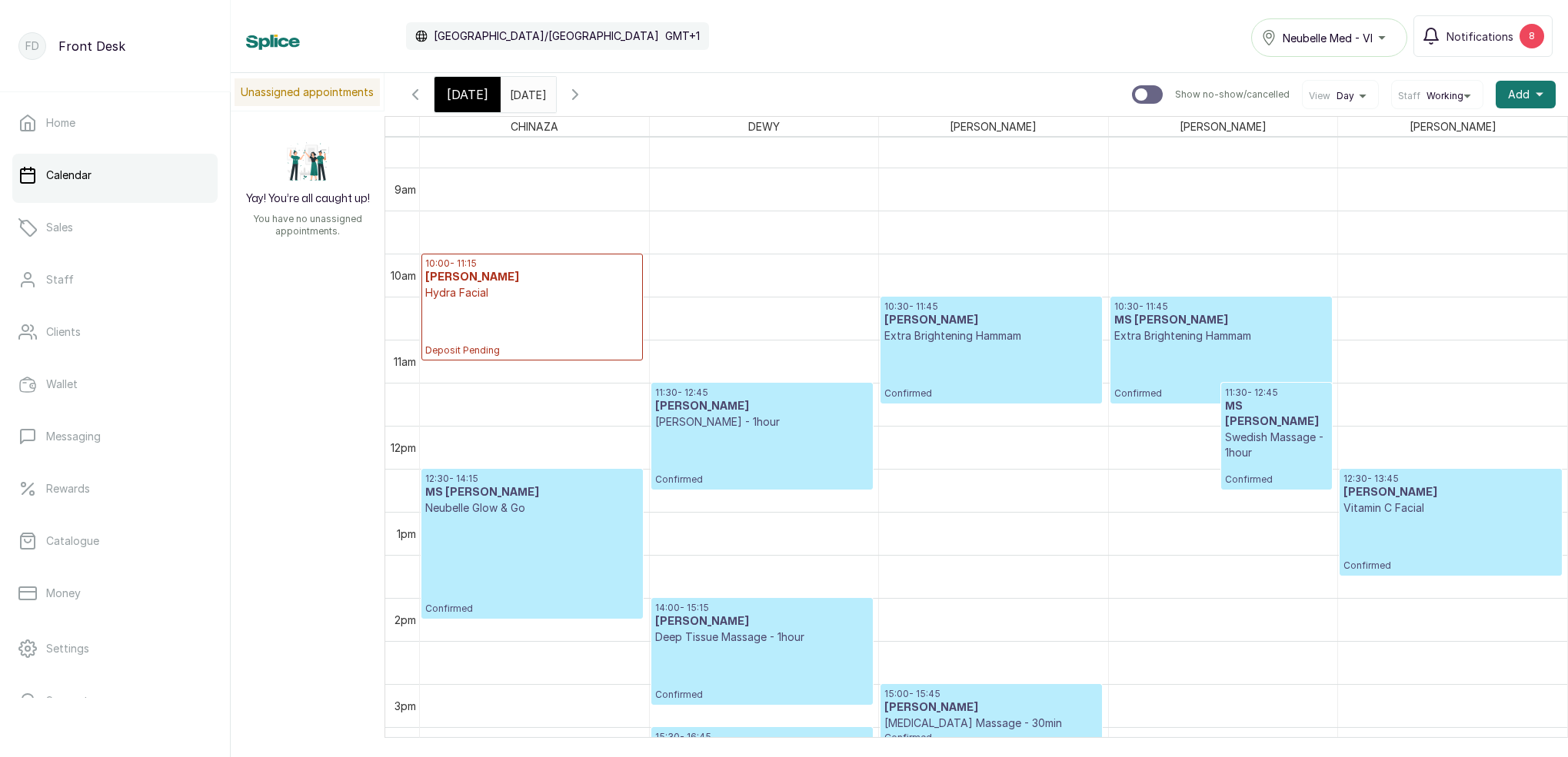
click at [520, 94] on input "[DATE]" at bounding box center [514, 91] width 25 height 27
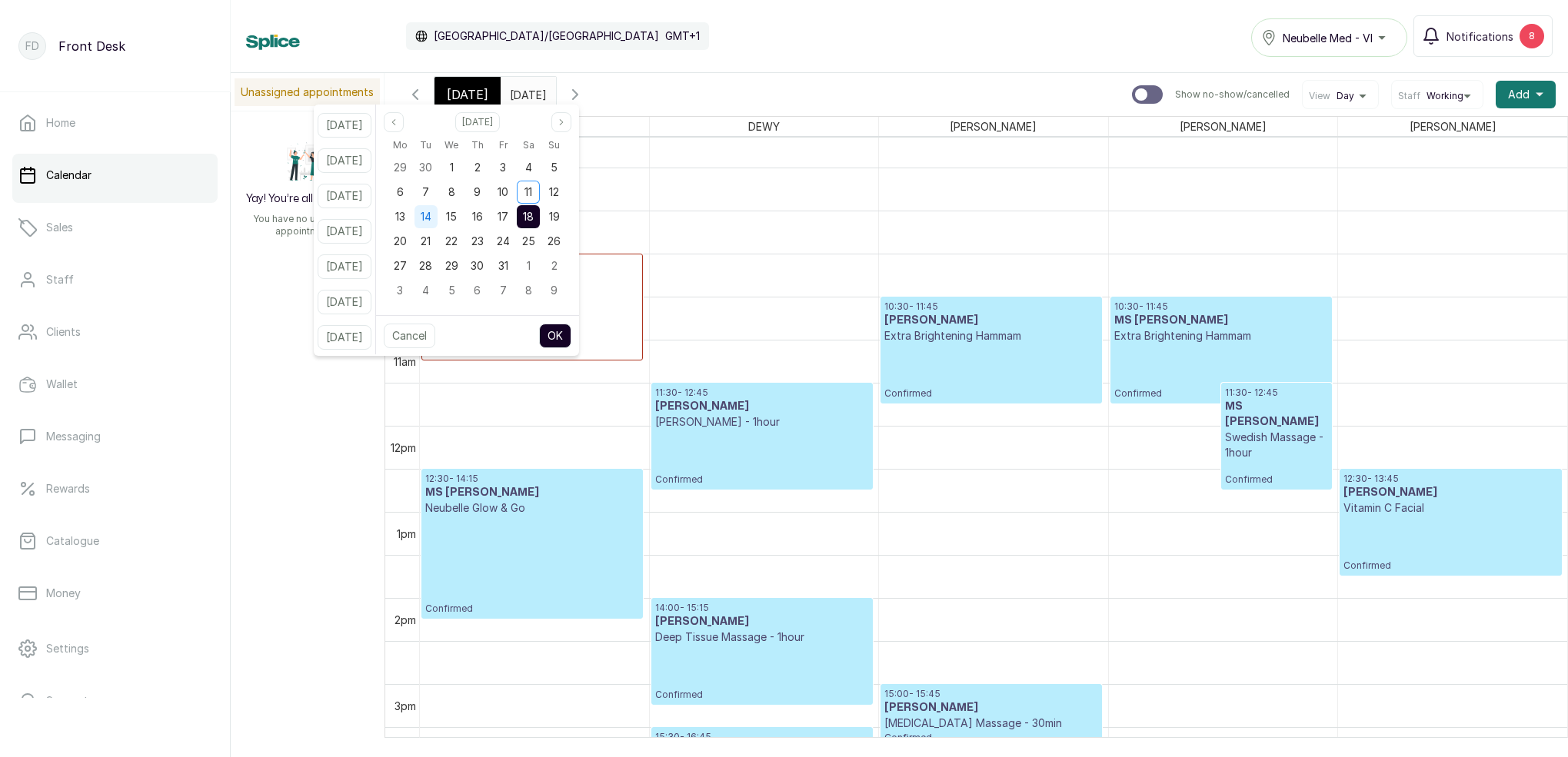
click at [432, 212] on span "14" at bounding box center [425, 216] width 10 height 13
click at [572, 334] on button "OK" at bounding box center [556, 336] width 32 height 25
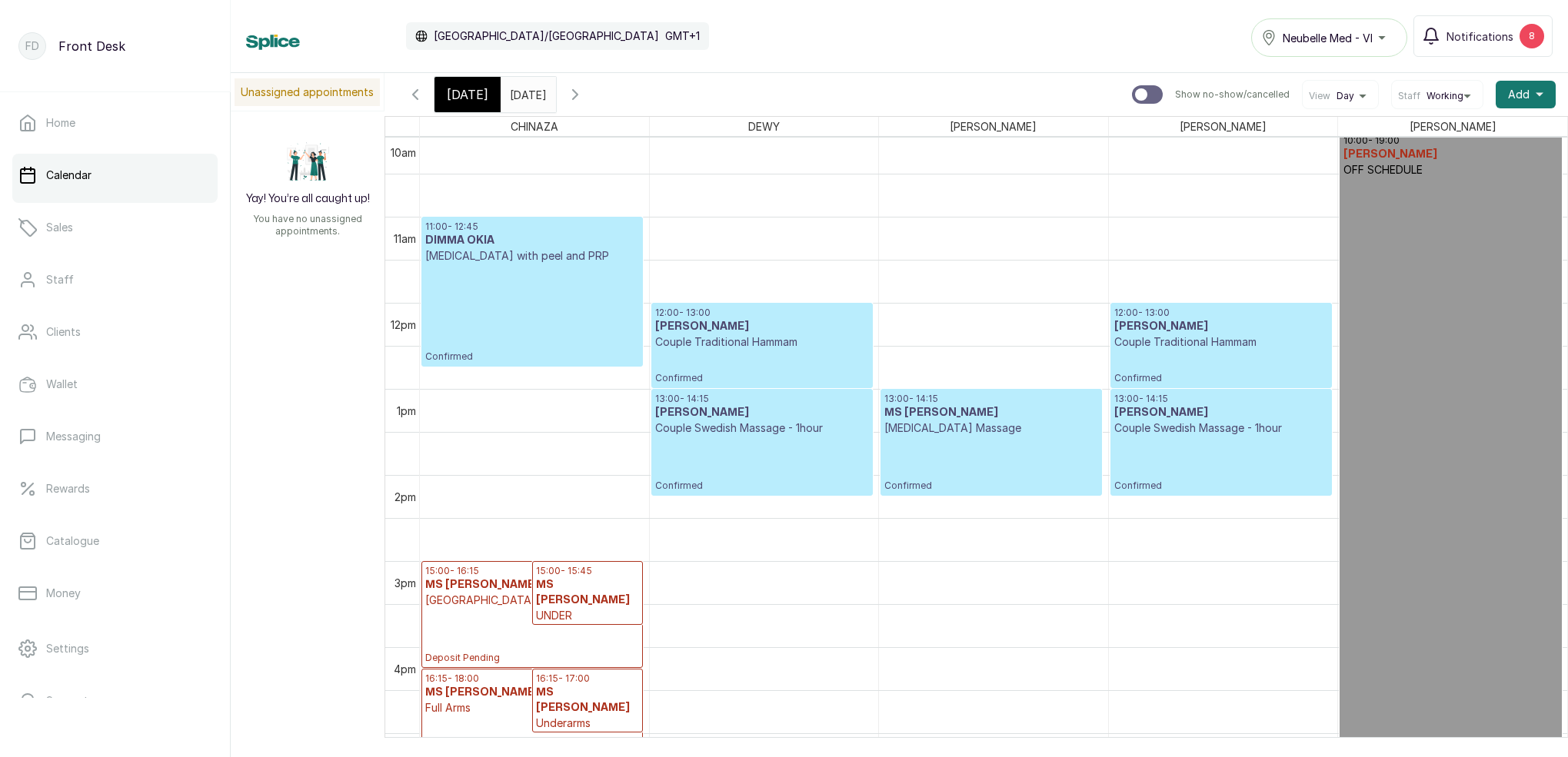
click at [585, 98] on icon "button" at bounding box center [575, 94] width 18 height 18
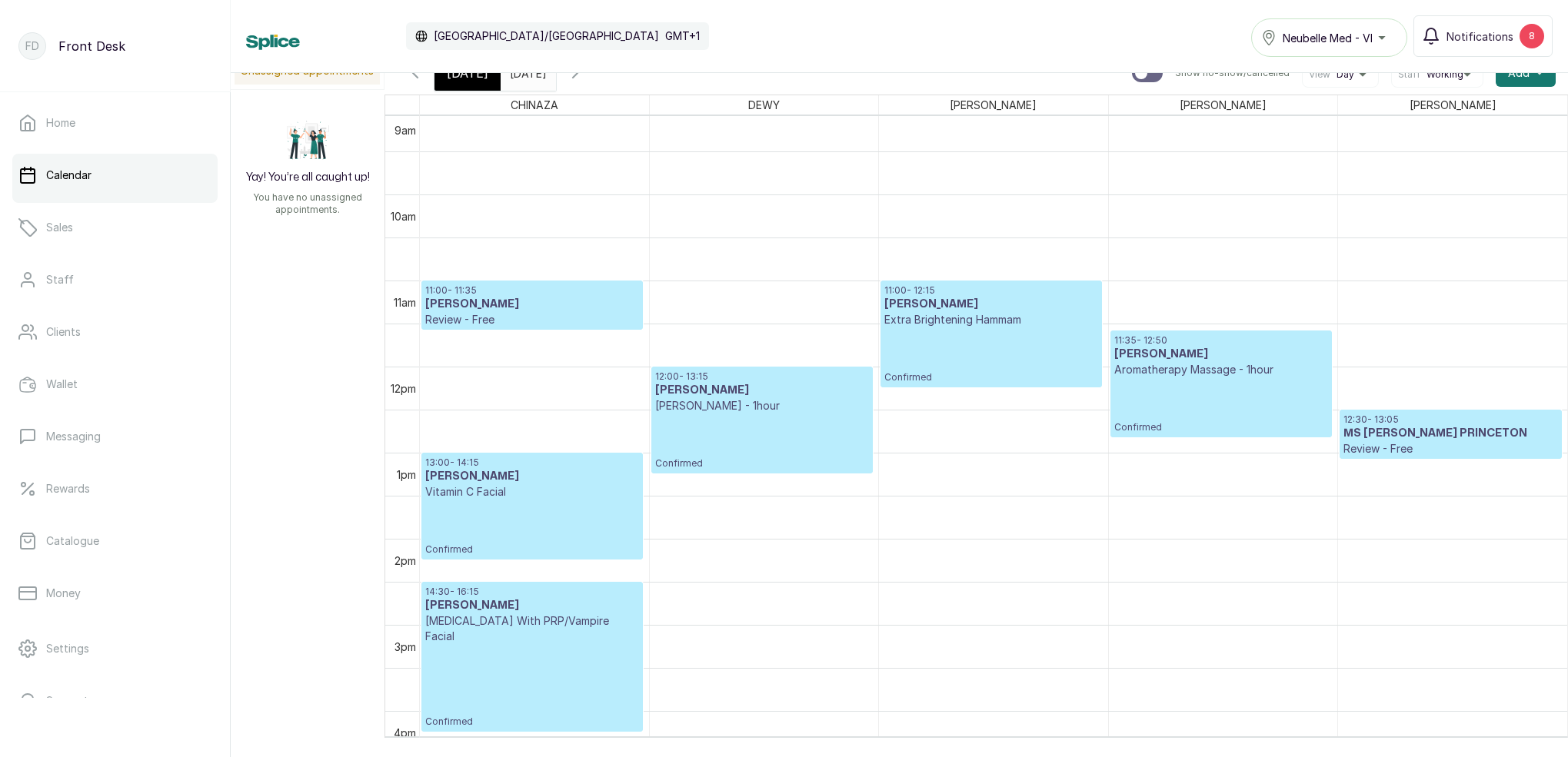
click at [406, 76] on icon "button" at bounding box center [415, 72] width 18 height 18
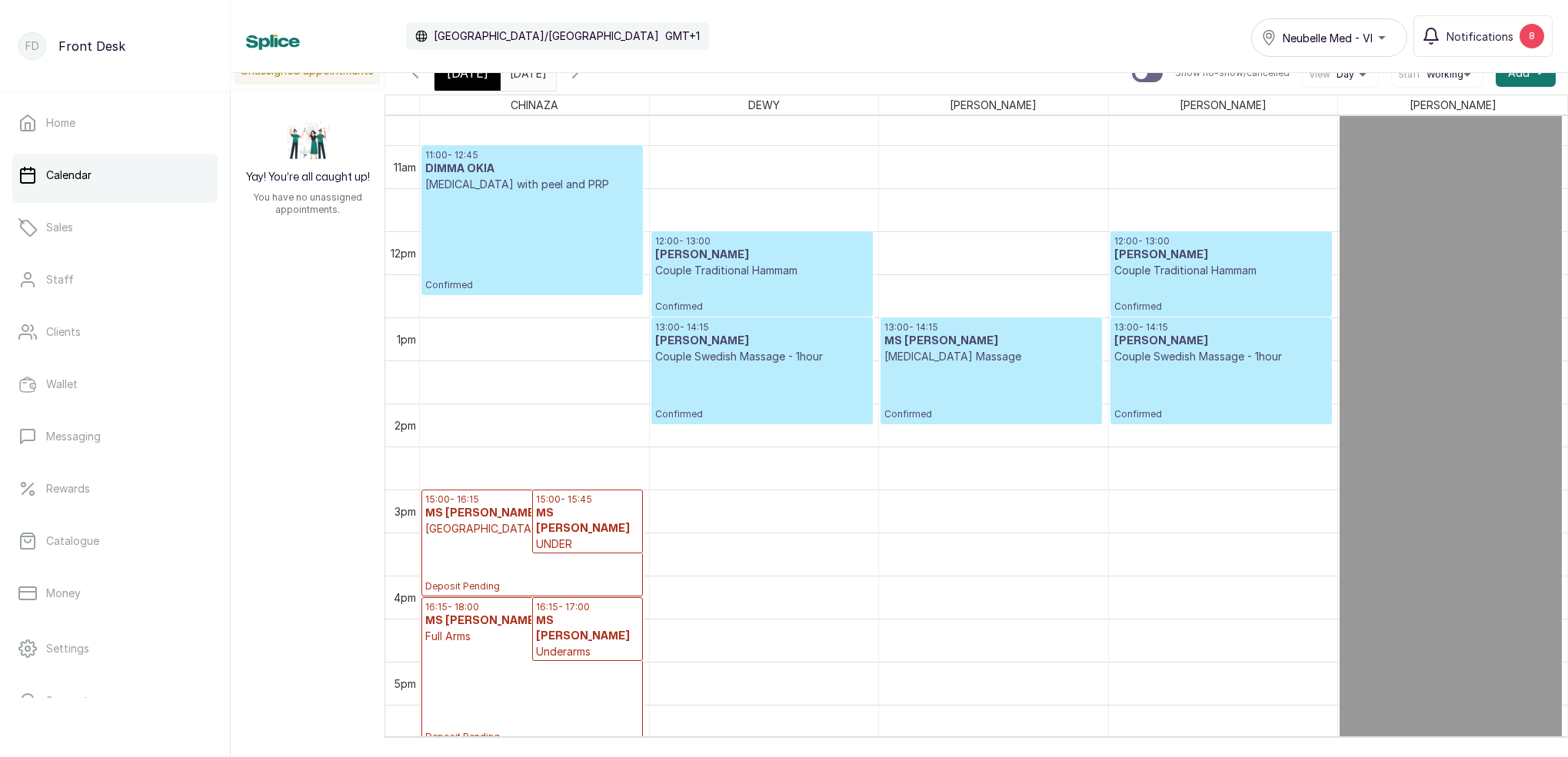
click at [526, 76] on input "[DATE]" at bounding box center [514, 69] width 25 height 27
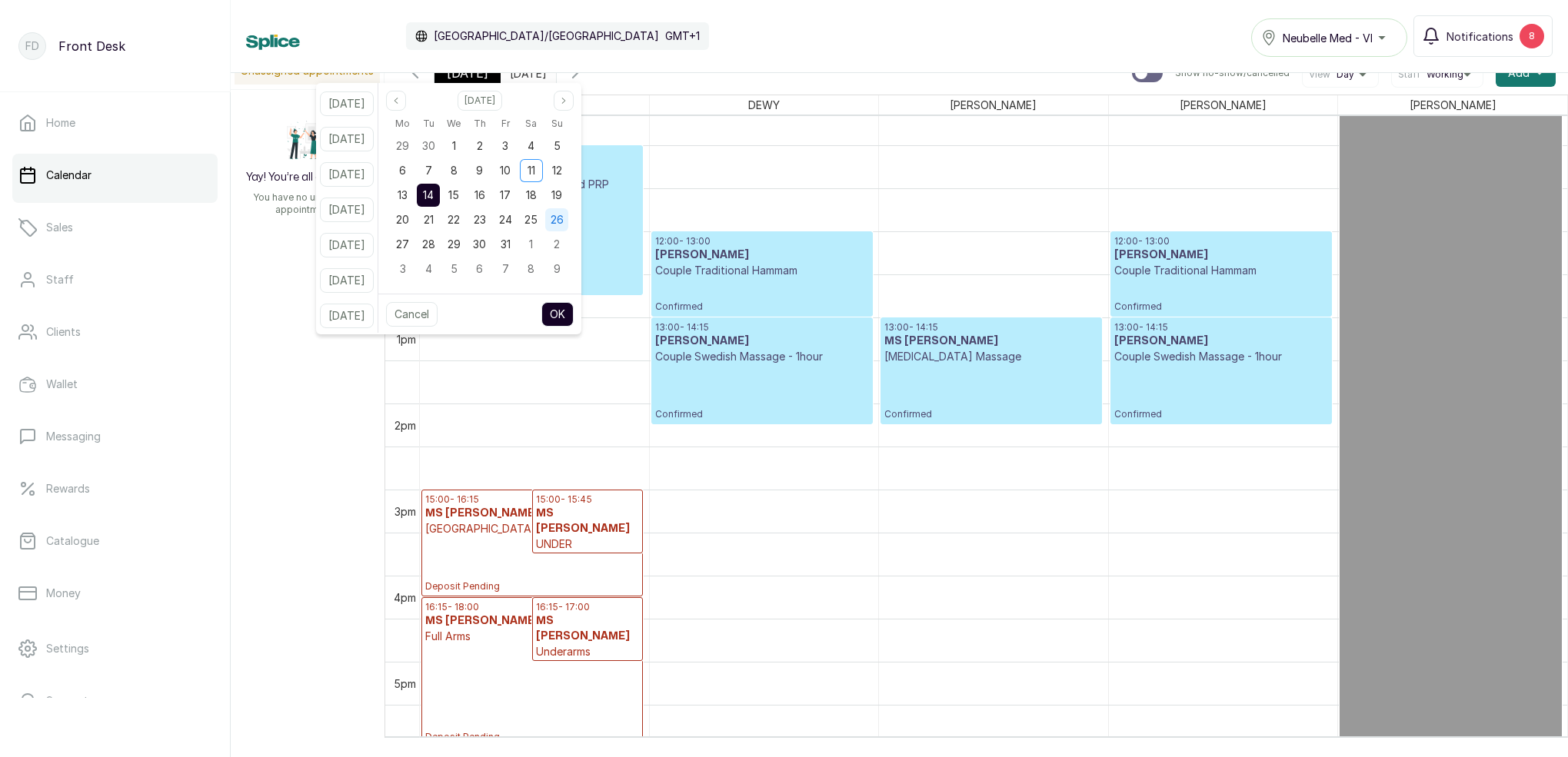
drag, startPoint x: 552, startPoint y: 192, endPoint x: 573, endPoint y: 220, distance: 35.0
click at [537, 193] on span "18" at bounding box center [531, 194] width 10 height 13
click at [574, 313] on button "OK" at bounding box center [557, 314] width 32 height 25
type input "[DATE]"
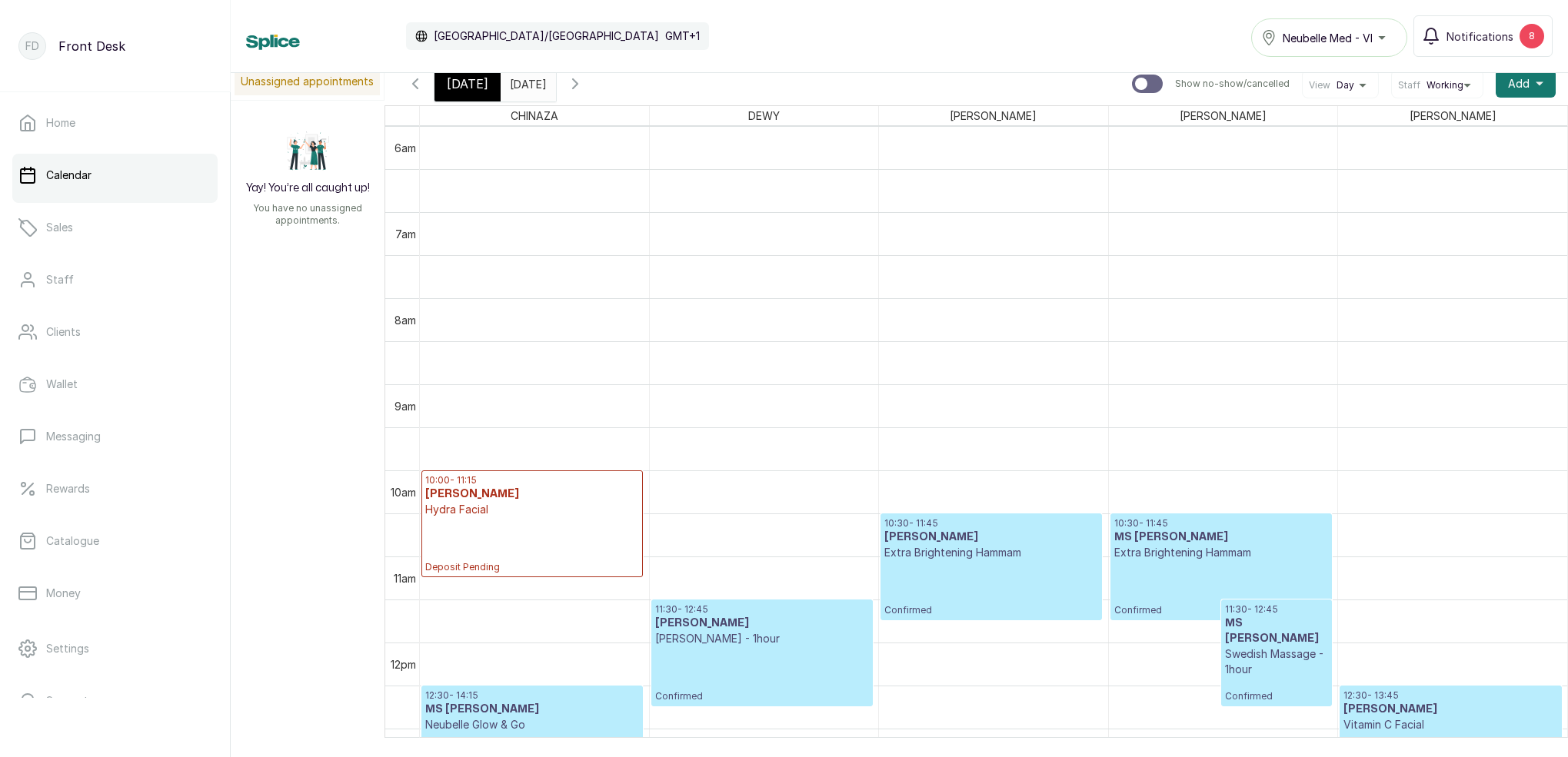
scroll to position [653, 0]
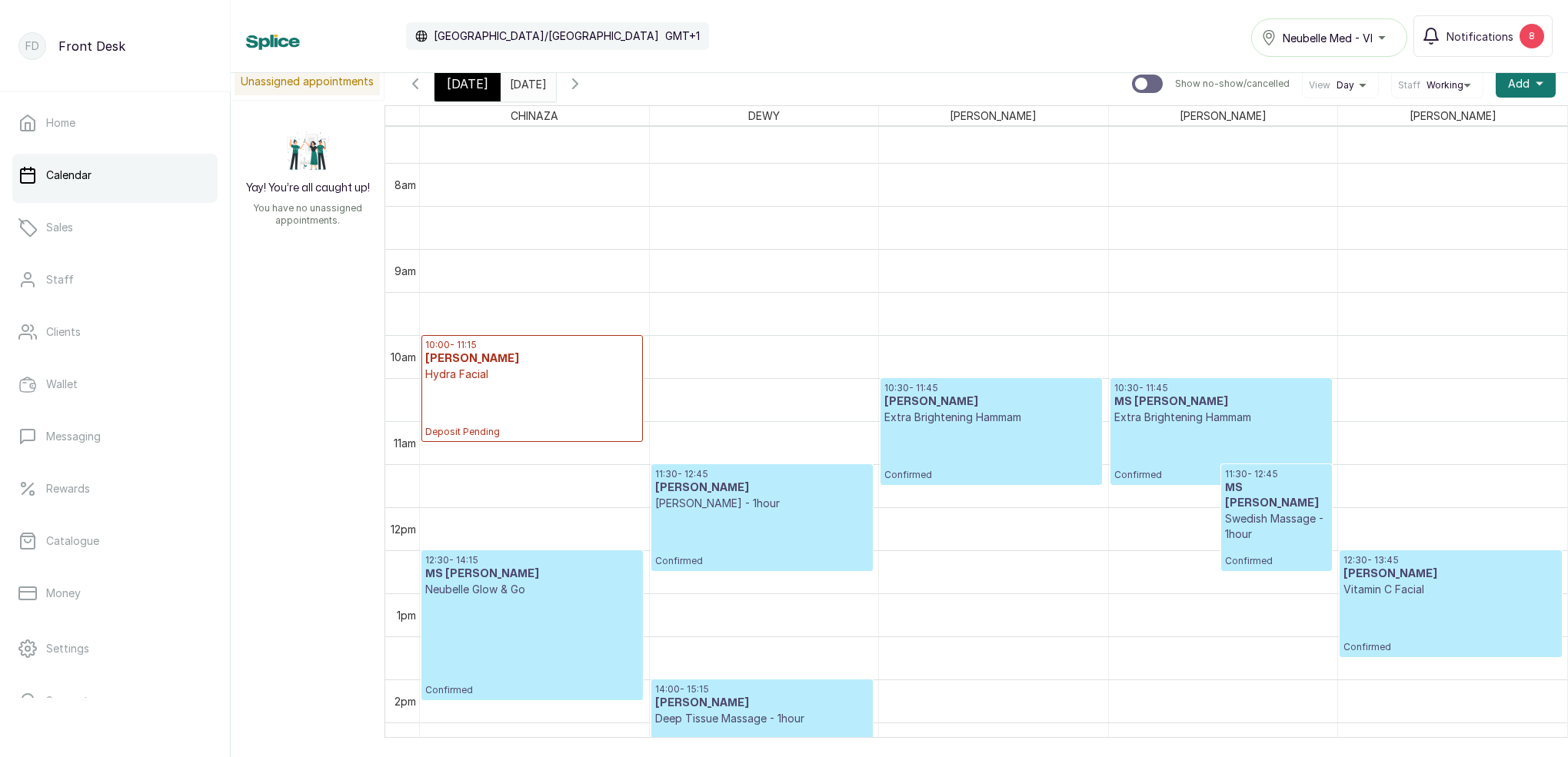
click at [533, 401] on p "Deposit Pending" at bounding box center [532, 410] width 214 height 56
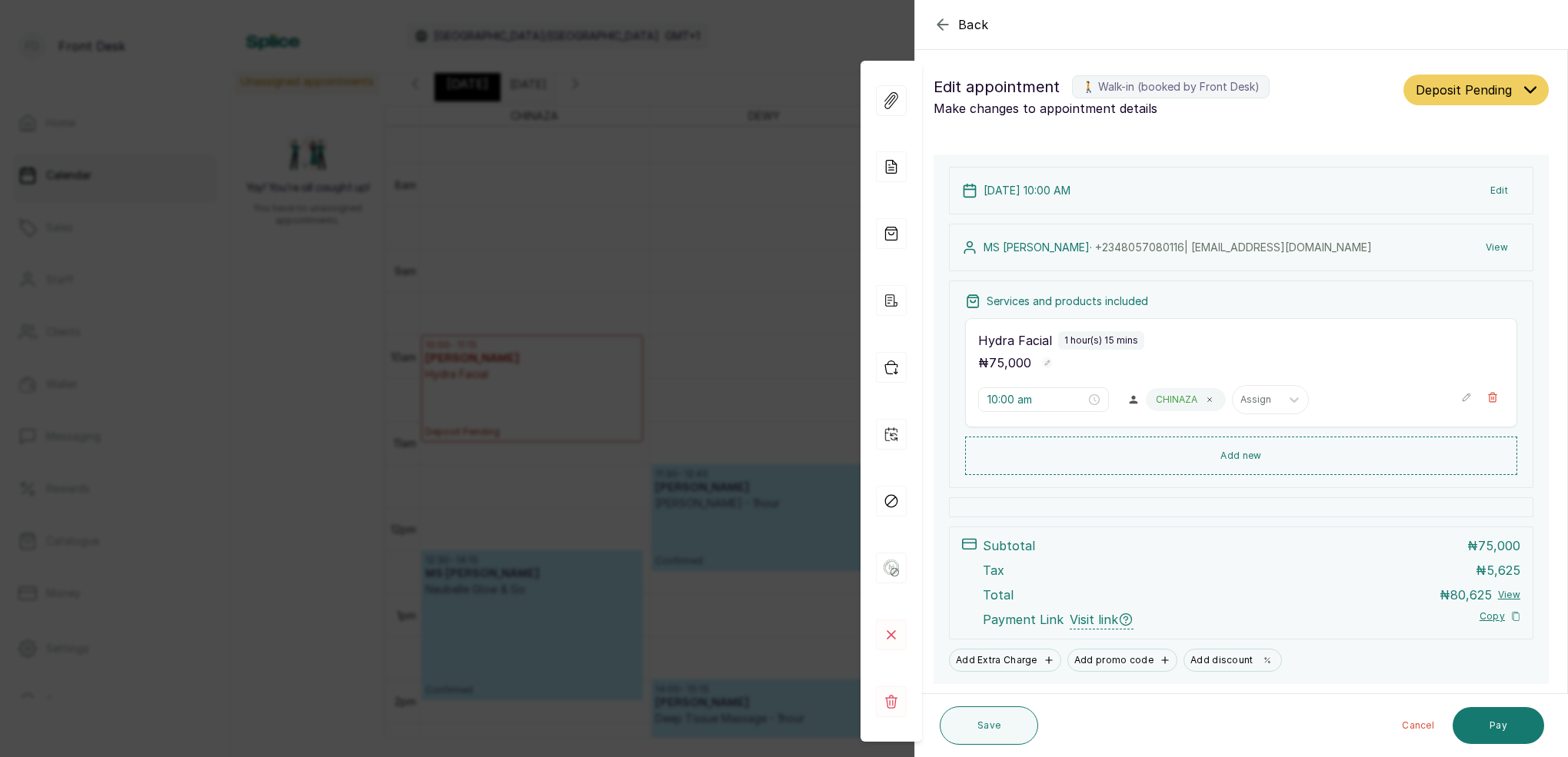
click at [1491, 398] on icon "button" at bounding box center [1492, 397] width 10 height 10
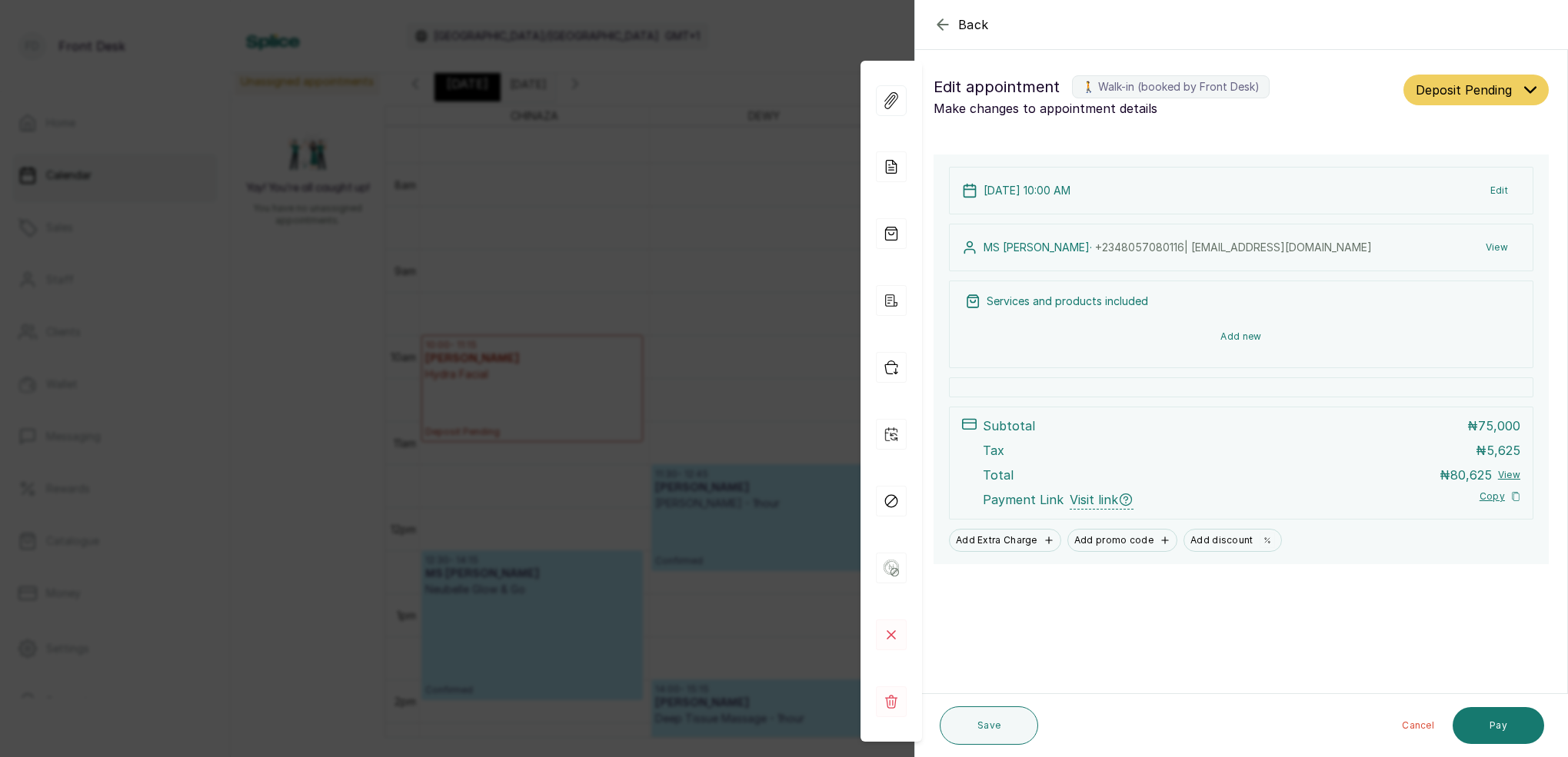
click at [1242, 334] on button "Add new" at bounding box center [1242, 337] width 552 height 37
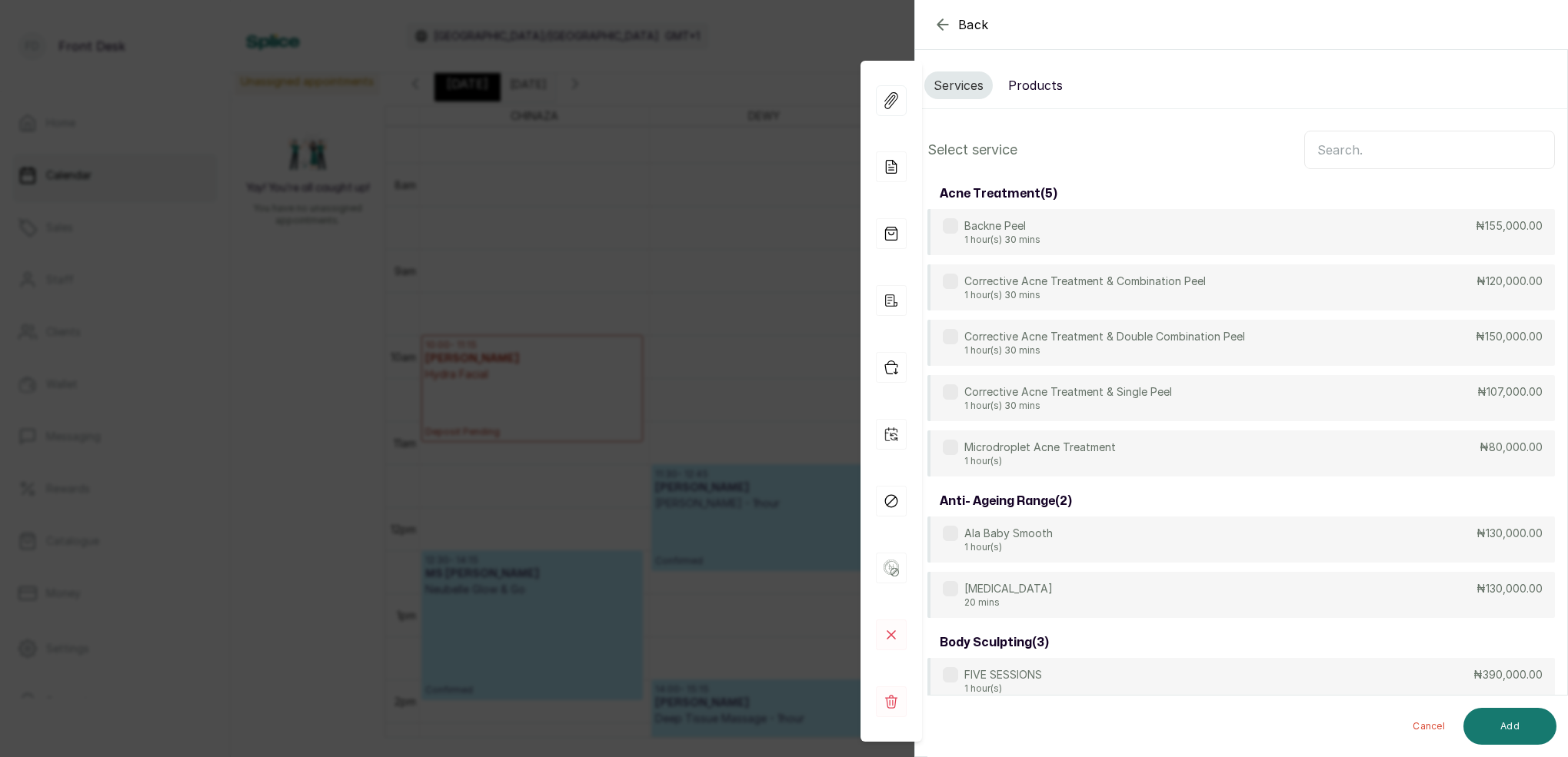
scroll to position [0, 0]
click at [1374, 157] on input "text" at bounding box center [1430, 150] width 251 height 39
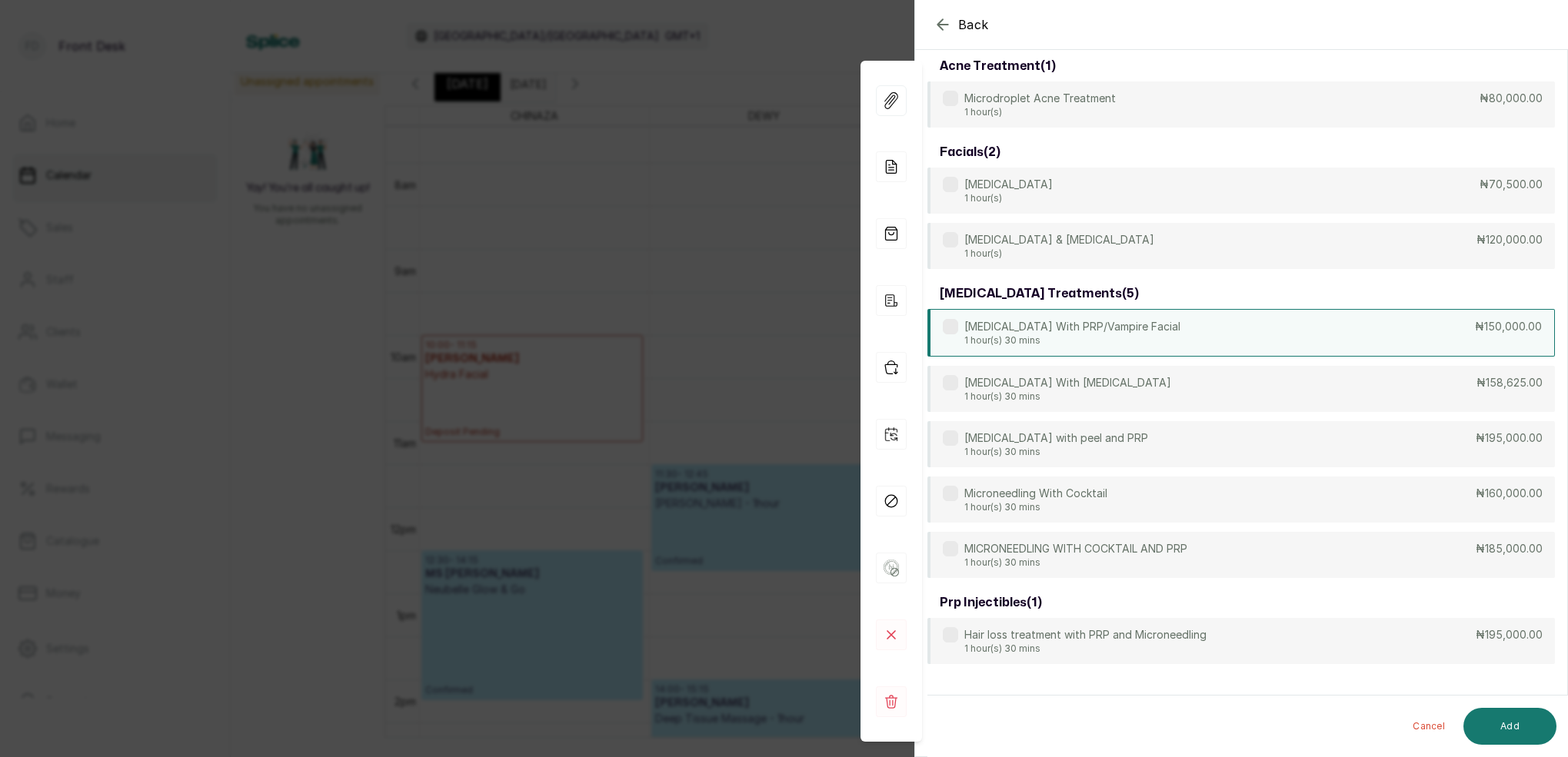
scroll to position [133, 0]
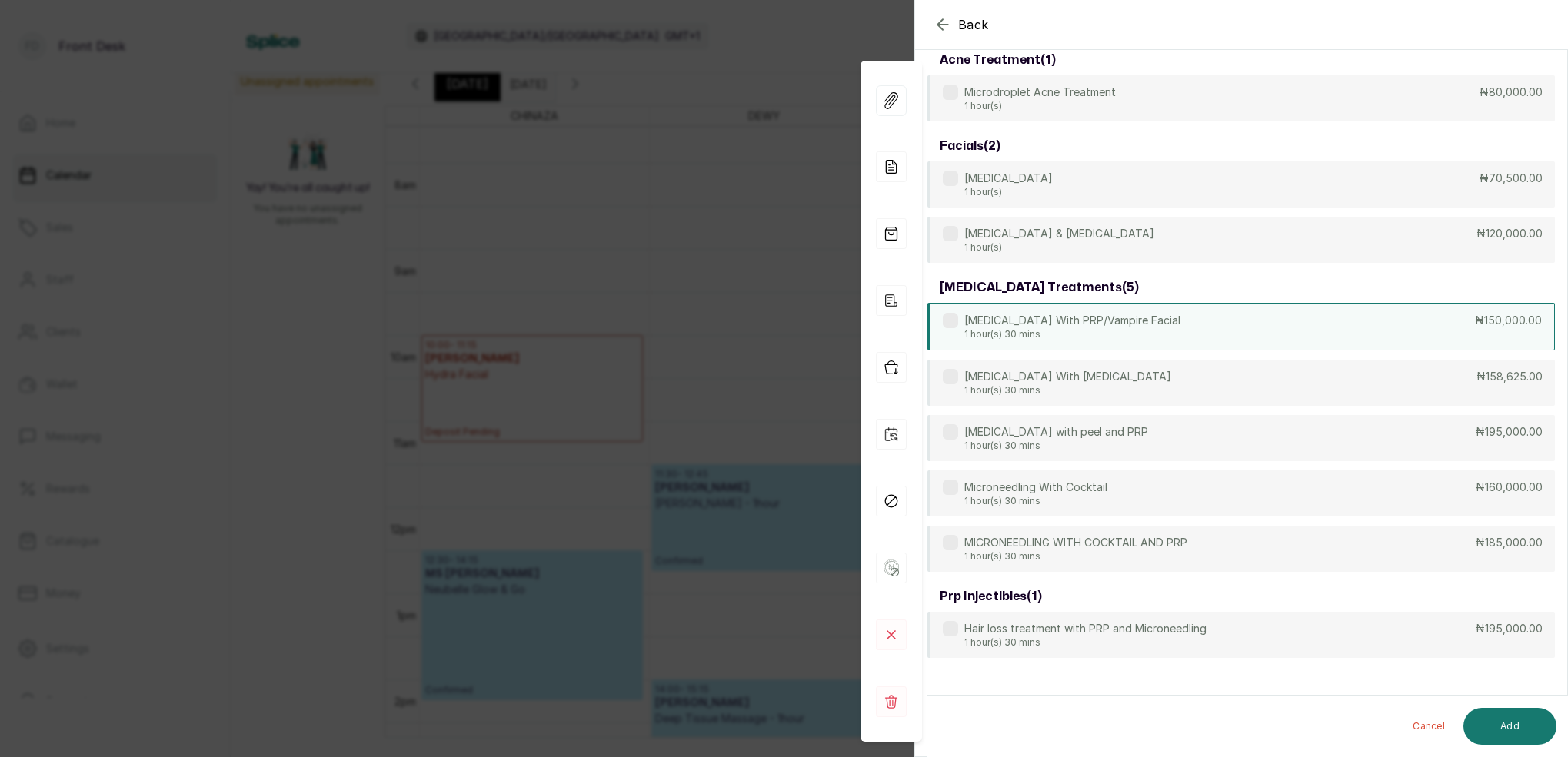
type input "micro"
click at [1116, 328] on p "1 hour(s) 30 mins" at bounding box center [1073, 333] width 216 height 12
click at [1512, 727] on button "Add" at bounding box center [1510, 726] width 93 height 37
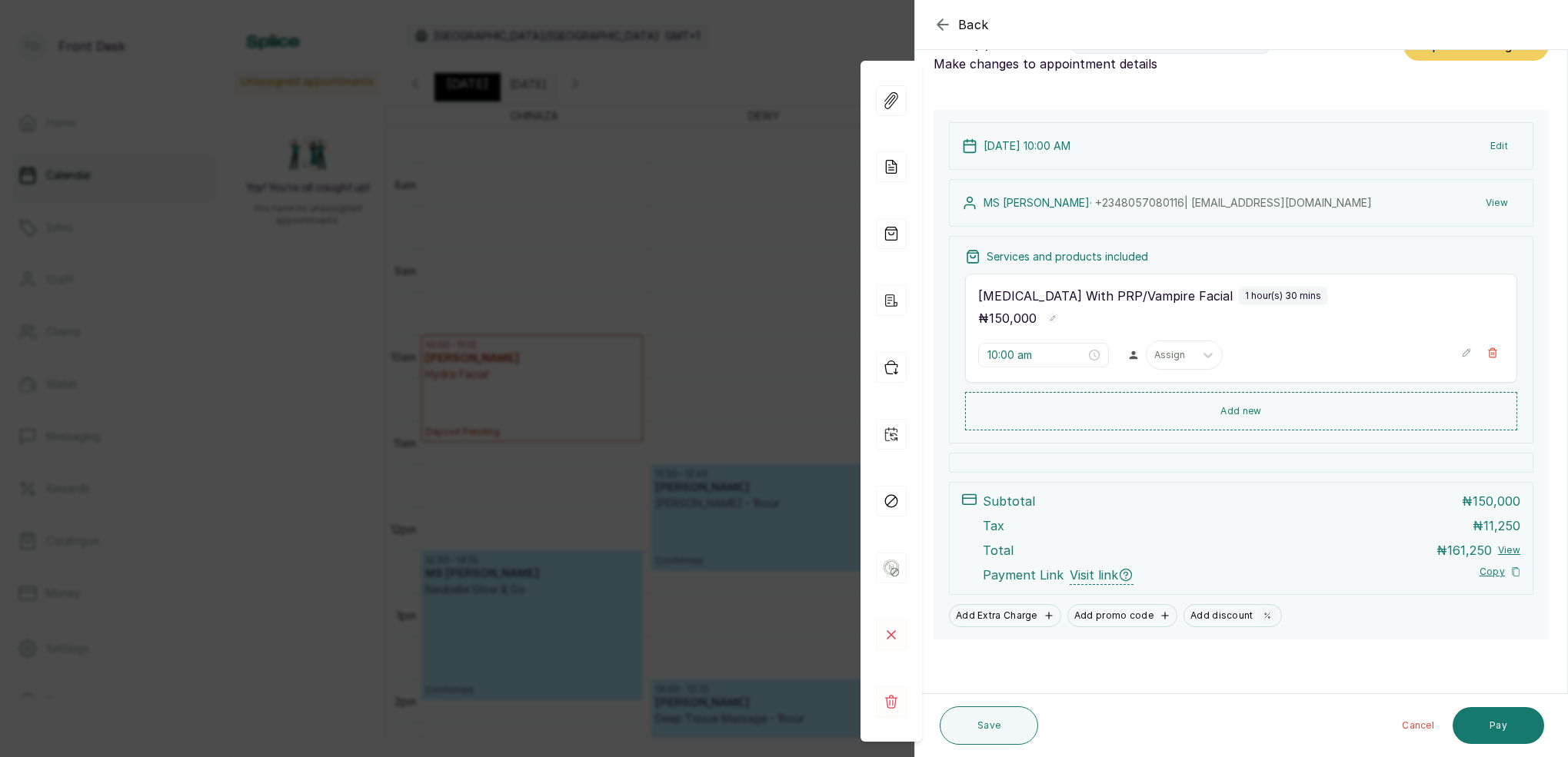
scroll to position [43, 0]
click at [1016, 352] on input "10:00 am" at bounding box center [1036, 356] width 98 height 17
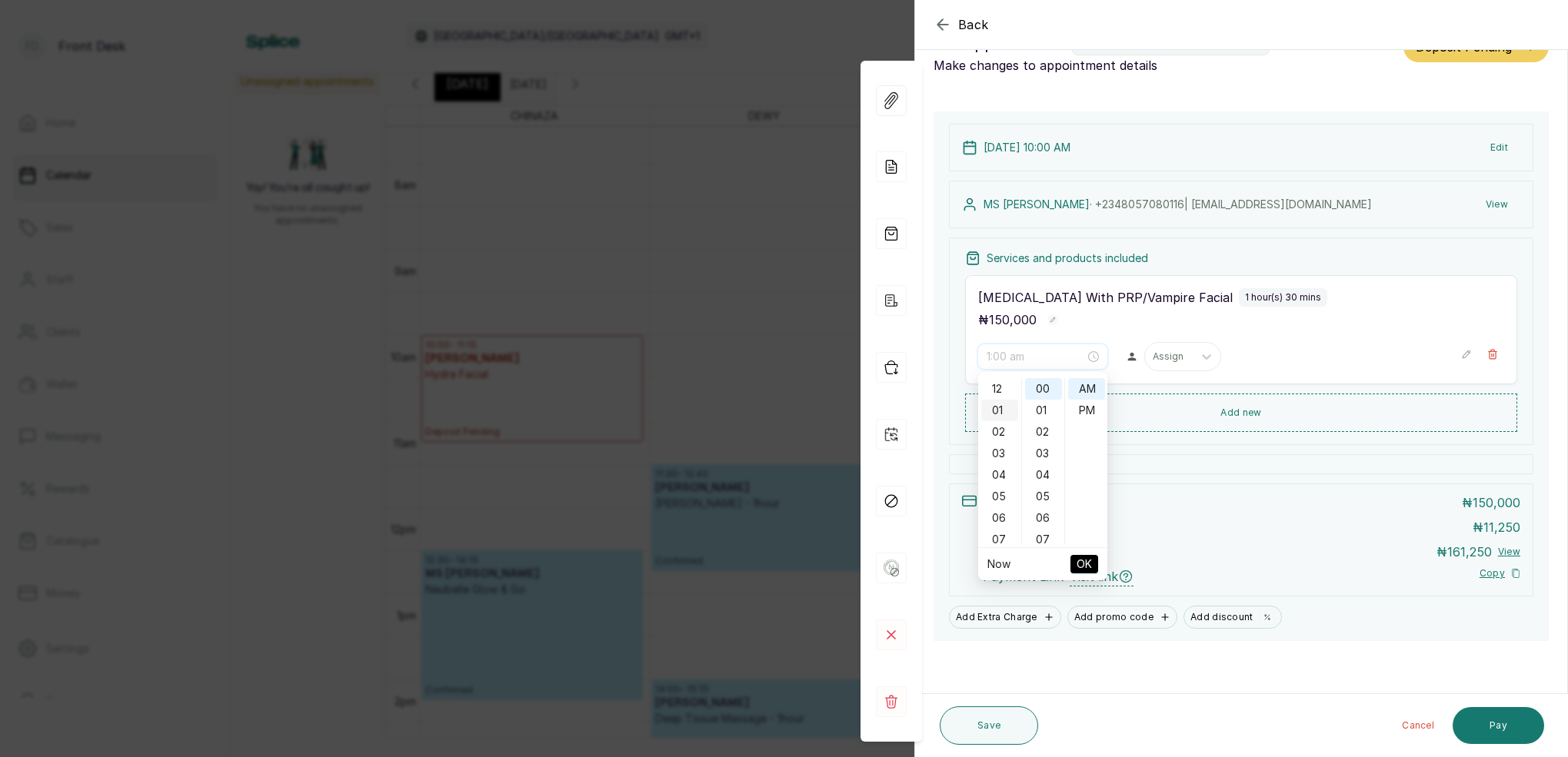
scroll to position [0, 0]
click at [998, 383] on div "12" at bounding box center [1000, 389] width 37 height 22
drag, startPoint x: 1046, startPoint y: 476, endPoint x: 1081, endPoint y: 474, distance: 35.1
click at [1046, 476] on div "50" at bounding box center [1044, 475] width 37 height 22
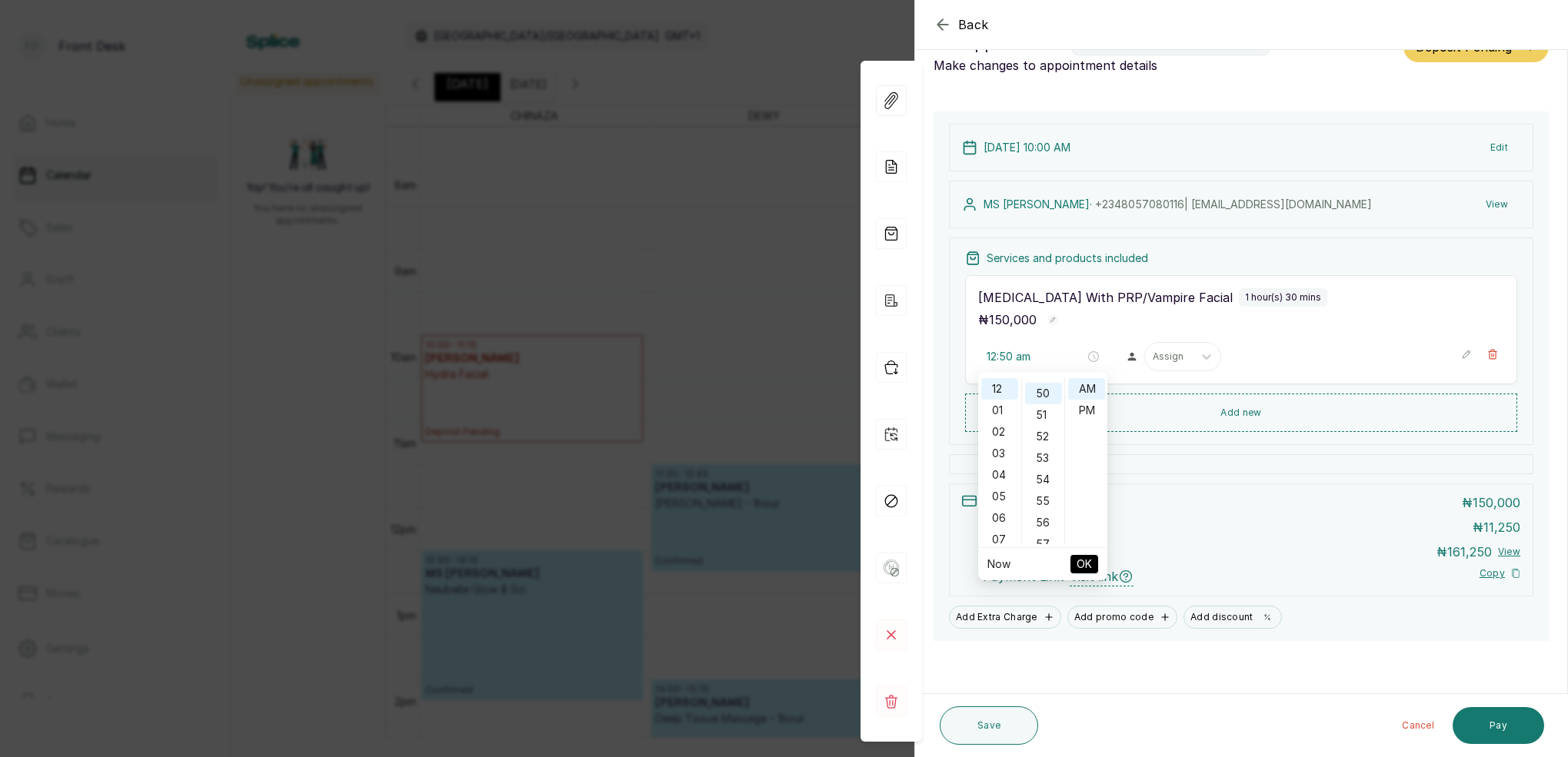
scroll to position [1074, 0]
type input "12:50 pm"
drag, startPoint x: 1090, startPoint y: 410, endPoint x: 1114, endPoint y: 469, distance: 63.7
click at [1090, 411] on div "PM" at bounding box center [1087, 410] width 37 height 22
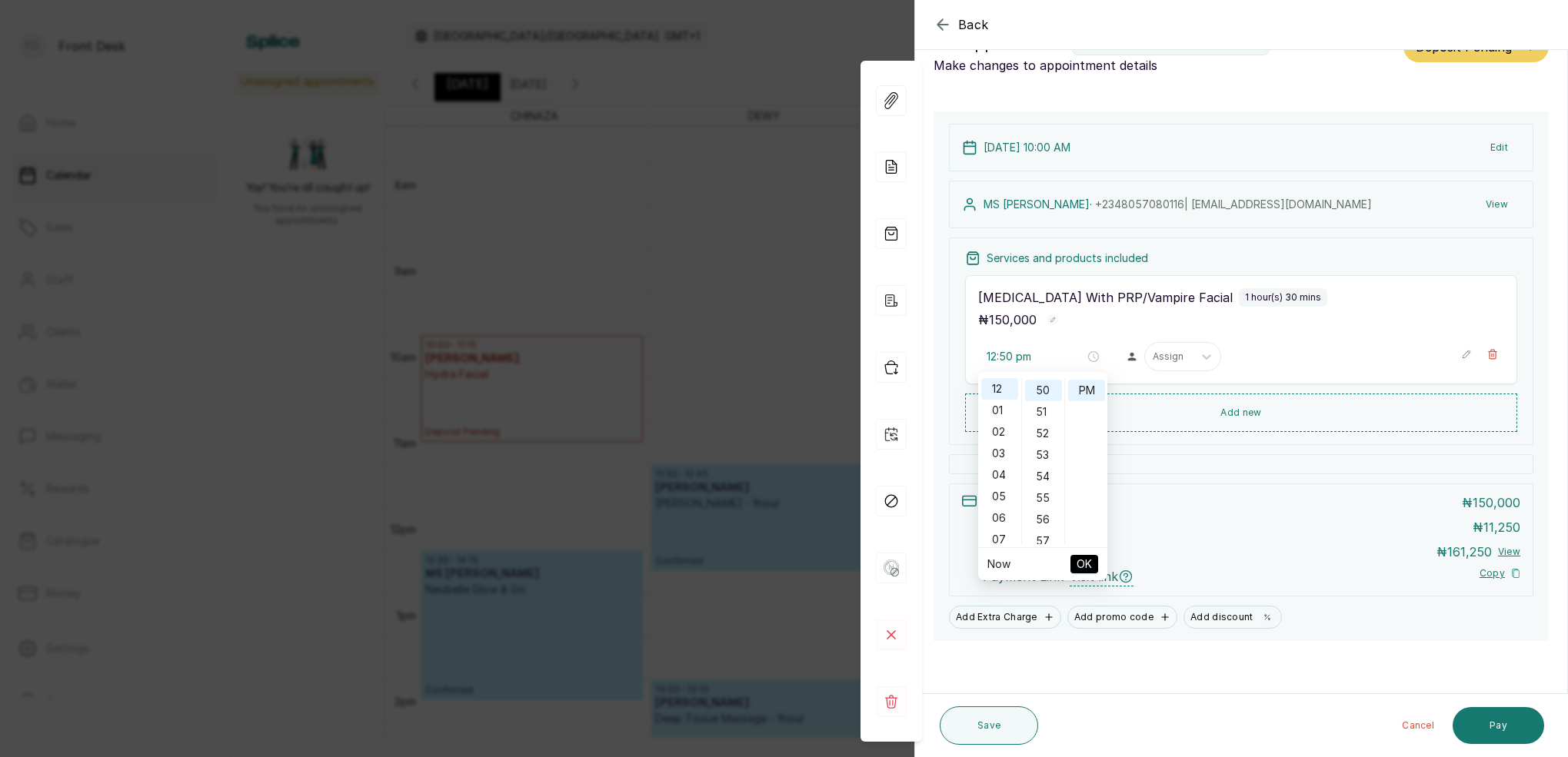
click at [1086, 561] on span "OK" at bounding box center [1084, 564] width 15 height 29
click at [1500, 143] on button "Edit" at bounding box center [1500, 147] width 43 height 27
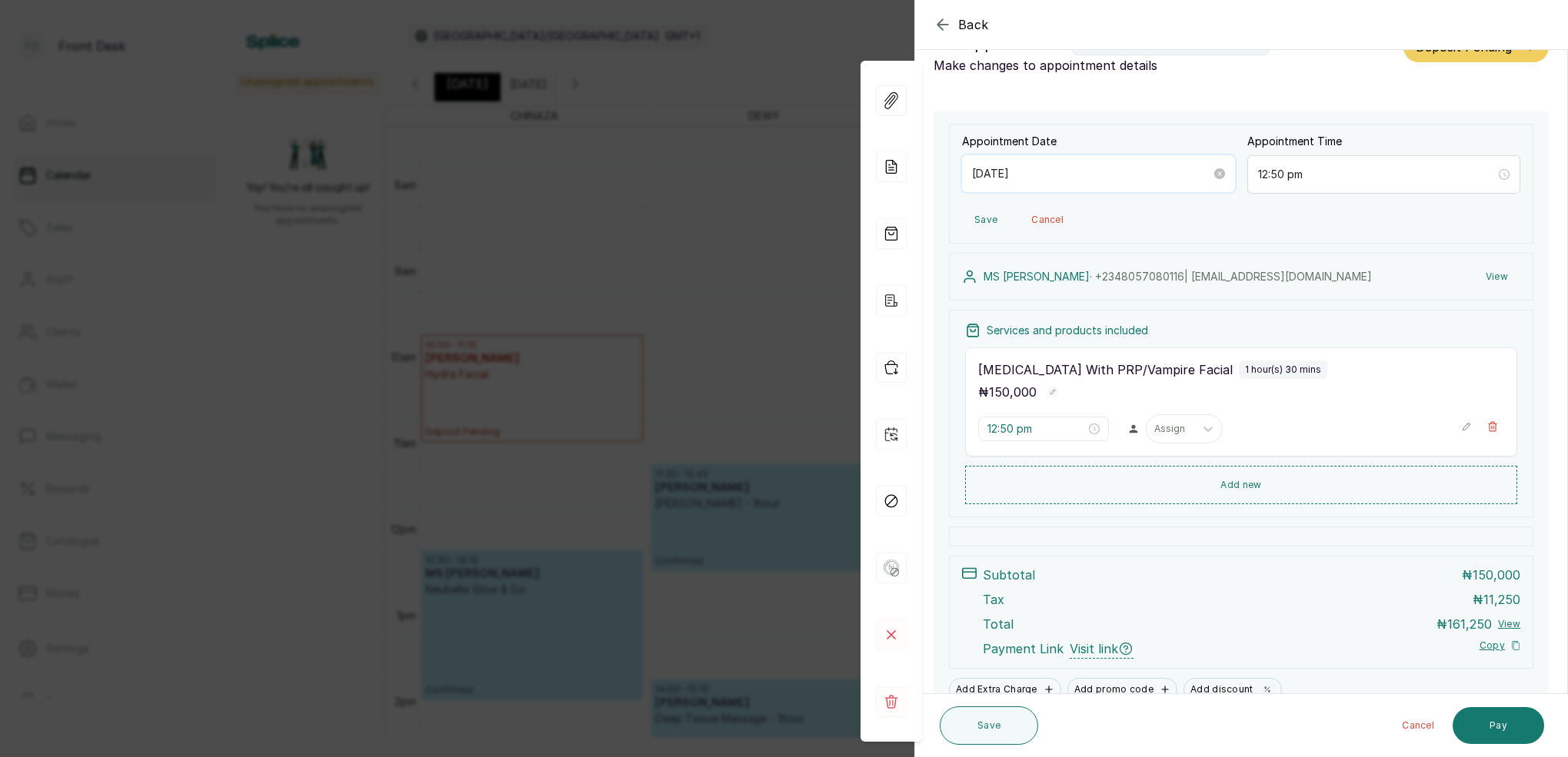
click at [1120, 167] on input "[DATE]" at bounding box center [1091, 174] width 239 height 17
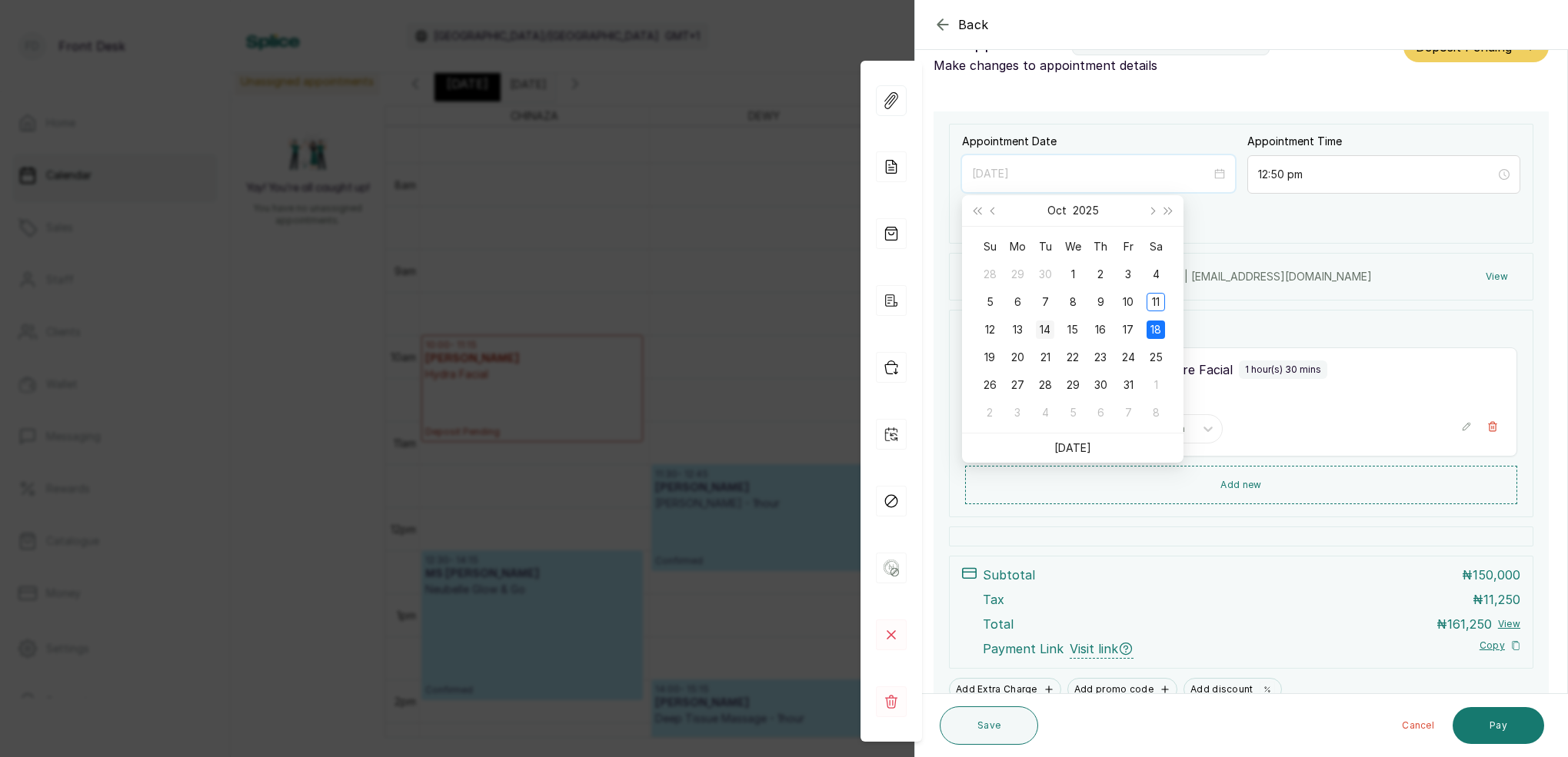
type input "[DATE]"
click at [1052, 327] on div "14" at bounding box center [1045, 329] width 18 height 18
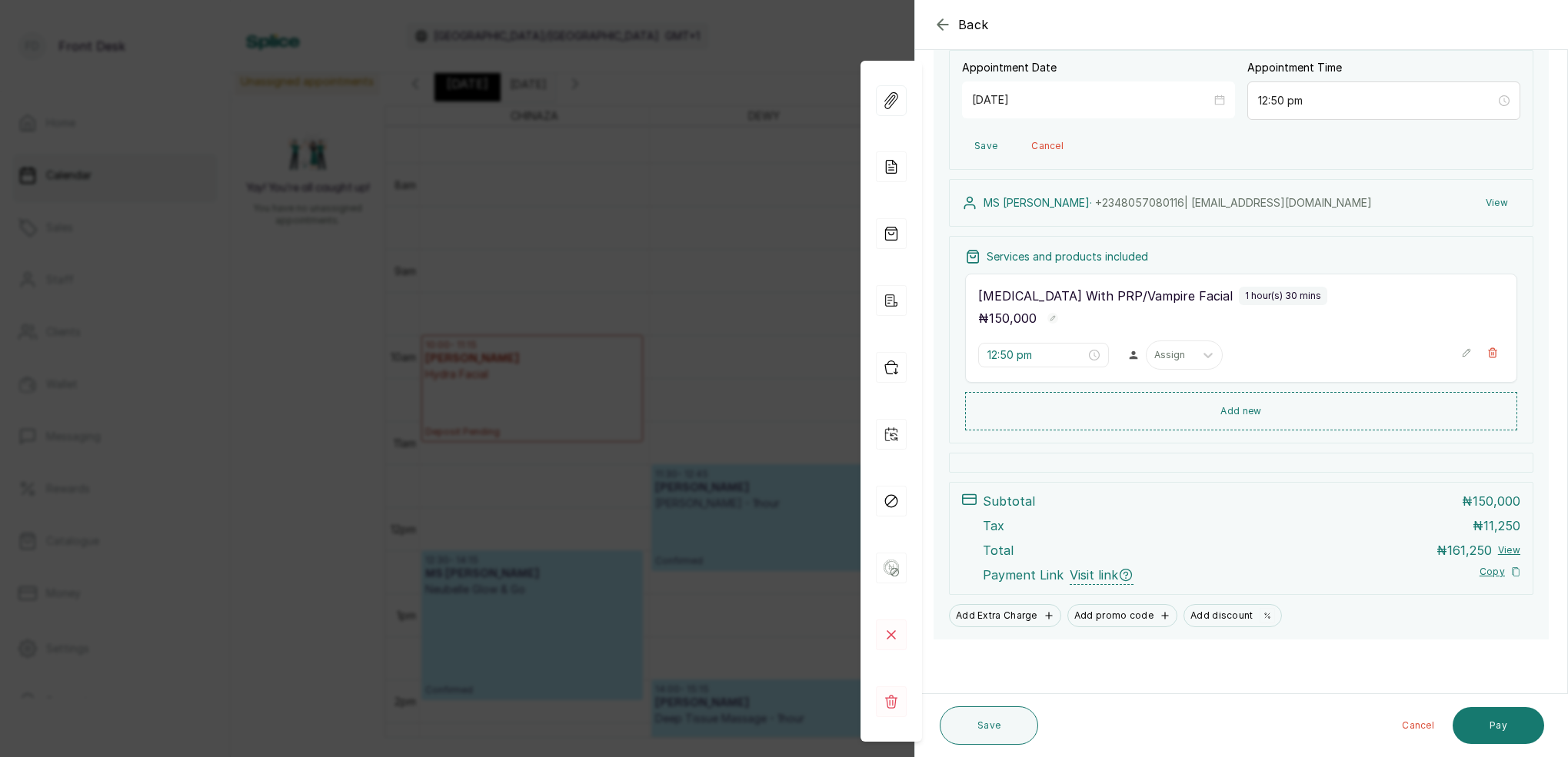
scroll to position [117, 0]
click at [994, 728] on button "Save" at bounding box center [989, 726] width 98 height 39
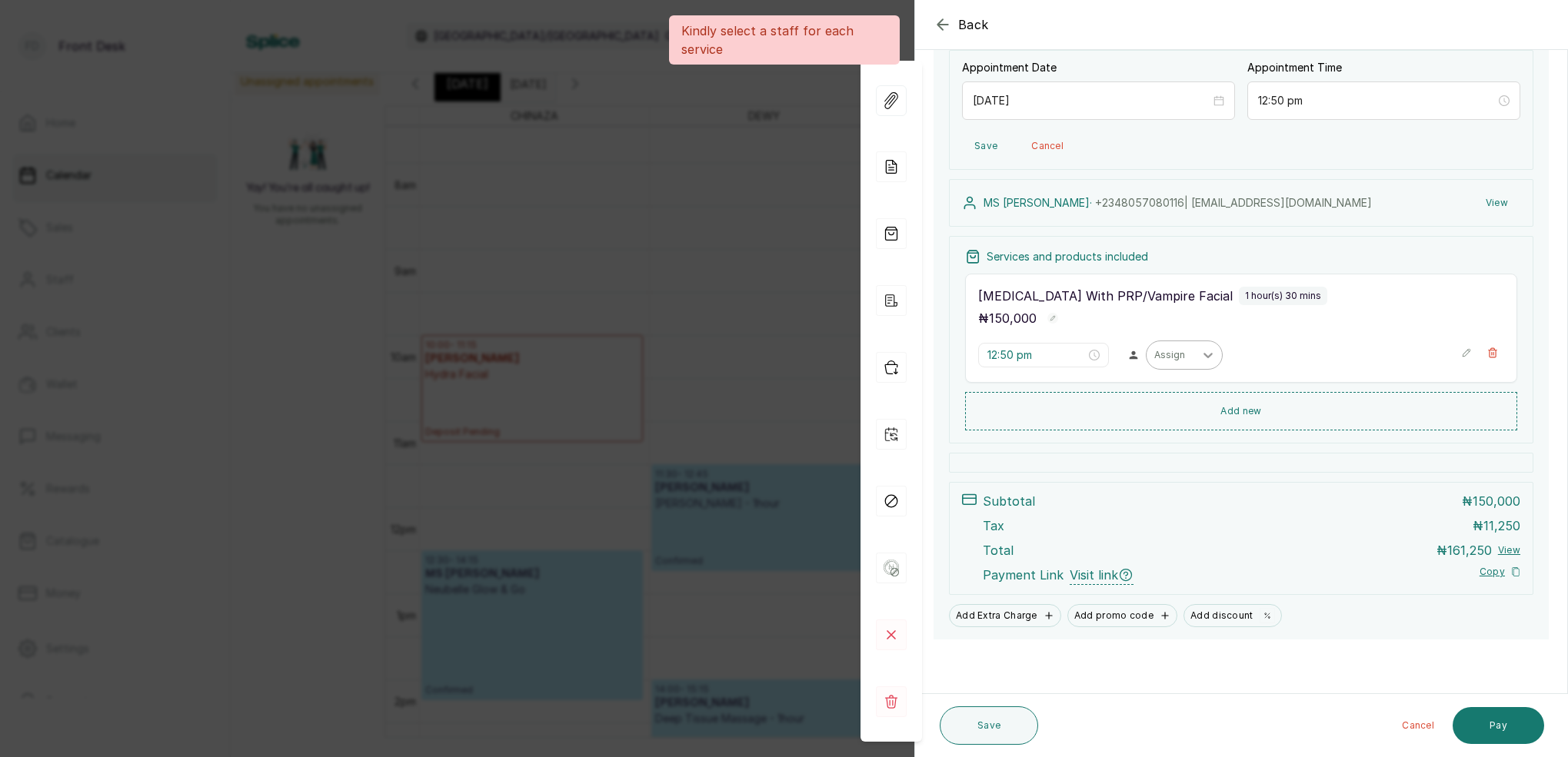
scroll to position [115, 0]
click at [1197, 362] on div at bounding box center [1209, 357] width 27 height 27
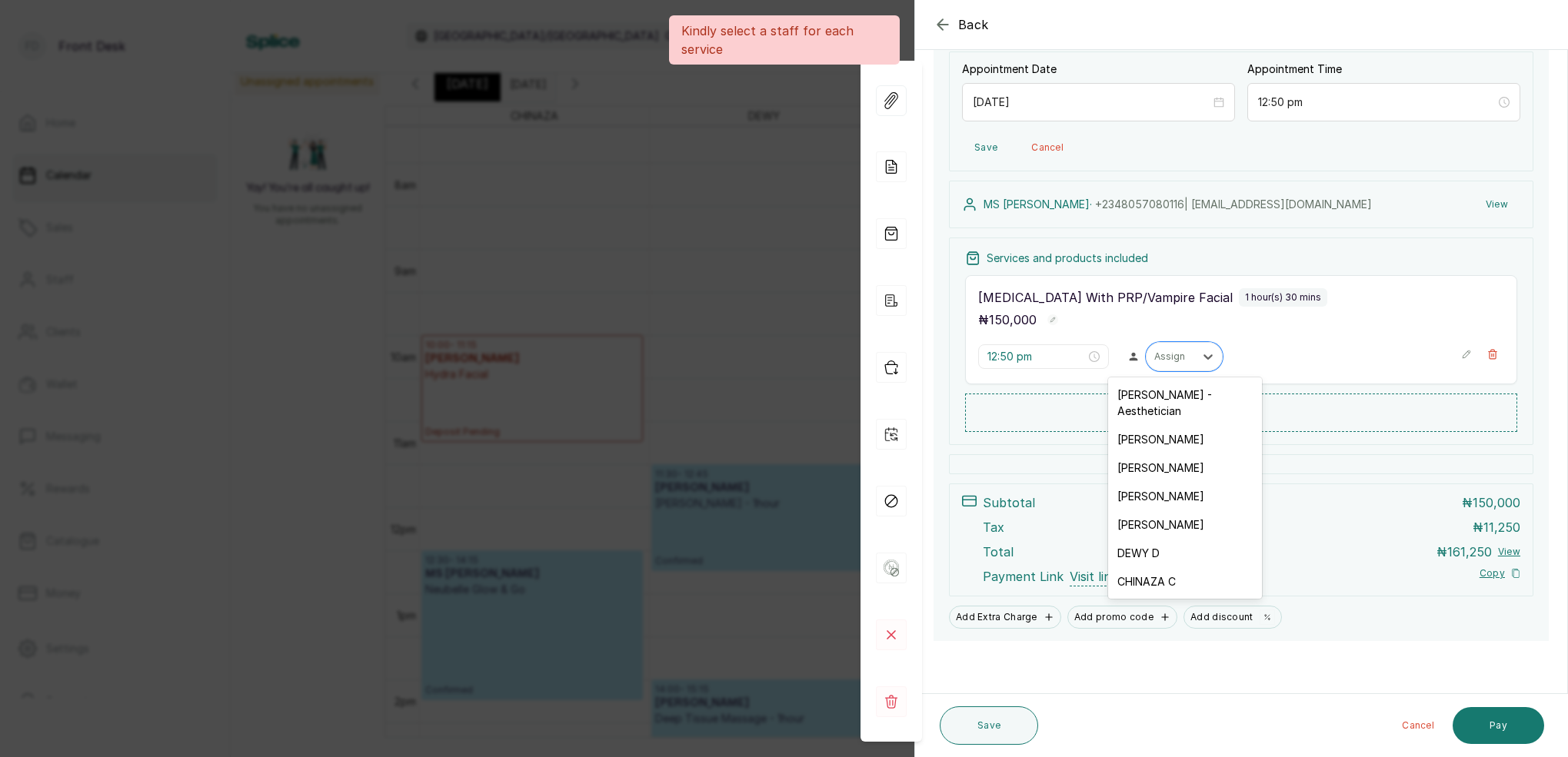
drag, startPoint x: 1164, startPoint y: 564, endPoint x: 1187, endPoint y: 563, distance: 23.0
click at [1164, 567] on div "CHINAZA C" at bounding box center [1184, 581] width 154 height 28
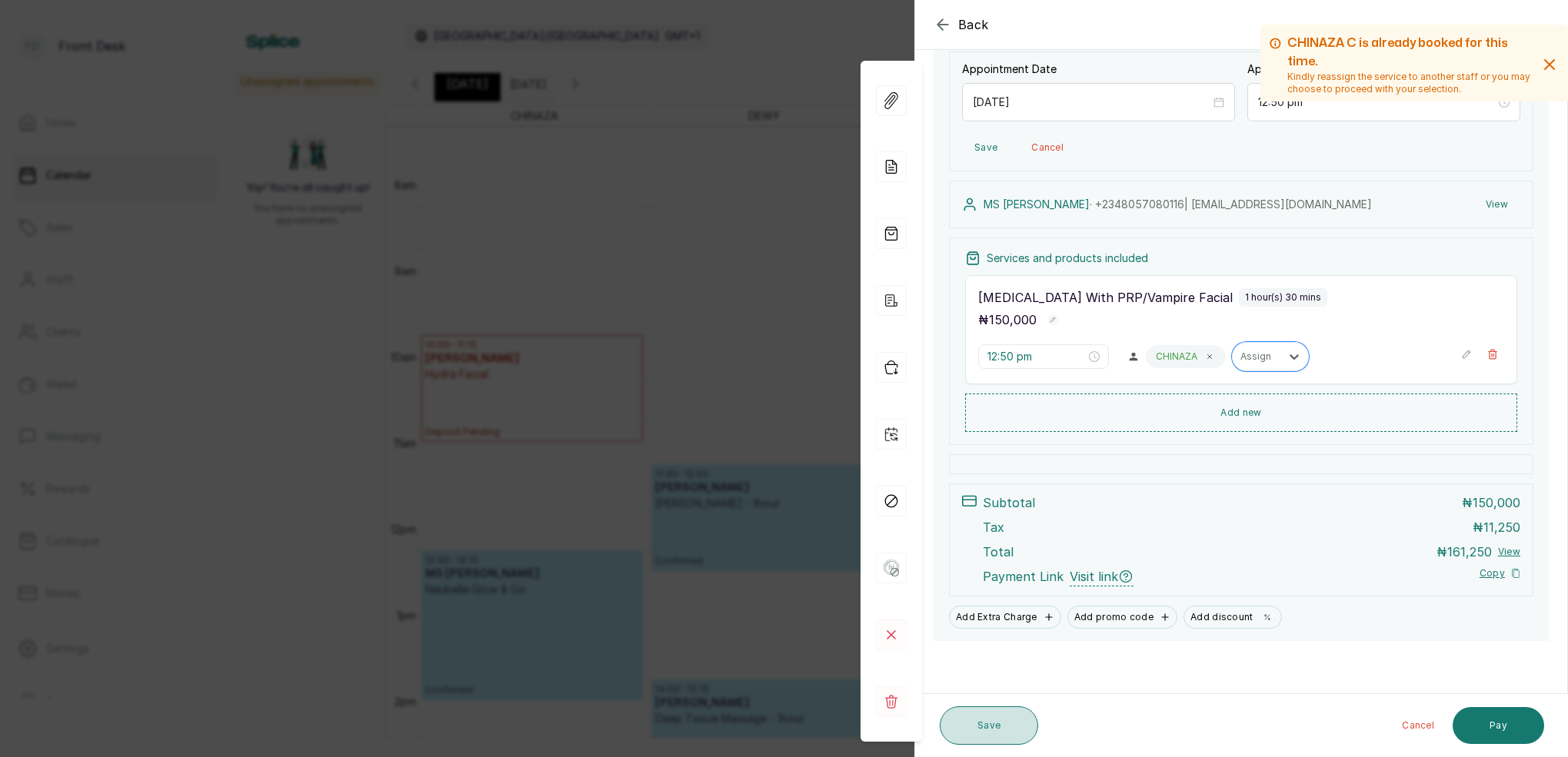
click at [1001, 730] on button "Save" at bounding box center [989, 726] width 98 height 39
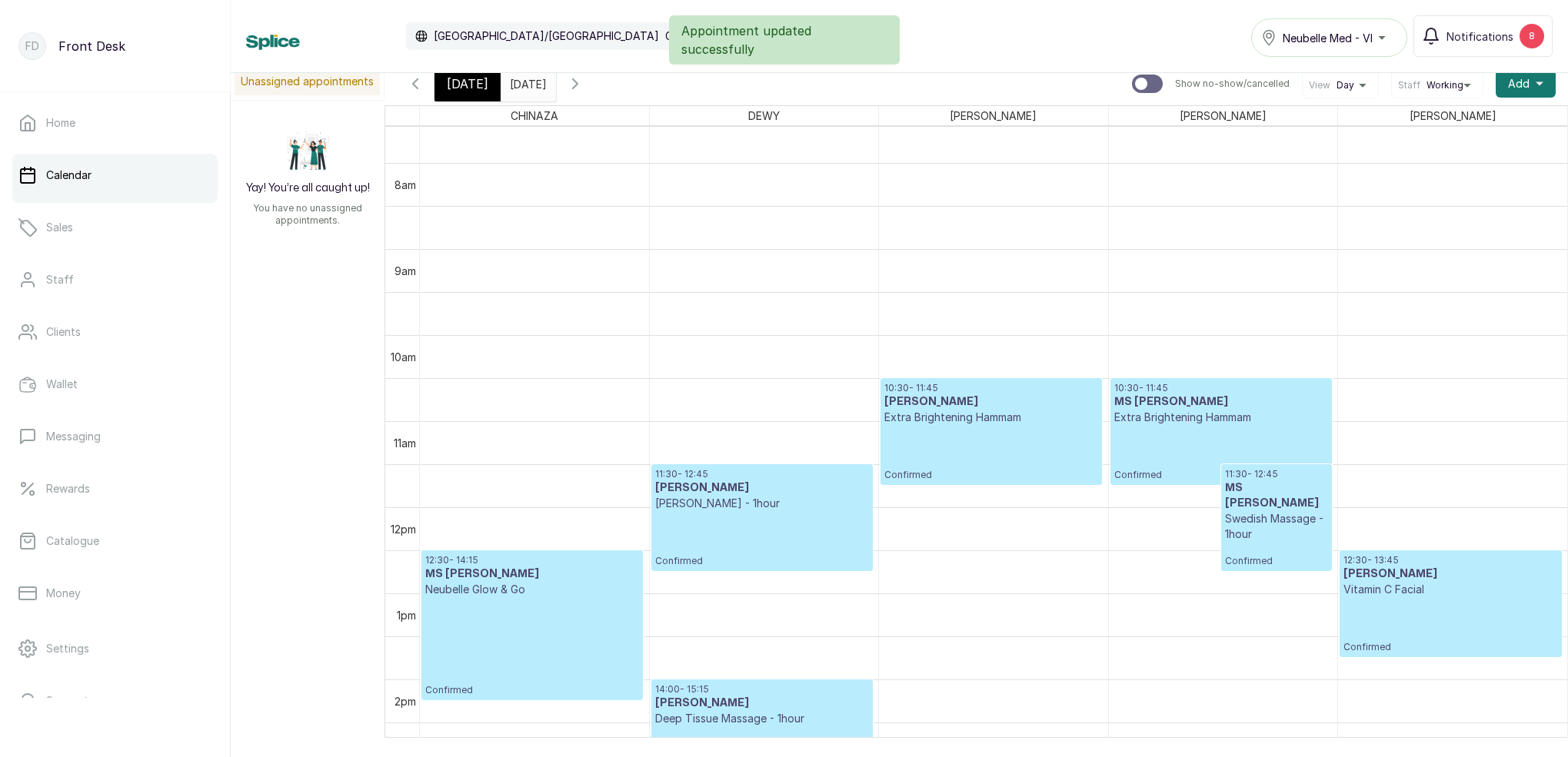
click at [526, 76] on input "[DATE]" at bounding box center [514, 80] width 25 height 27
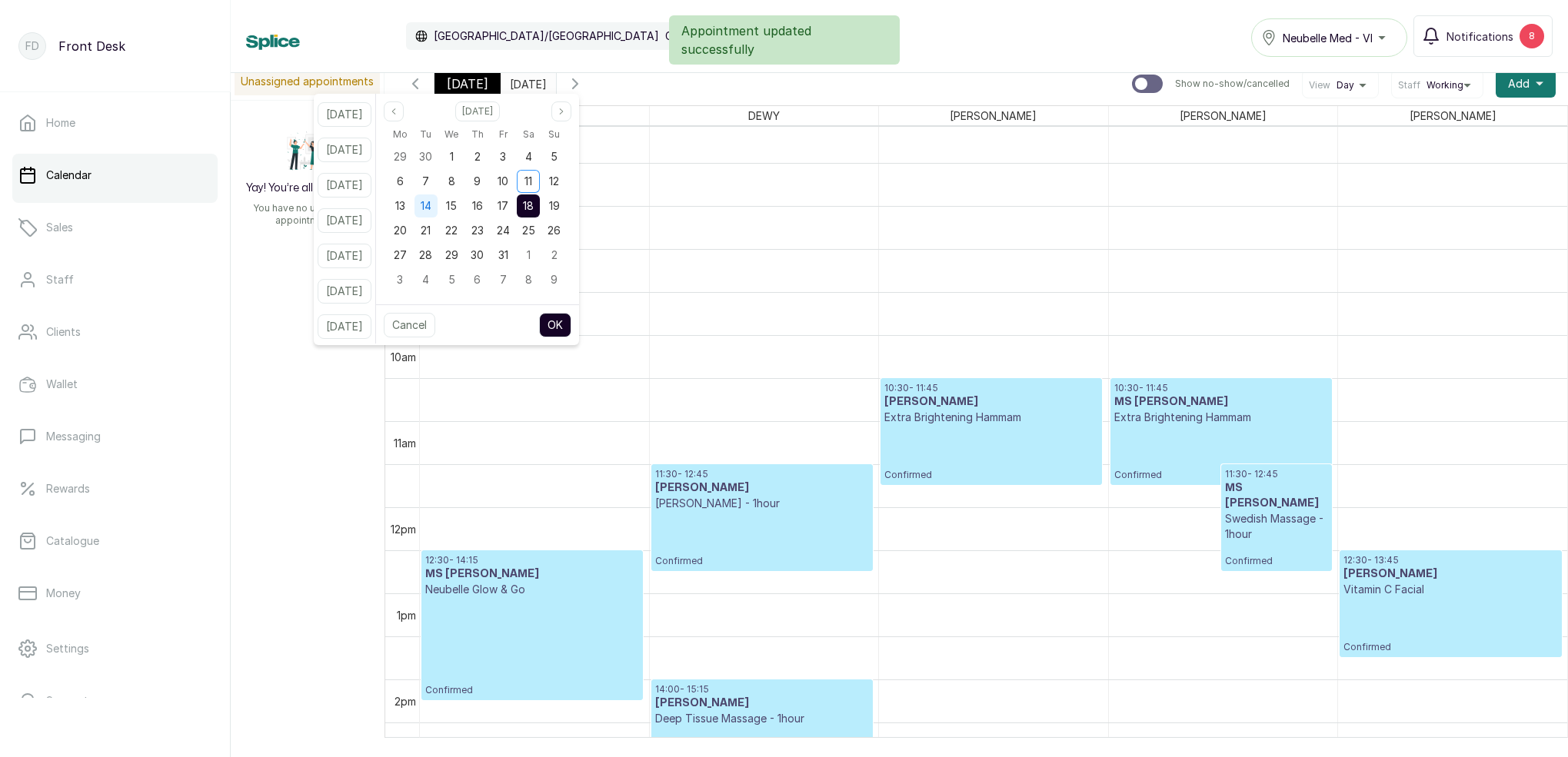
click at [432, 207] on span "14" at bounding box center [425, 206] width 10 height 13
click at [572, 328] on button "OK" at bounding box center [556, 325] width 32 height 25
type input "[DATE]"
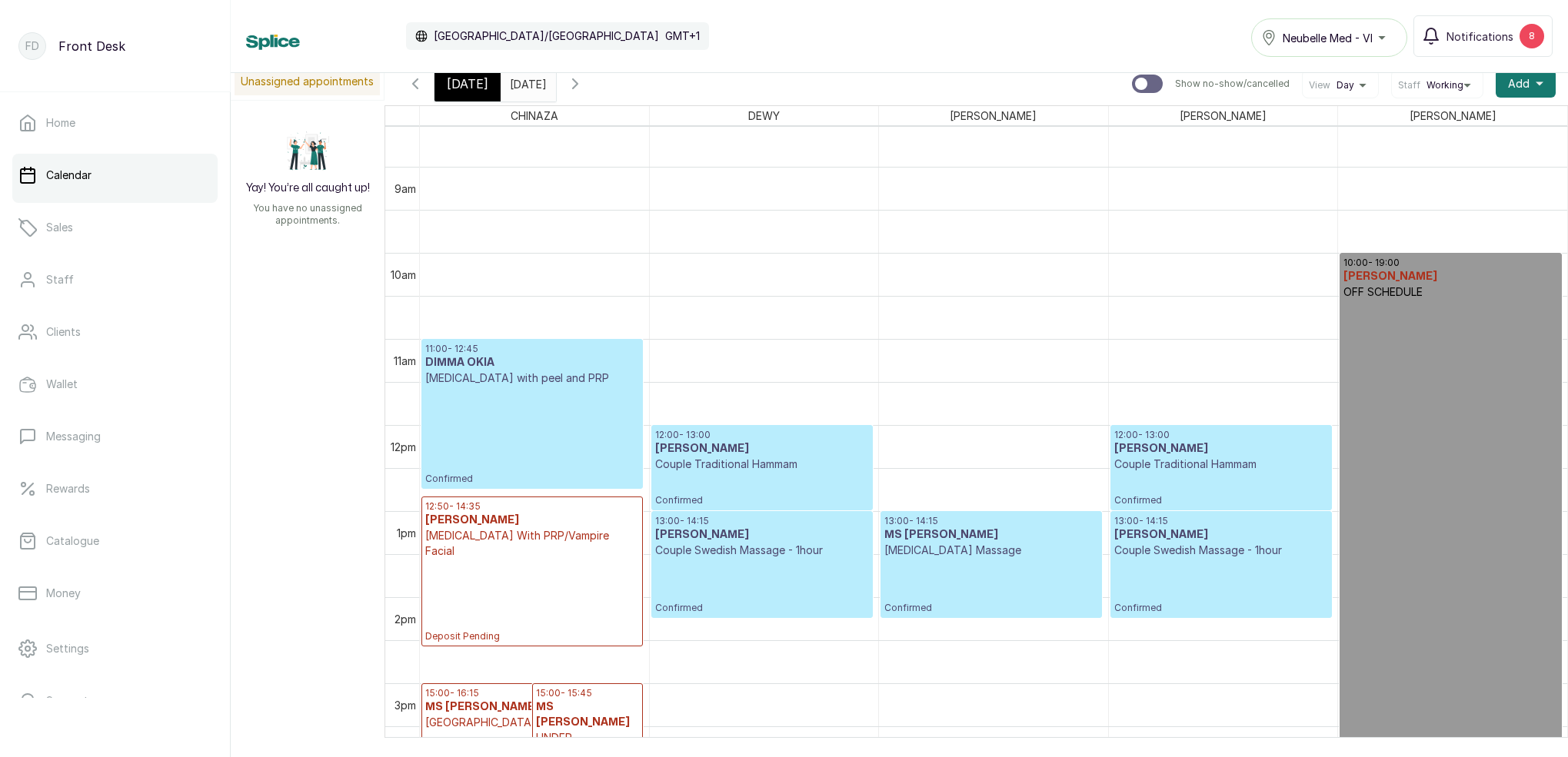
scroll to position [948, 0]
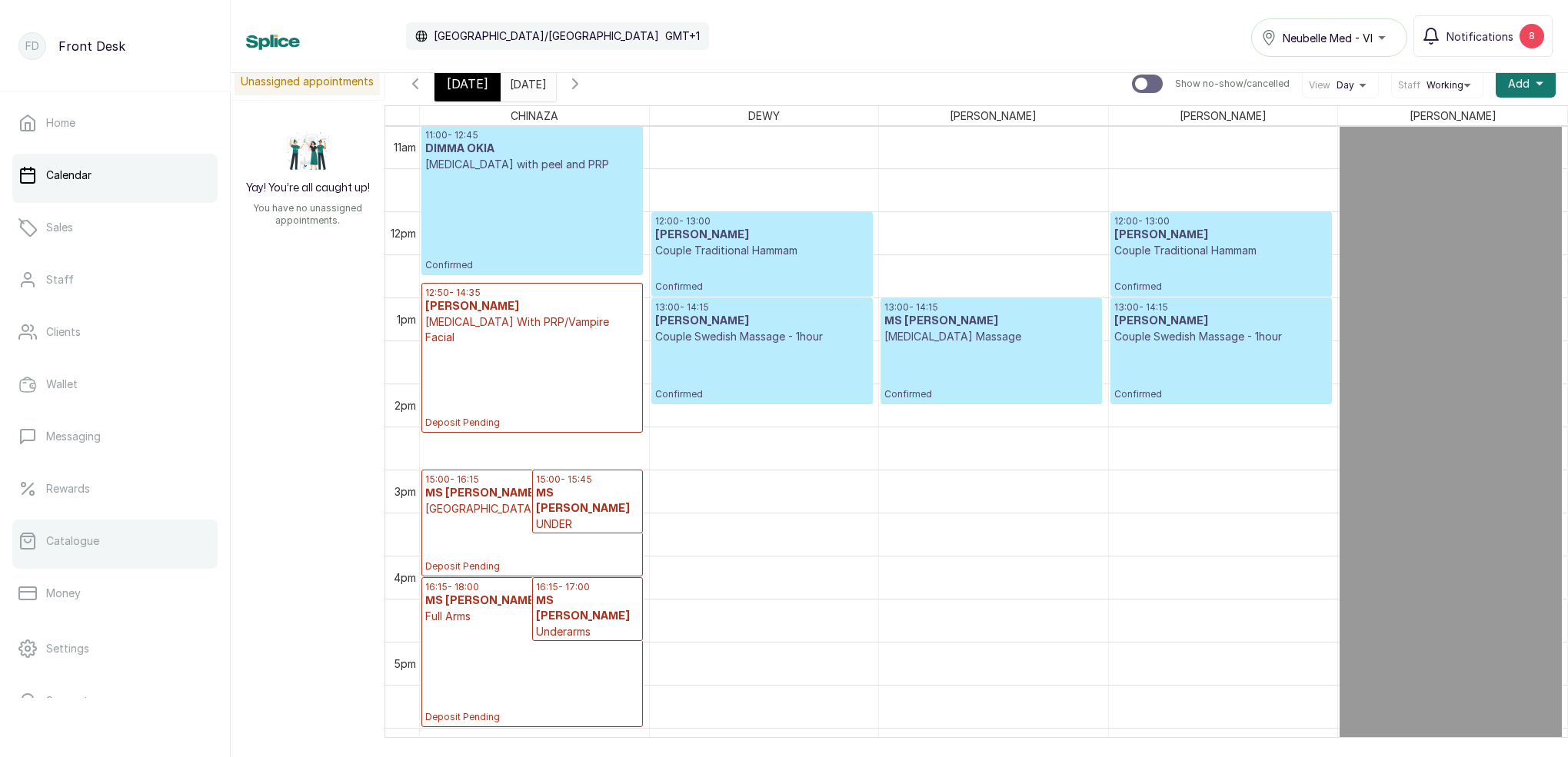
click at [150, 548] on link "Catalogue" at bounding box center [114, 542] width 205 height 43
